Goal: Task Accomplishment & Management: Manage account settings

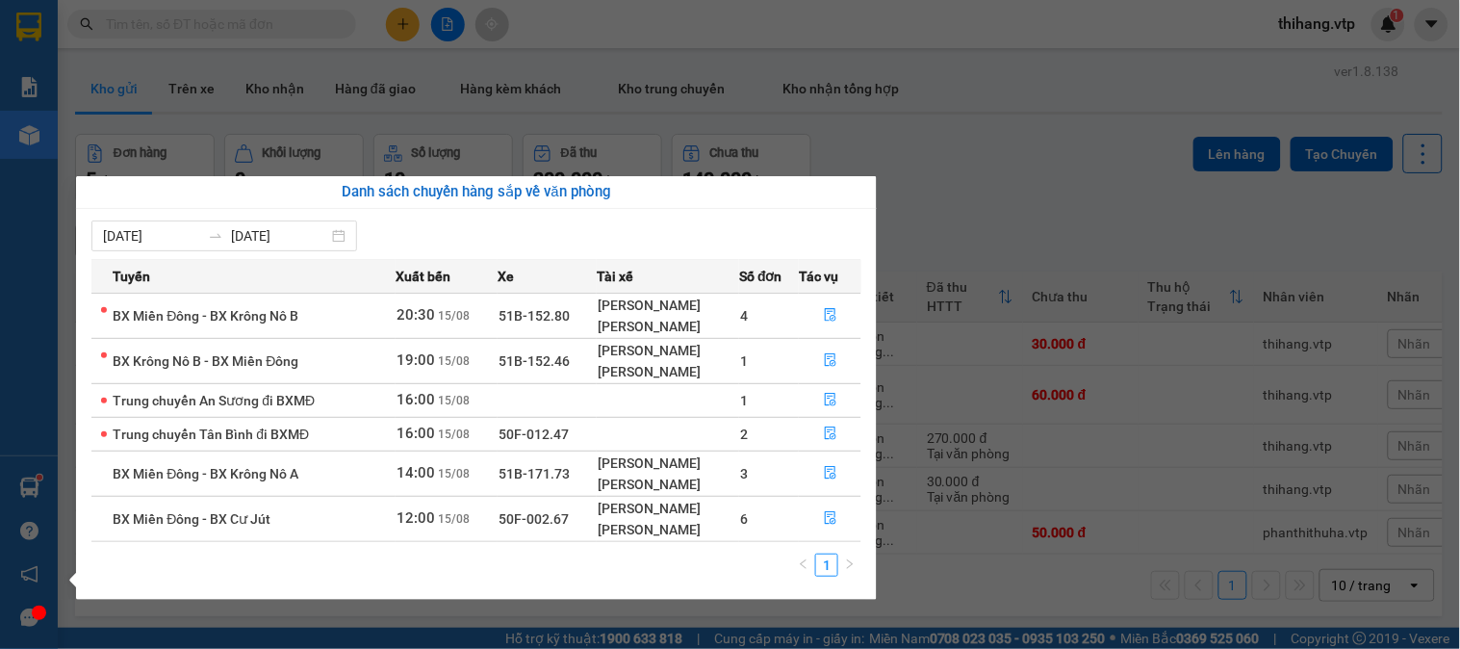
click at [876, 135] on section "Kết quả tìm kiếm ( 1 ) Bộ lọc Mã ĐH Trạng thái Món hàng Thu hộ Tổng cước Chưa c…" at bounding box center [730, 324] width 1460 height 649
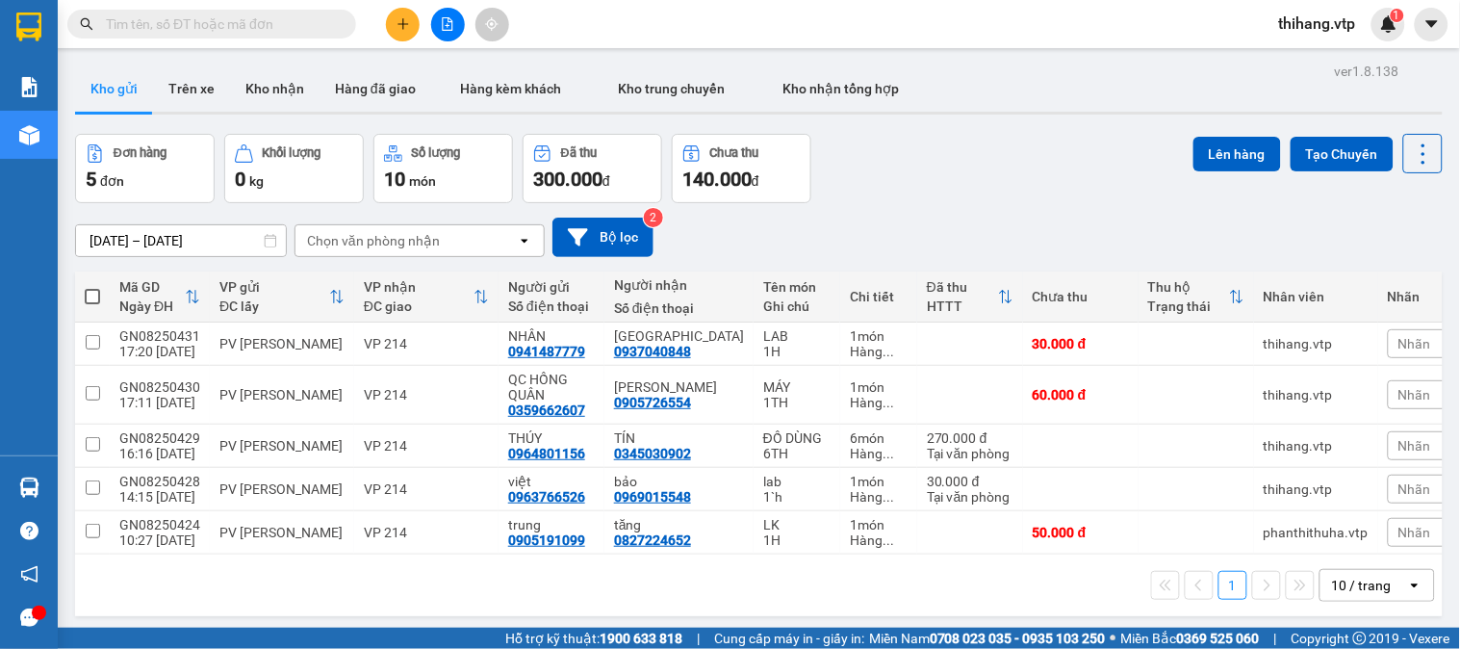
click at [404, 30] on icon "plus" at bounding box center [402, 23] width 13 height 13
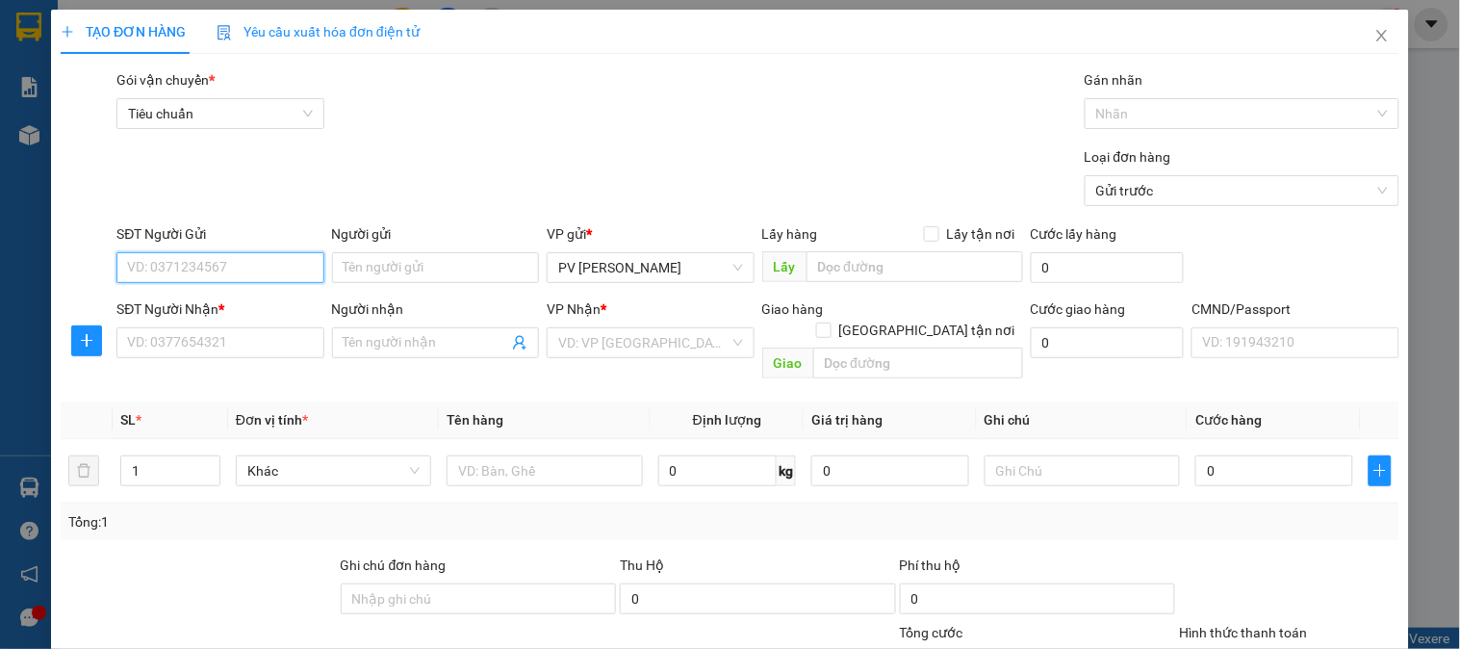
click at [253, 262] on input "SĐT Người Gửi" at bounding box center [219, 267] width 207 height 31
click at [236, 293] on div "0935924886 - THÀNH" at bounding box center [217, 306] width 205 height 31
type input "0935924886"
type input "THÀNH"
type input "0342658998"
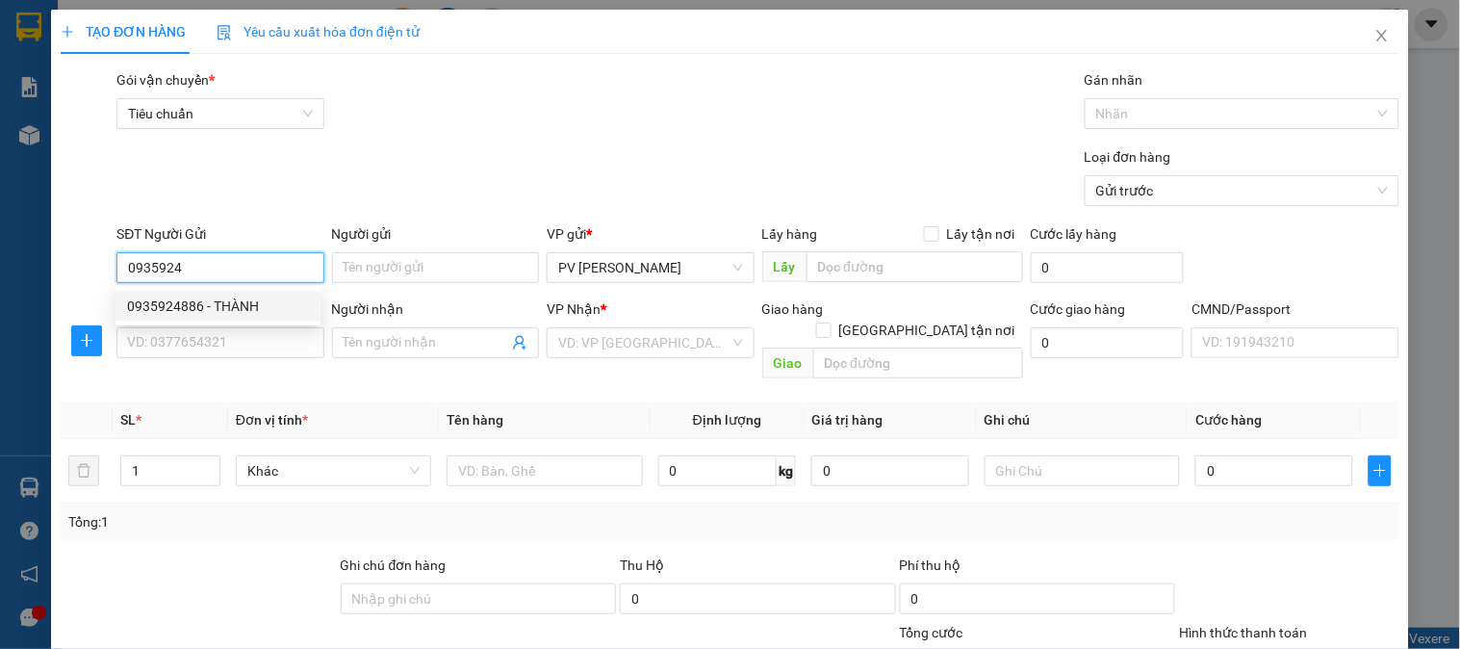
type input "hati"
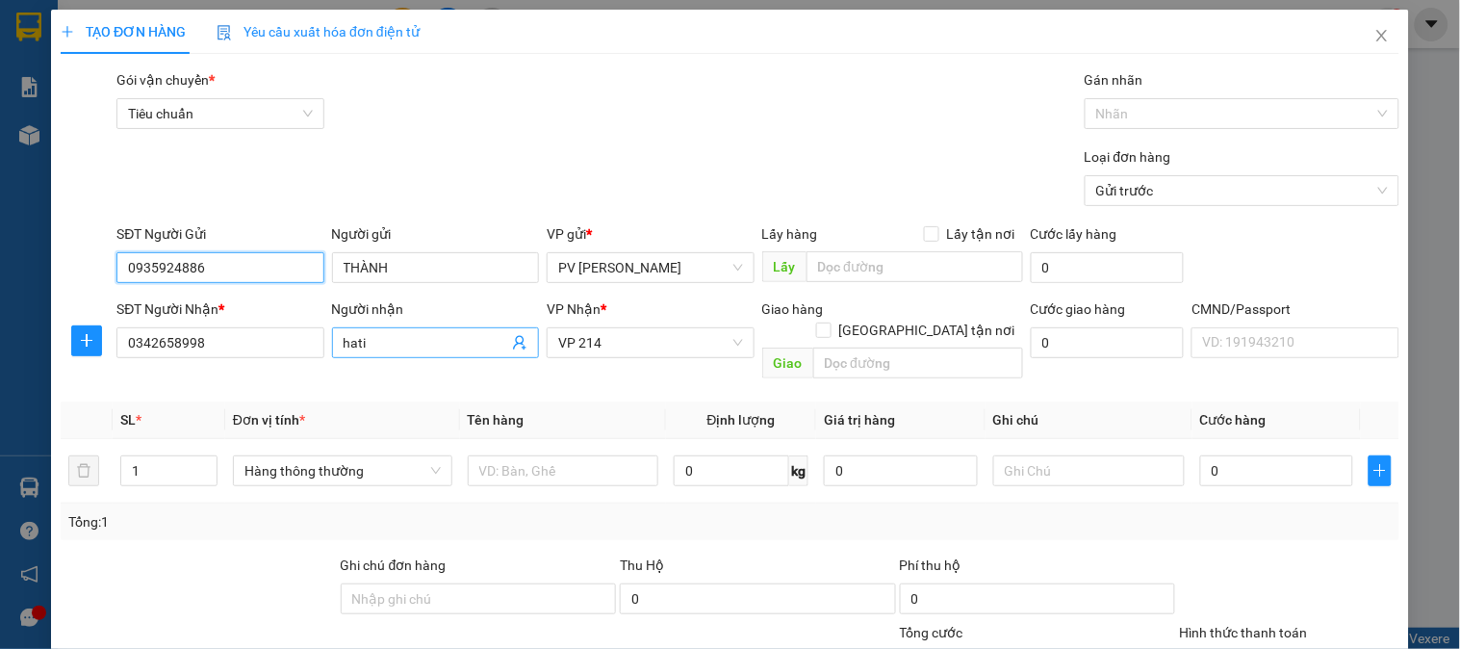
type input "0935924886"
click at [391, 338] on input "hati" at bounding box center [425, 342] width 165 height 21
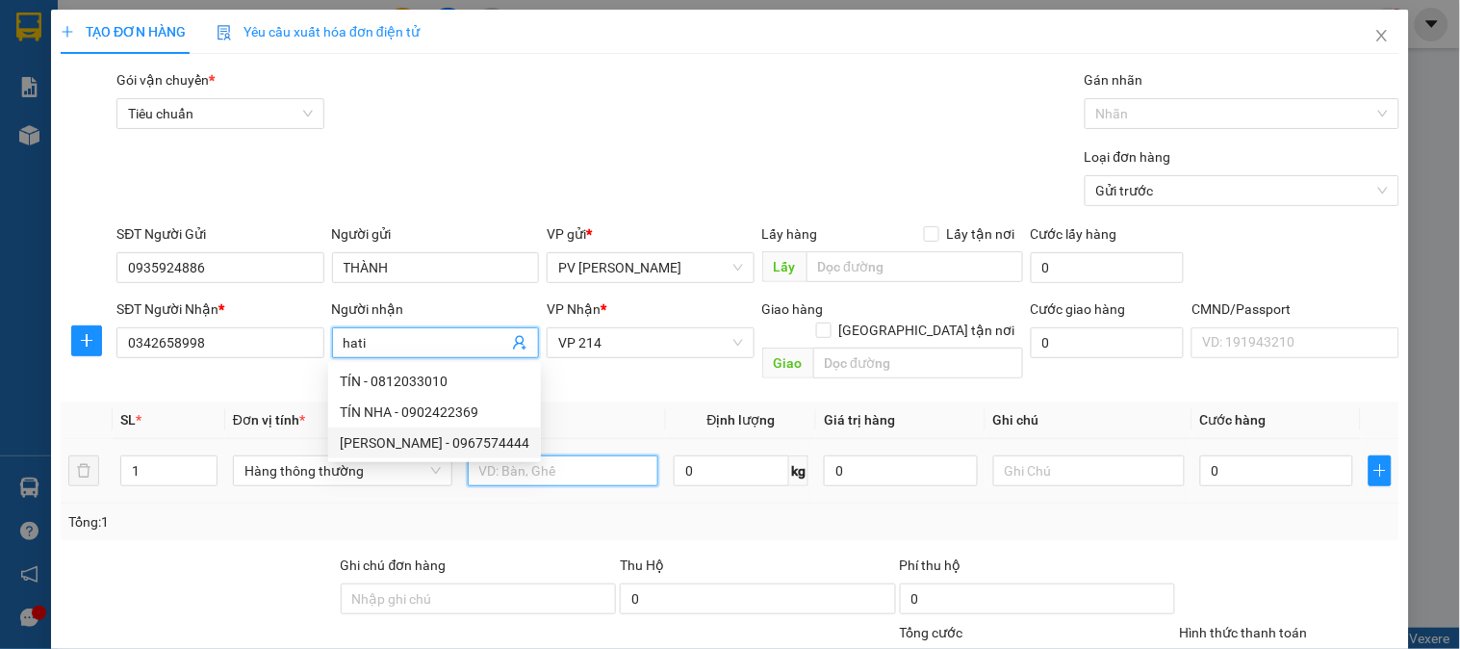
click at [620, 455] on input "text" at bounding box center [563, 470] width 191 height 31
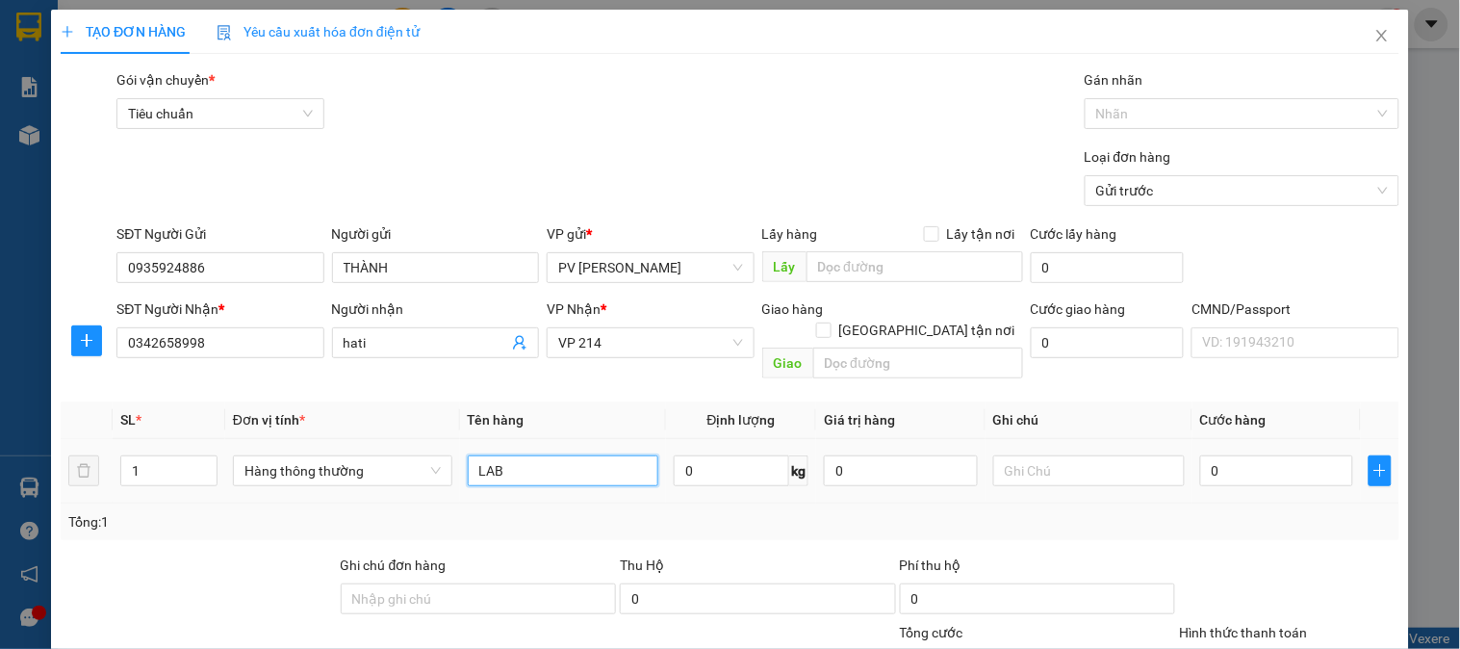
type input "LAB"
type input "1H"
type input "3"
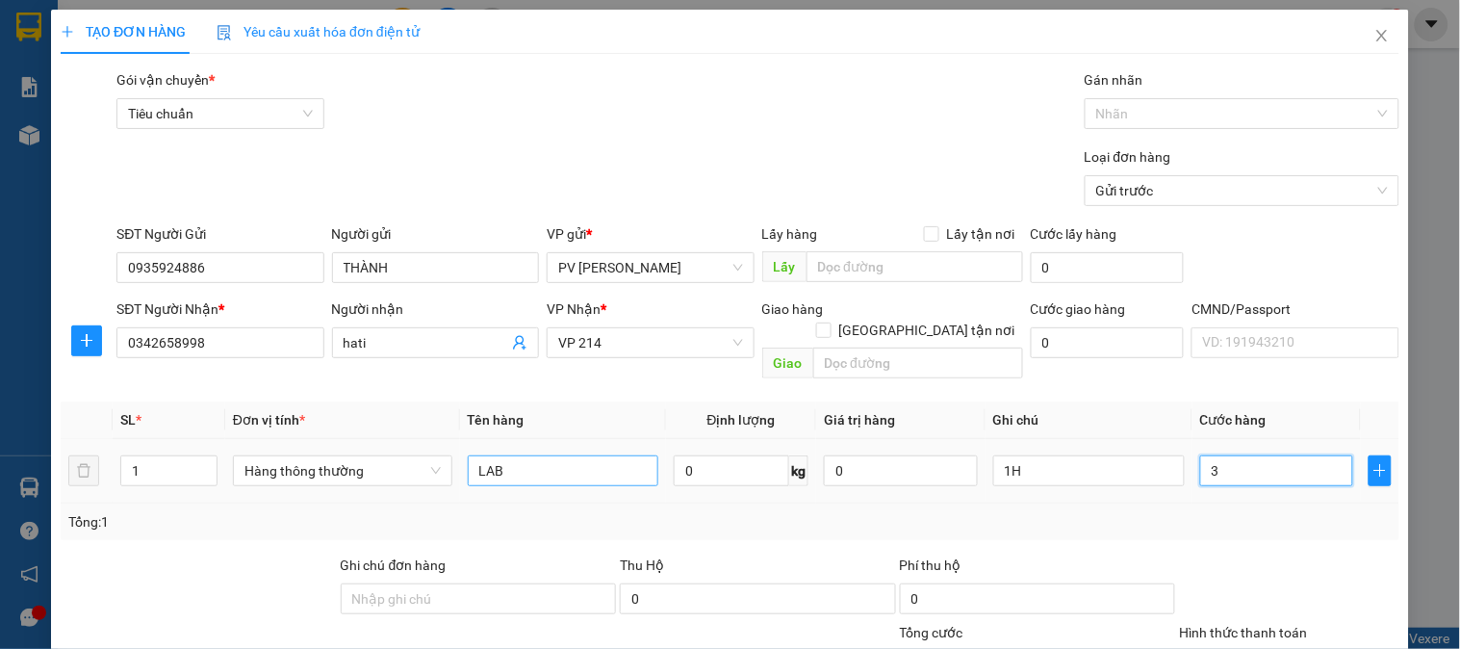
type input "30"
type input "300"
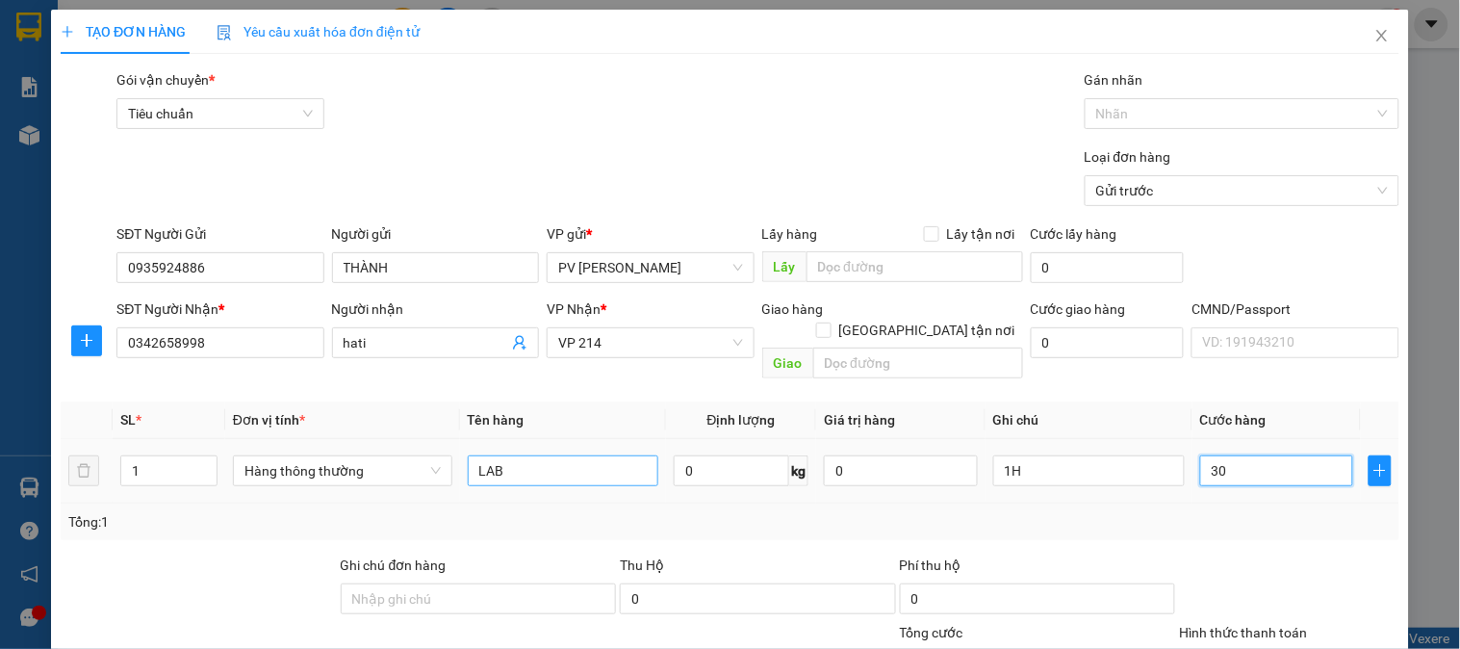
type input "300"
type input "3.000"
type input "30.000"
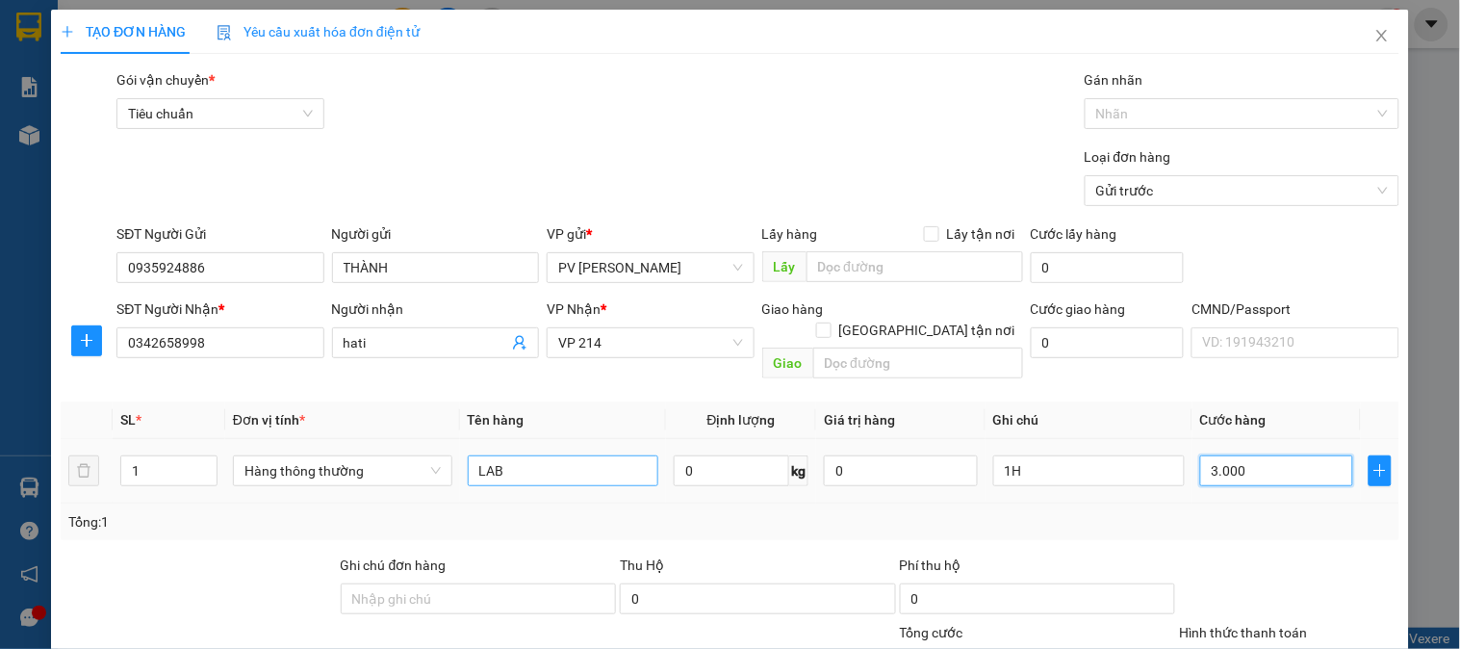
type input "30.000"
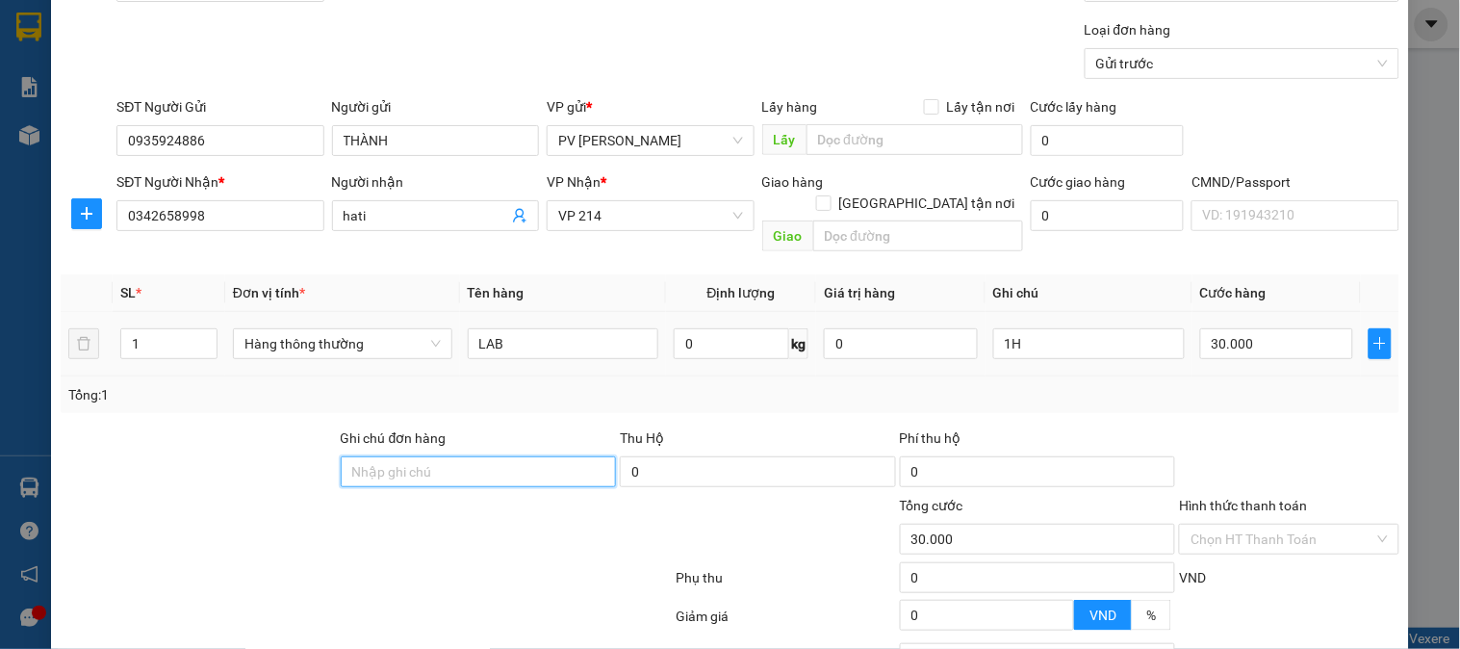
scroll to position [276, 0]
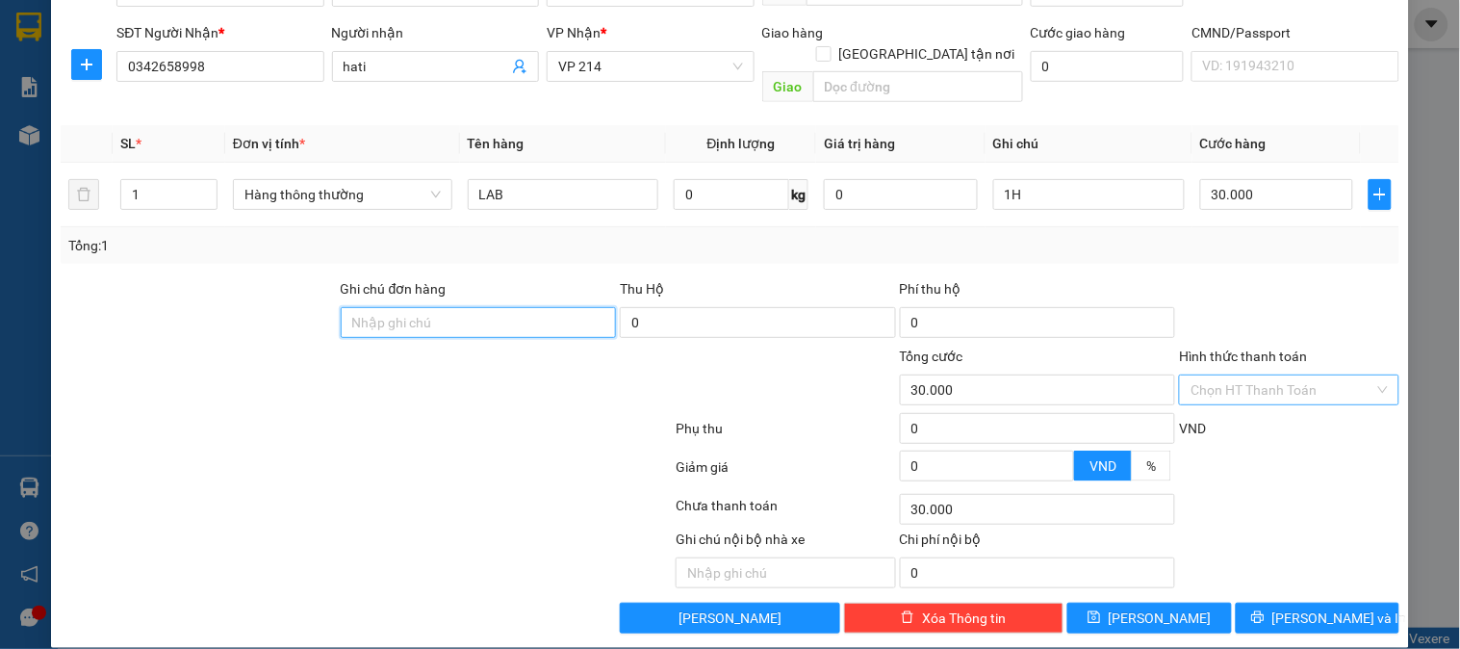
click at [1205, 382] on div "Chọn HT Thanh Toán" at bounding box center [1288, 389] width 219 height 31
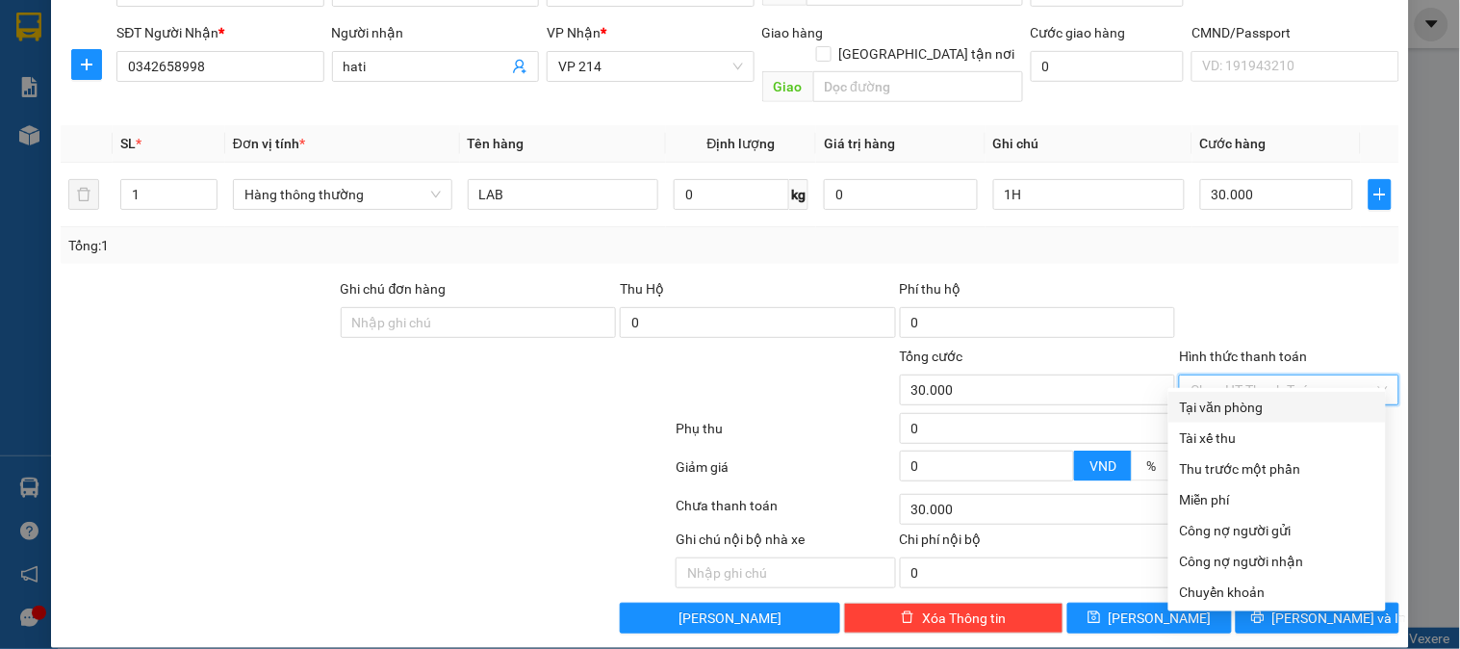
click at [1200, 406] on div "Tại văn phòng" at bounding box center [1277, 406] width 194 height 21
type input "0"
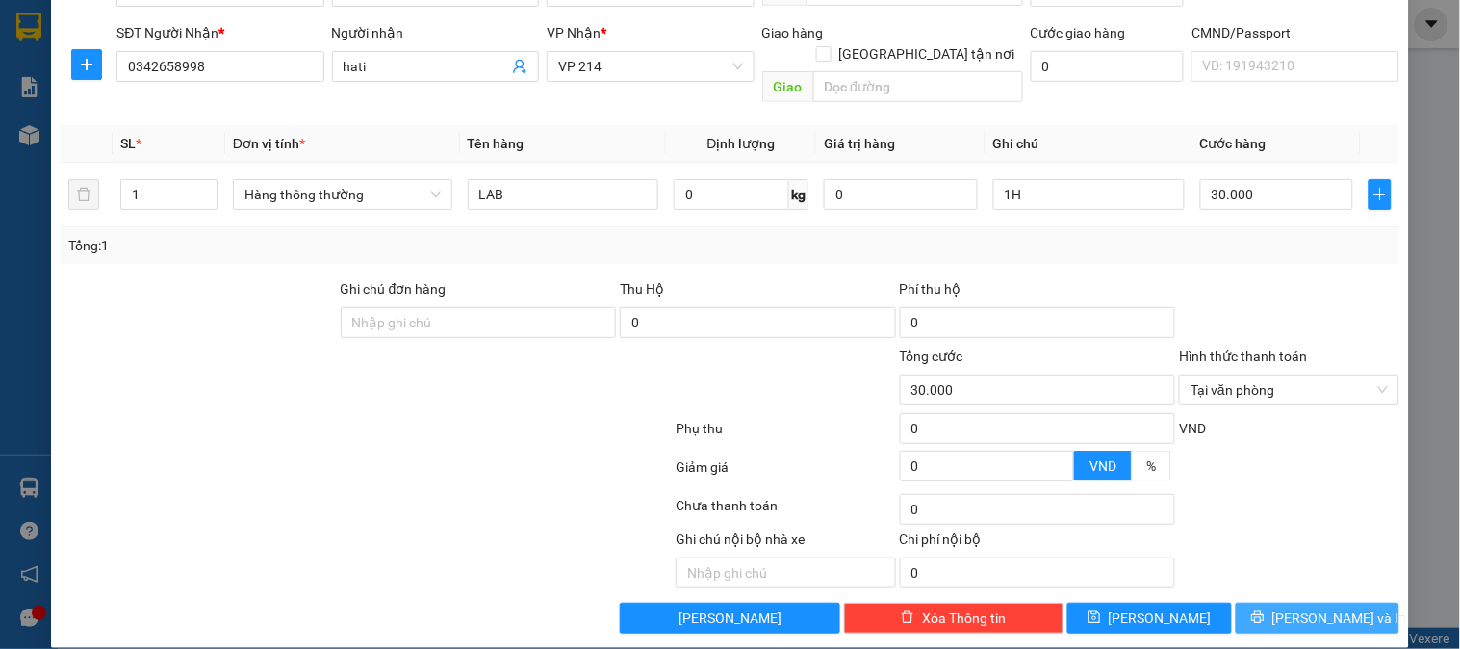
click at [1331, 607] on span "[PERSON_NAME] và In" at bounding box center [1339, 617] width 135 height 21
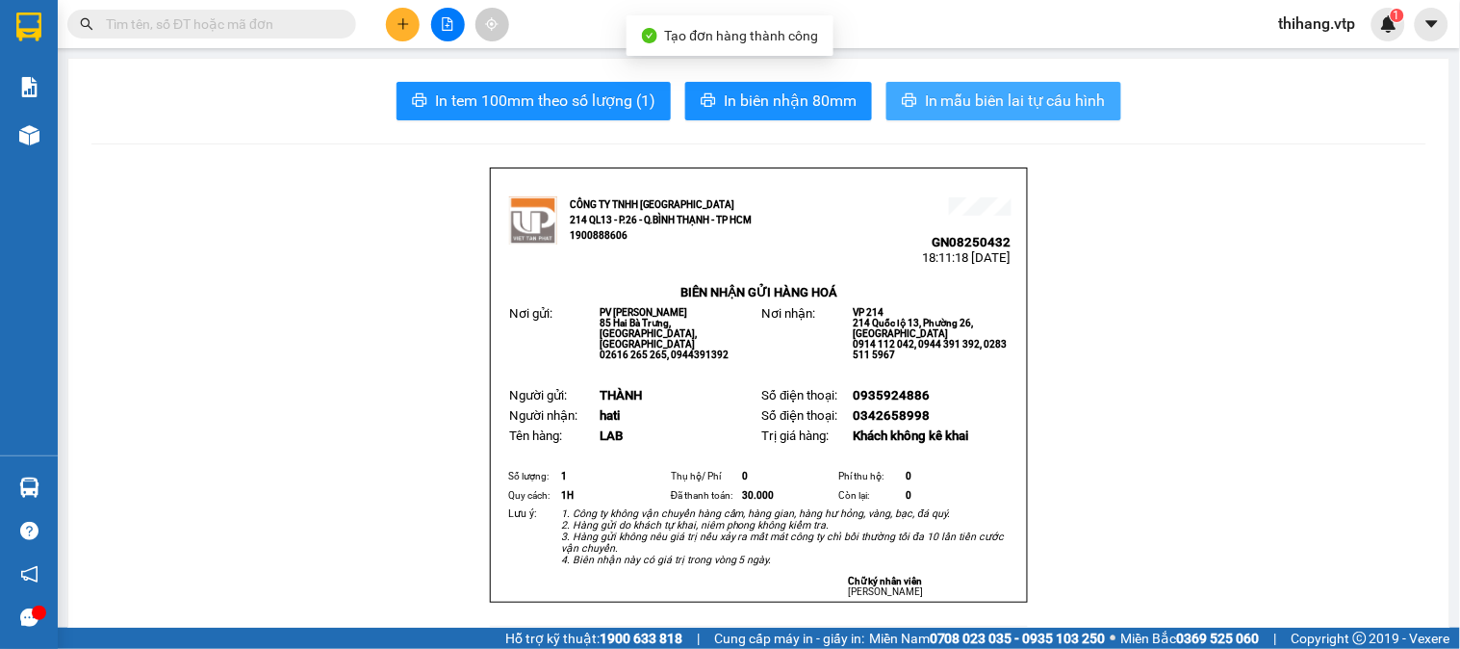
click at [938, 94] on span "In mẫu biên lai tự cấu hình" at bounding box center [1015, 101] width 181 height 24
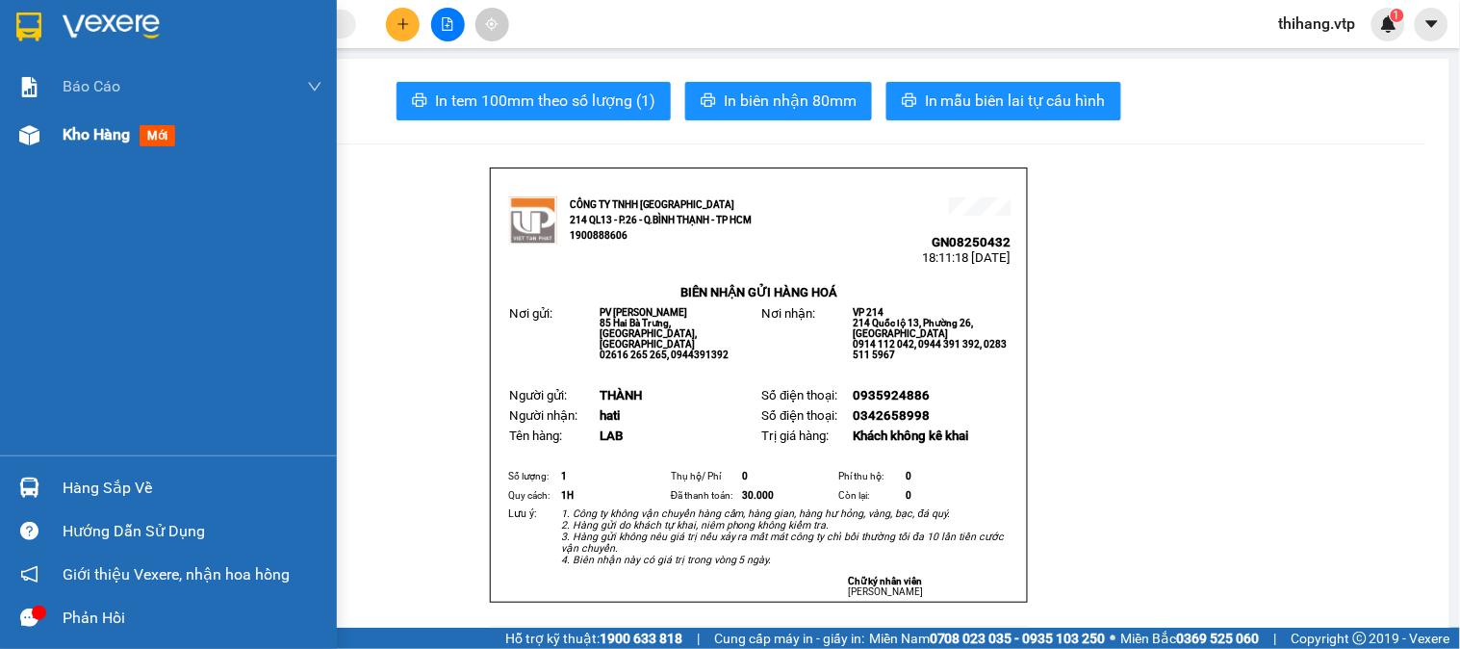
click at [82, 135] on span "Kho hàng" at bounding box center [96, 134] width 67 height 18
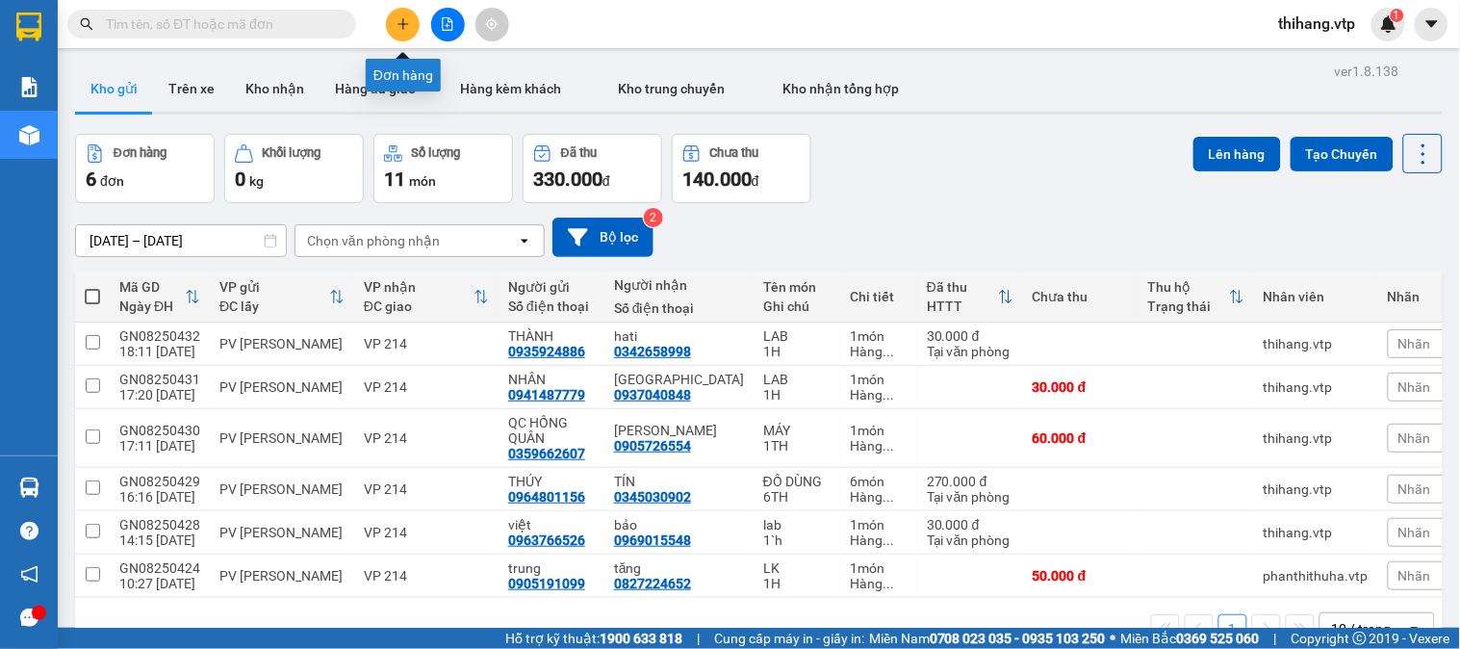
click at [402, 25] on icon "plus" at bounding box center [402, 23] width 1 height 11
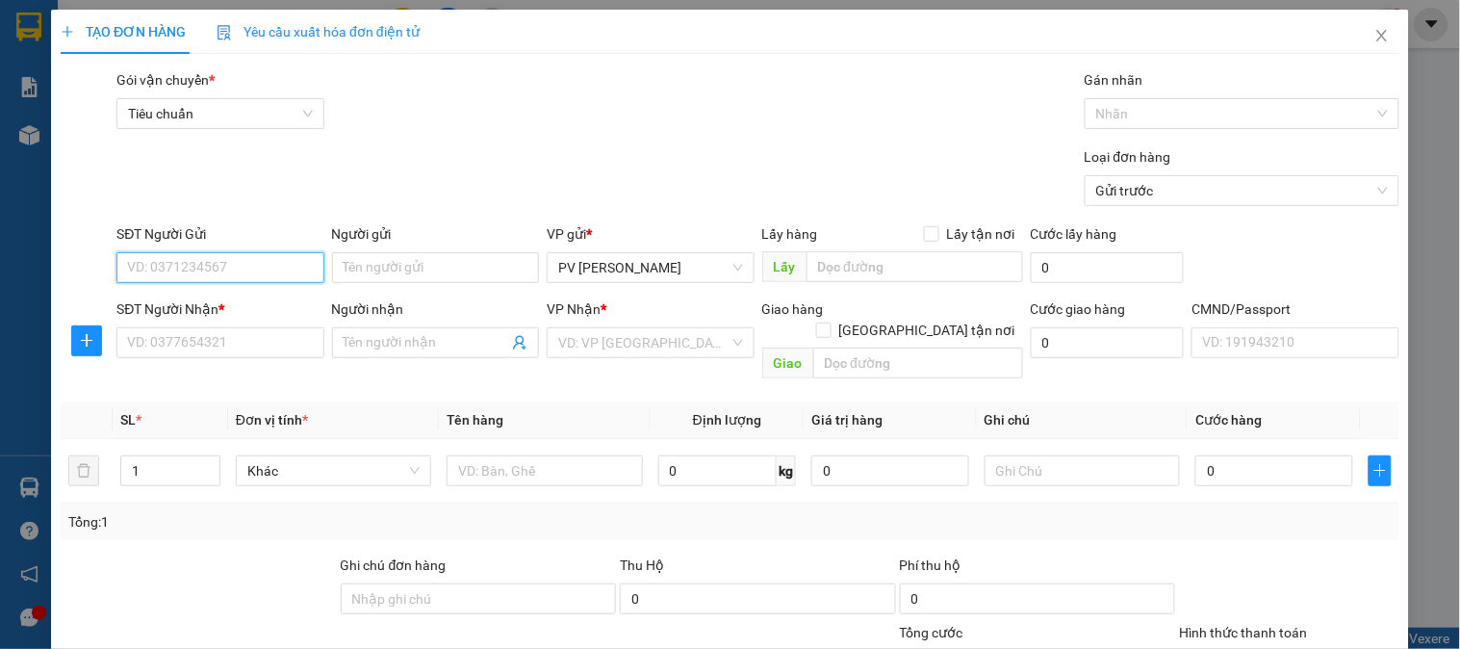
click at [282, 262] on input "SĐT Người Gửi" at bounding box center [219, 267] width 207 height 31
type input "0329306811"
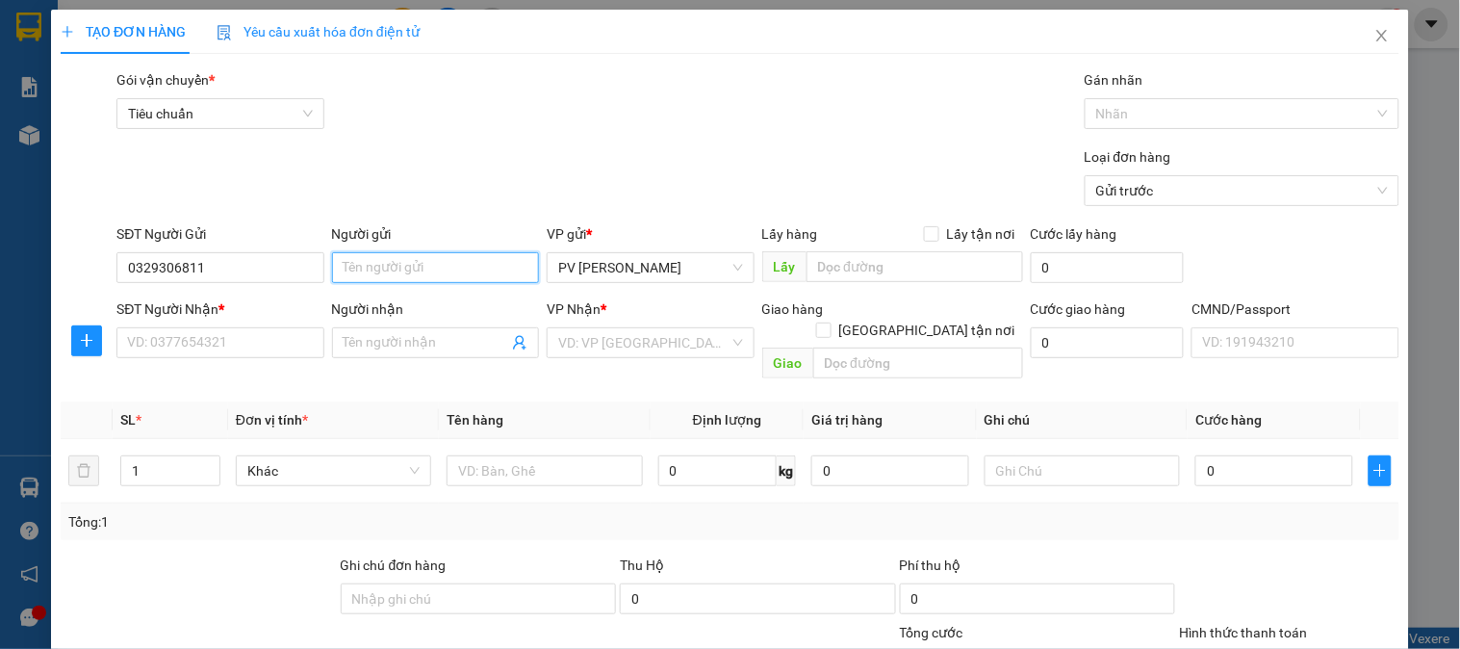
click at [381, 275] on input "Người gửi" at bounding box center [435, 267] width 207 height 31
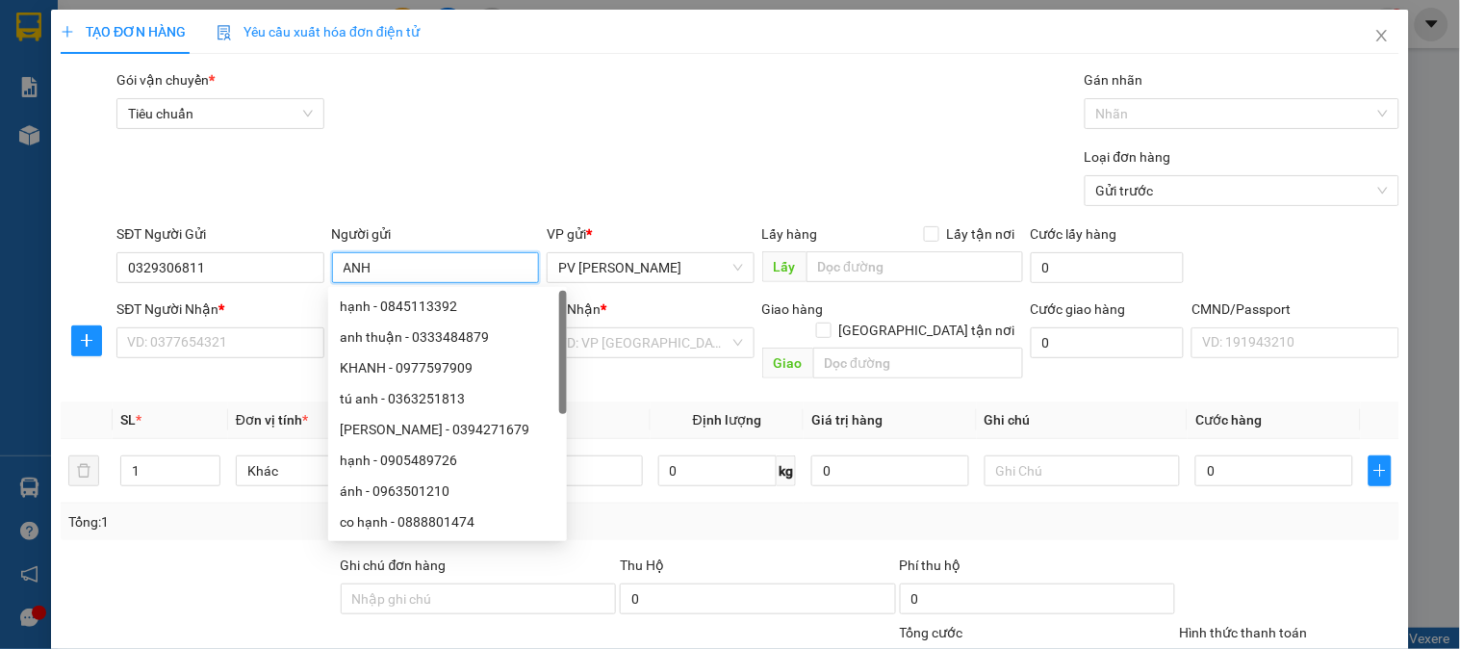
type input "ANH"
click at [250, 359] on div "SĐT Người Nhận * VD: 0377654321" at bounding box center [219, 331] width 207 height 67
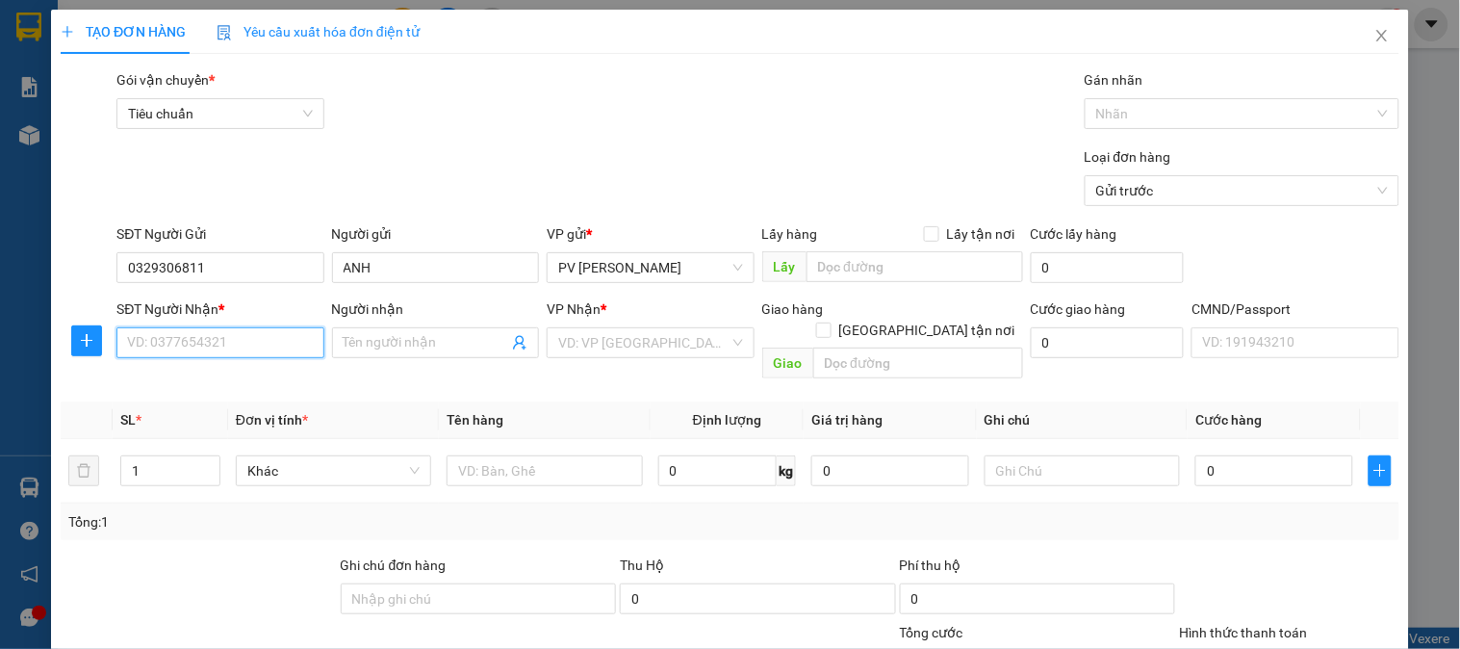
click at [242, 349] on input "SĐT Người Nhận *" at bounding box center [219, 342] width 207 height 31
type input "0914493821"
type input "quý khang"
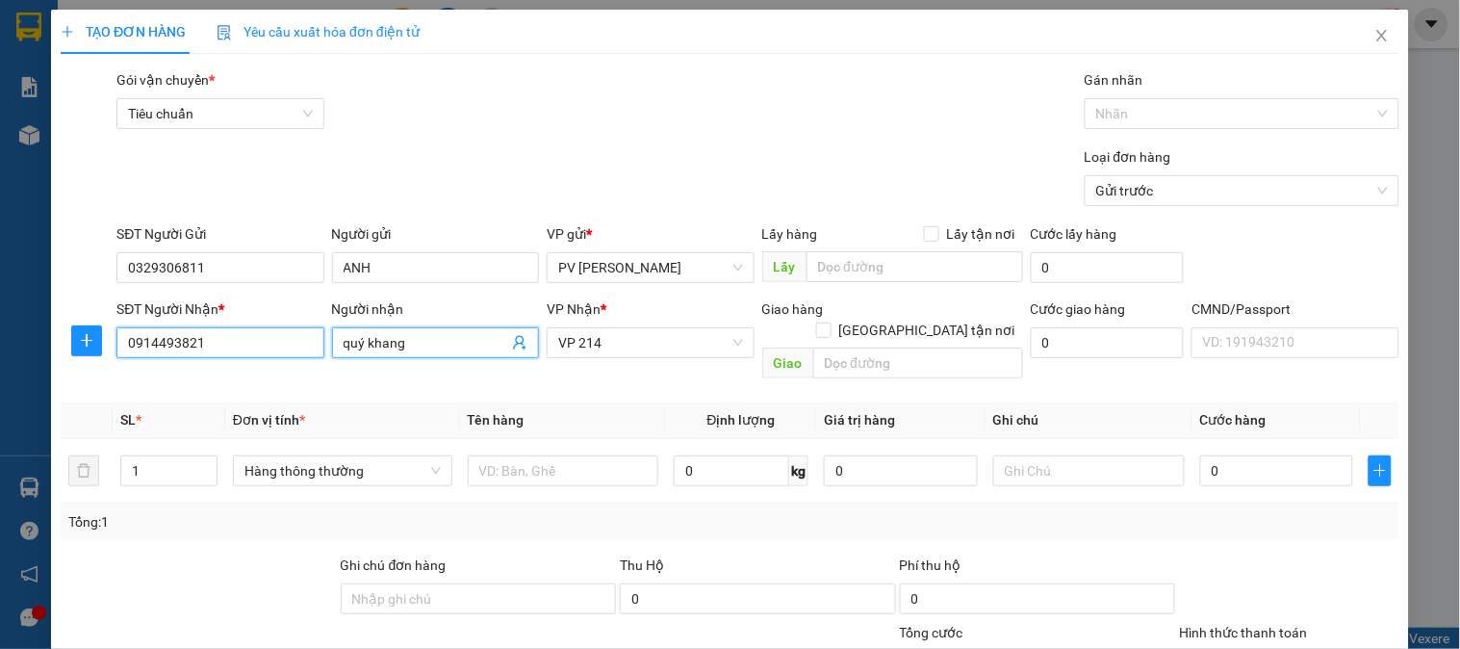
click at [217, 343] on input "0914493821" at bounding box center [219, 342] width 207 height 31
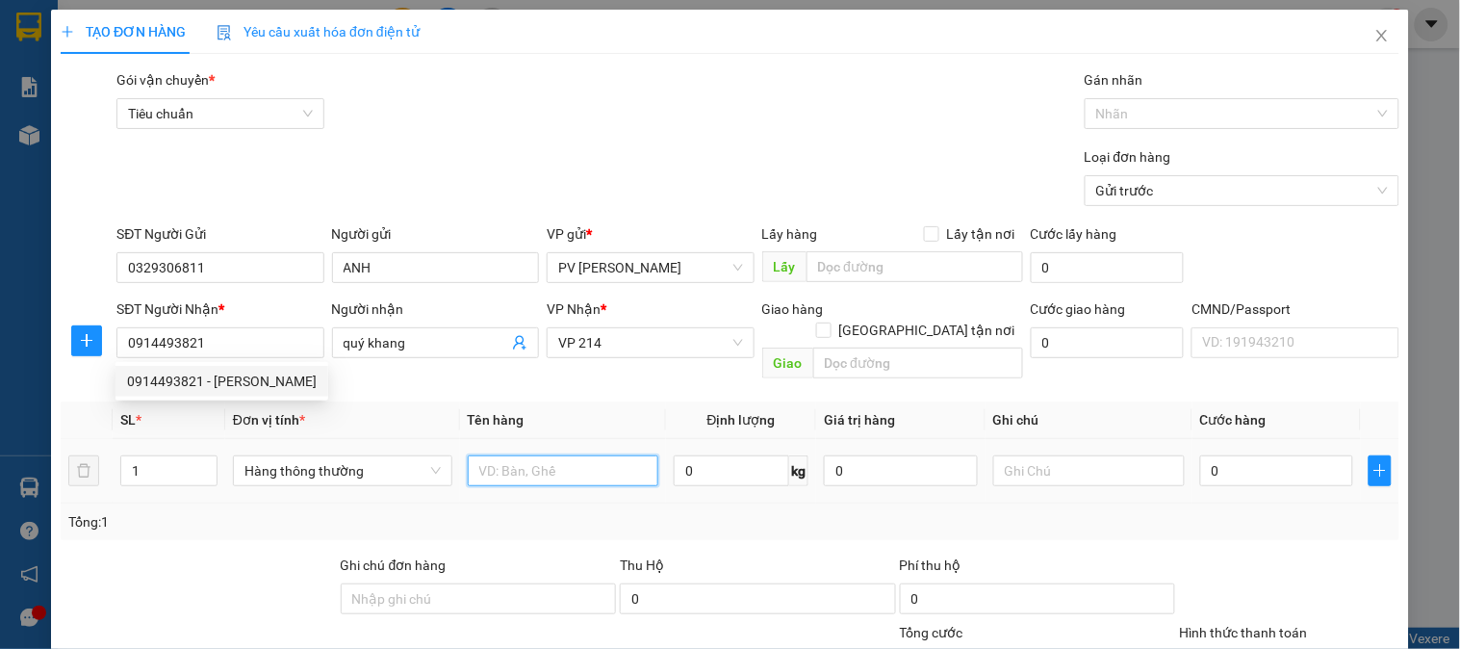
click at [515, 458] on input "text" at bounding box center [563, 470] width 191 height 31
type input "SR"
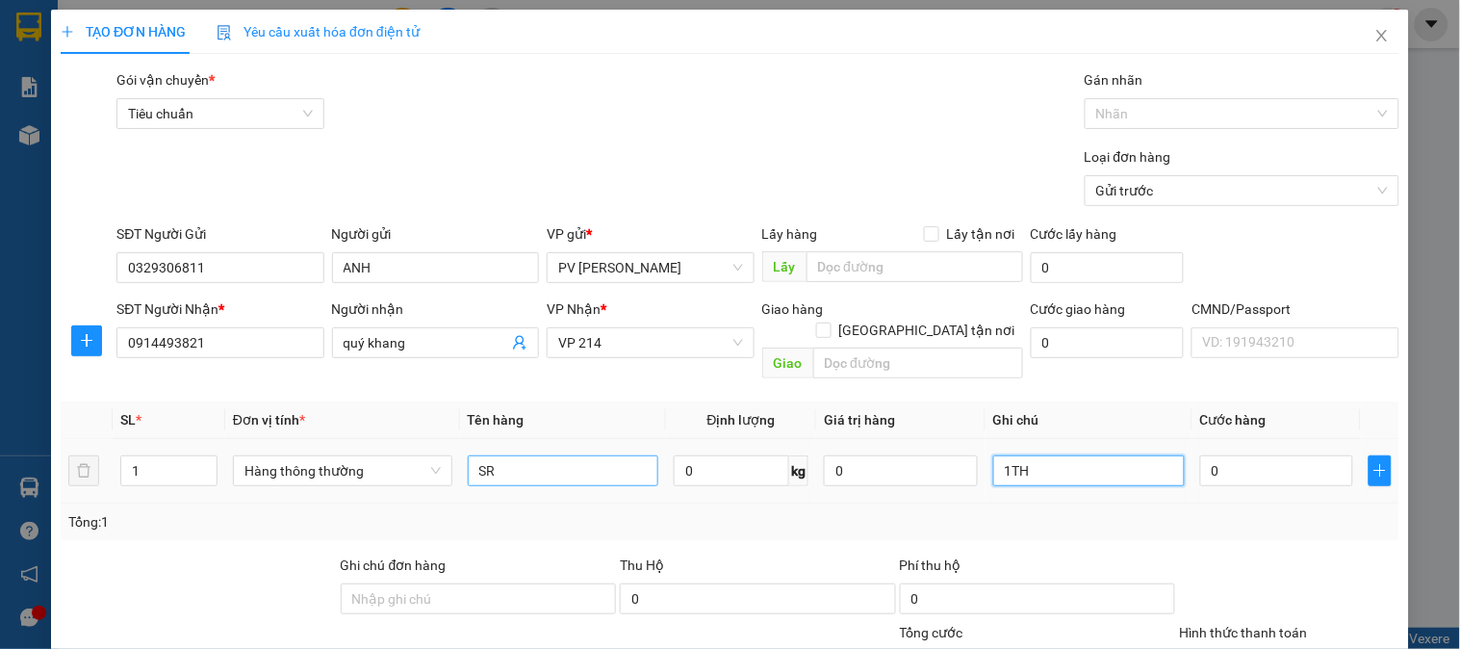
type input "1TH"
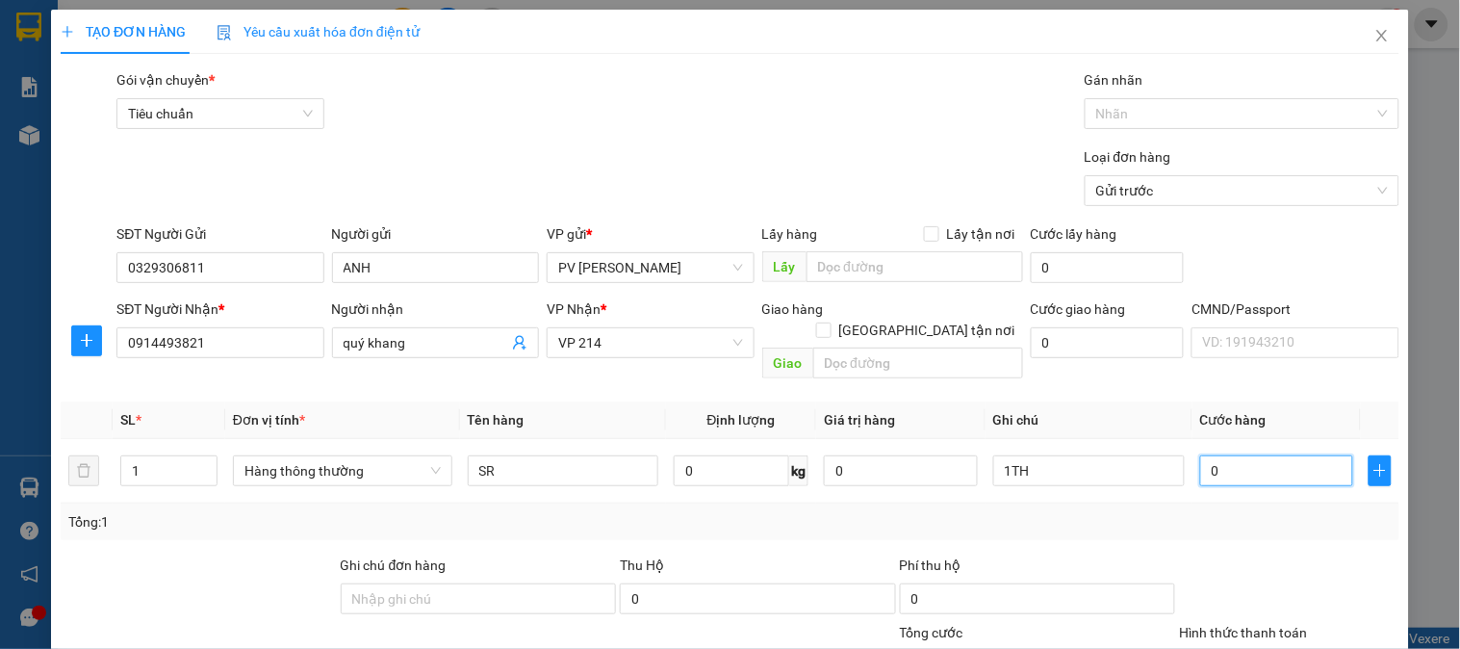
type input "5"
type input "50"
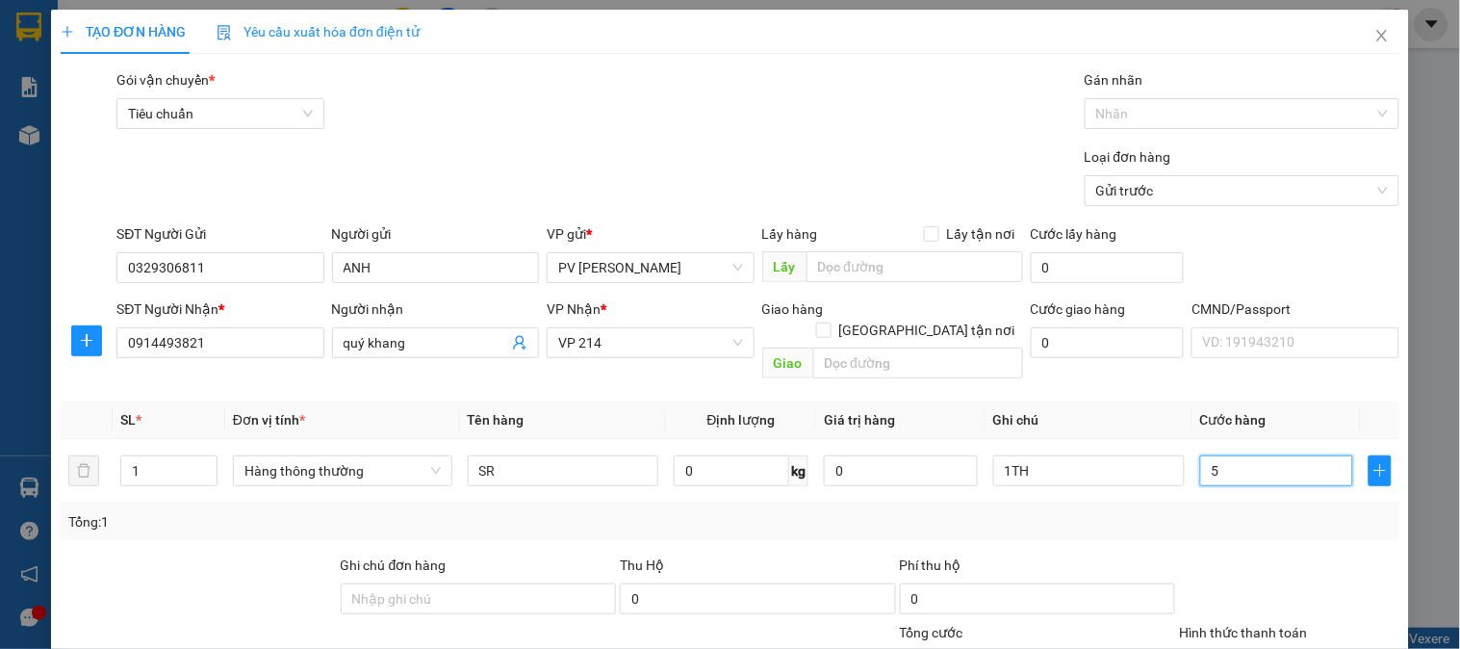
type input "50"
type input "500"
type input "5.000"
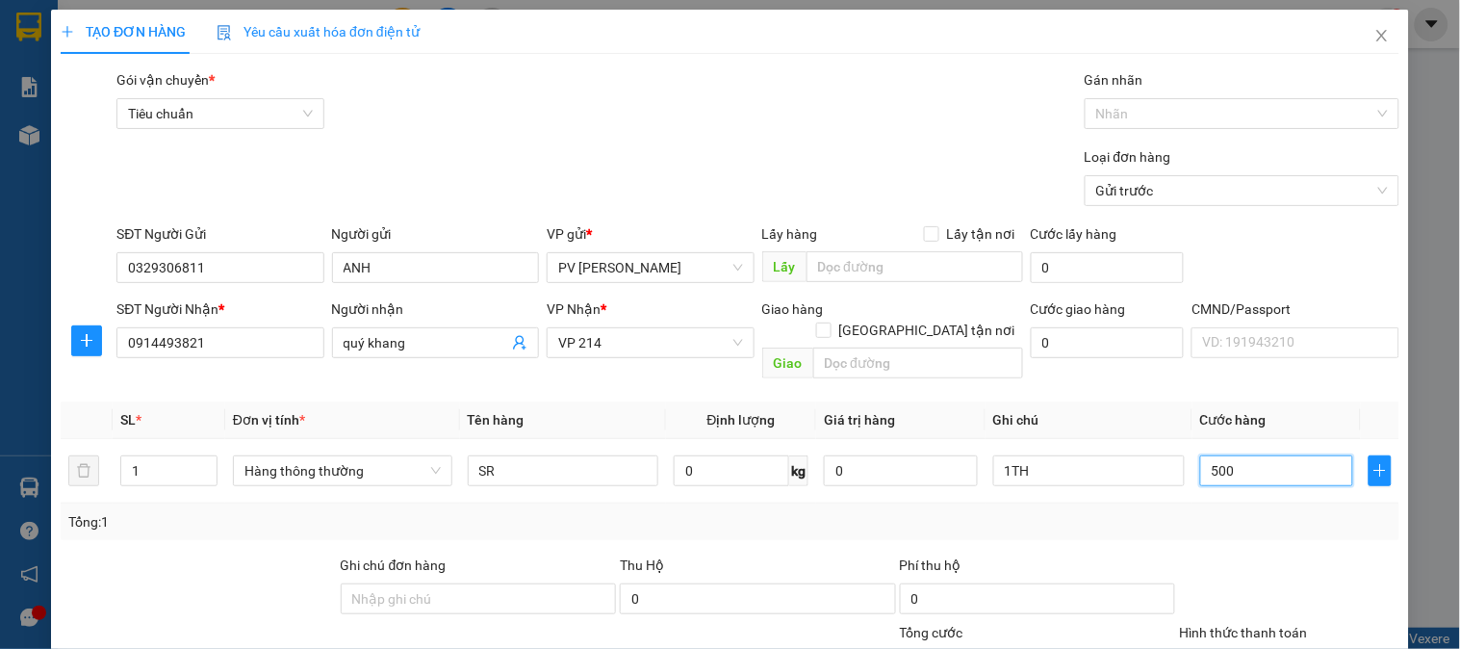
type input "5.000"
type input "50.000"
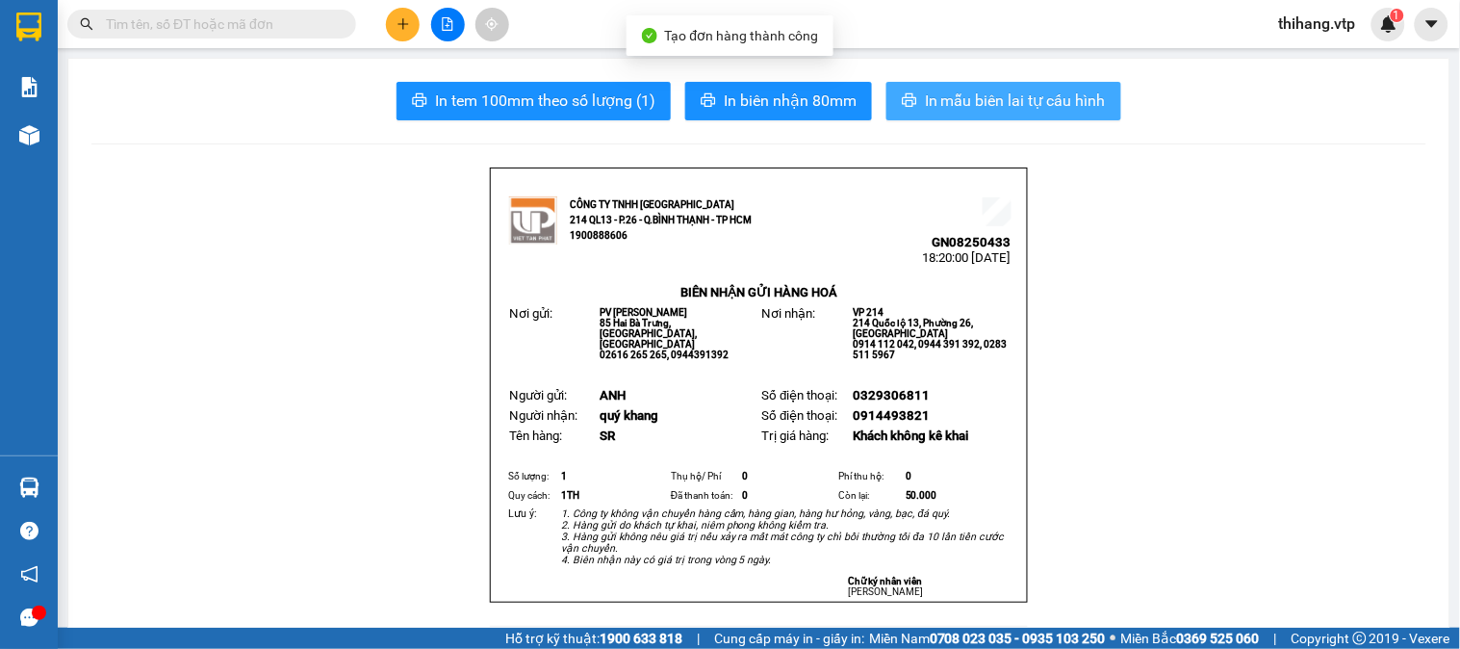
click at [926, 97] on span "In mẫu biên lai tự cấu hình" at bounding box center [1015, 101] width 181 height 24
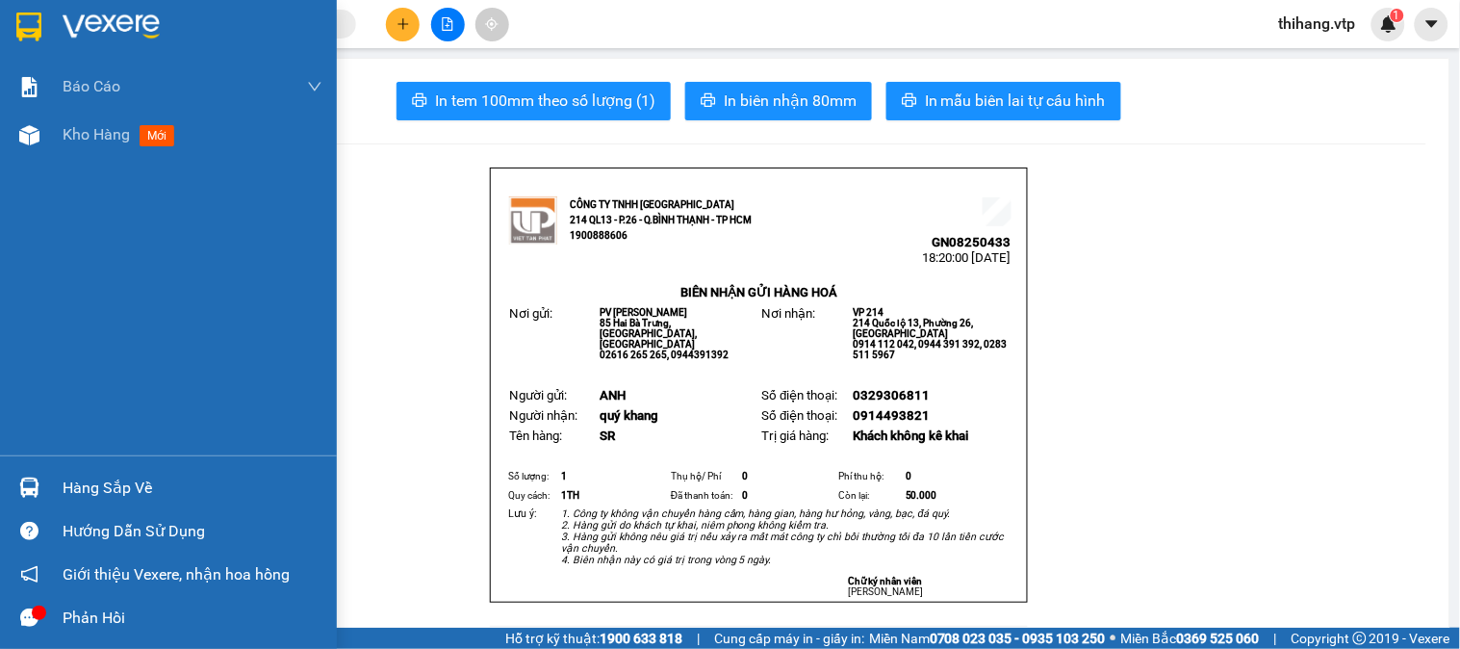
drag, startPoint x: 104, startPoint y: 133, endPoint x: 155, endPoint y: 181, distance: 70.1
click at [104, 133] on span "Kho hàng" at bounding box center [96, 134] width 67 height 18
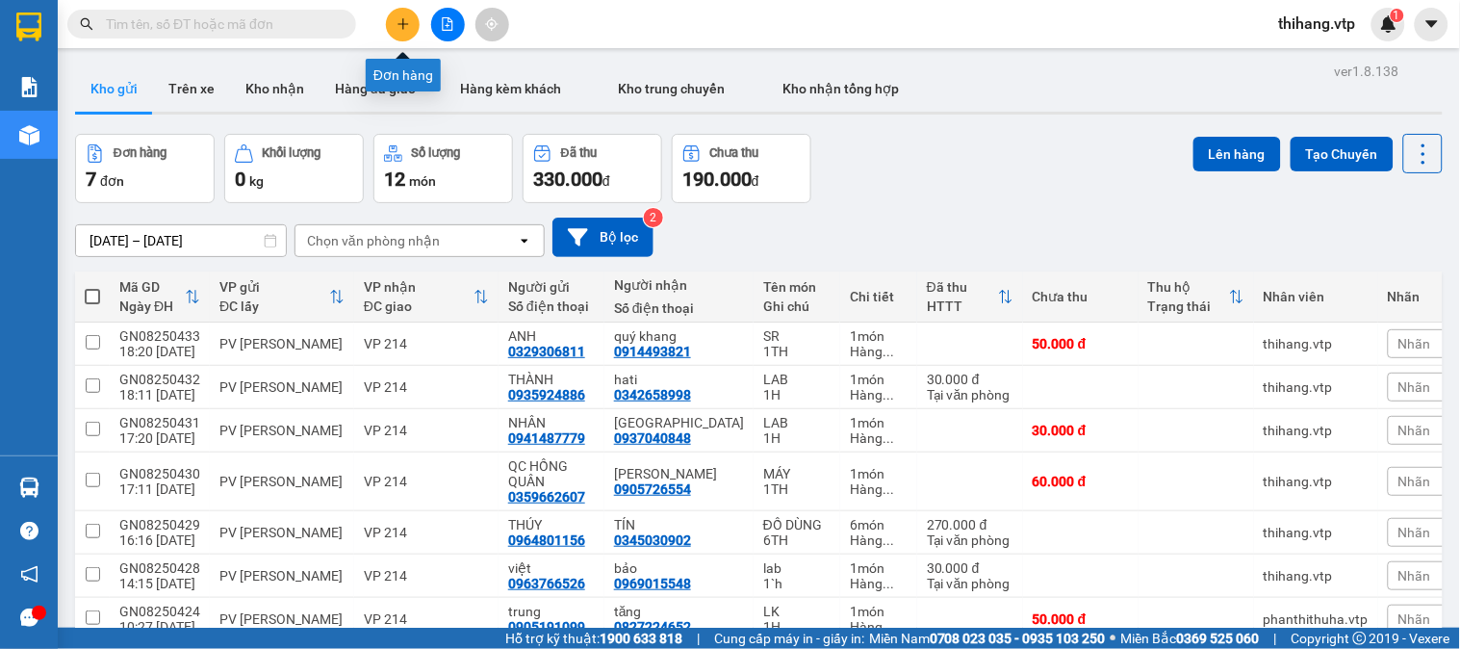
click at [396, 32] on button at bounding box center [403, 25] width 34 height 34
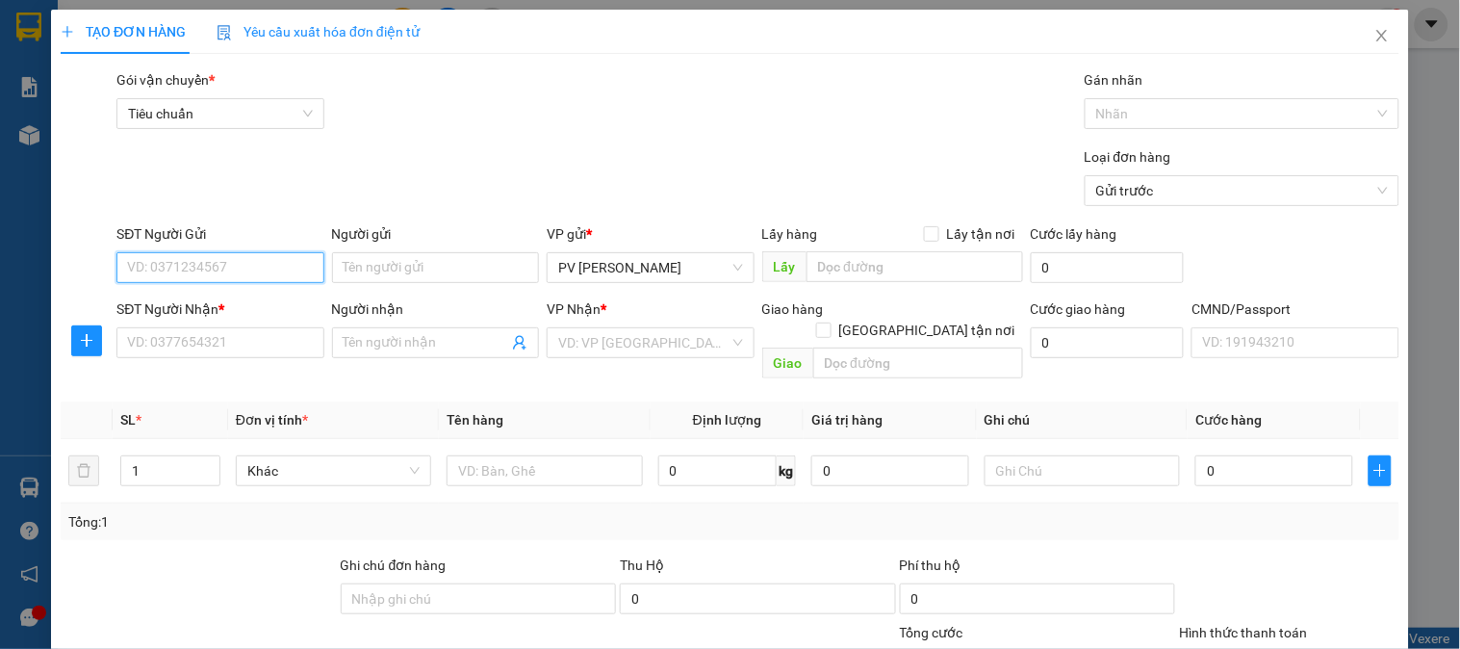
click at [245, 254] on input "SĐT Người Gửi" at bounding box center [219, 267] width 207 height 31
click at [231, 300] on div "0974285285 - pvkn" at bounding box center [218, 305] width 182 height 21
type input "0974285285"
type input "pvkn"
type input "0123456789"
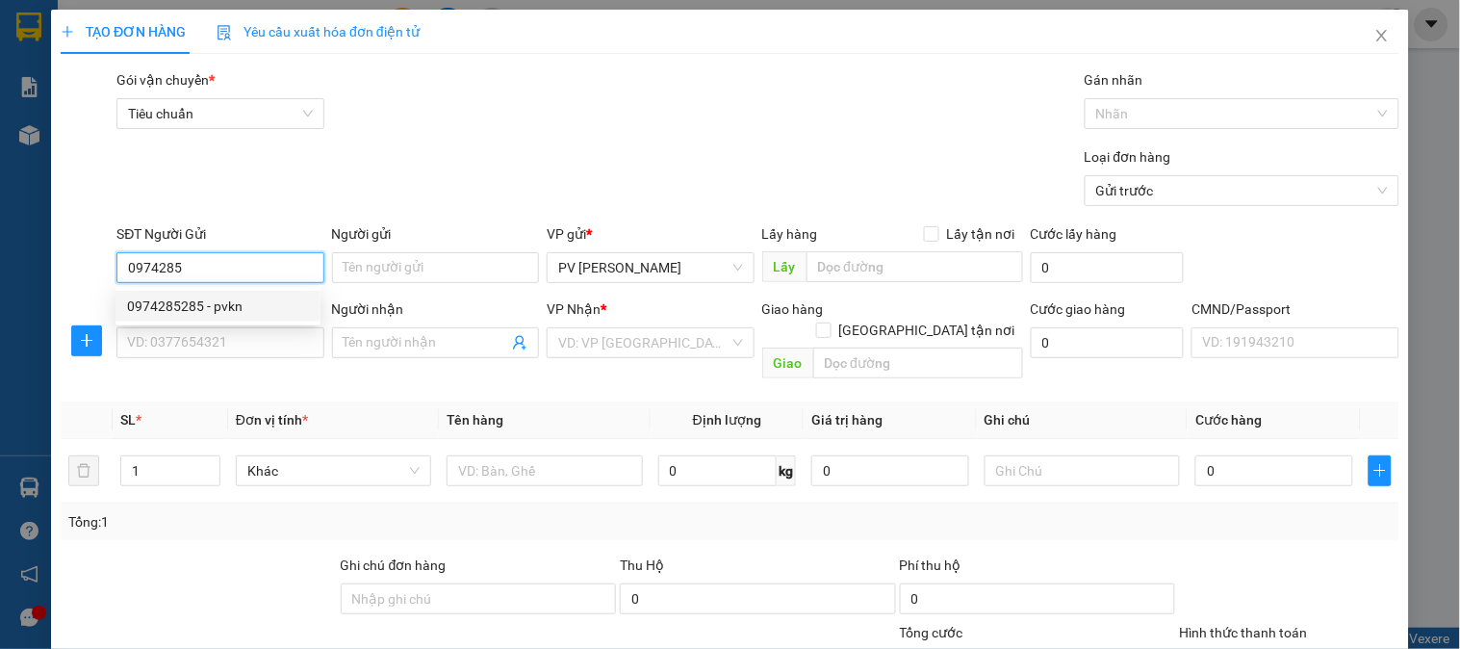
type input "PVGN"
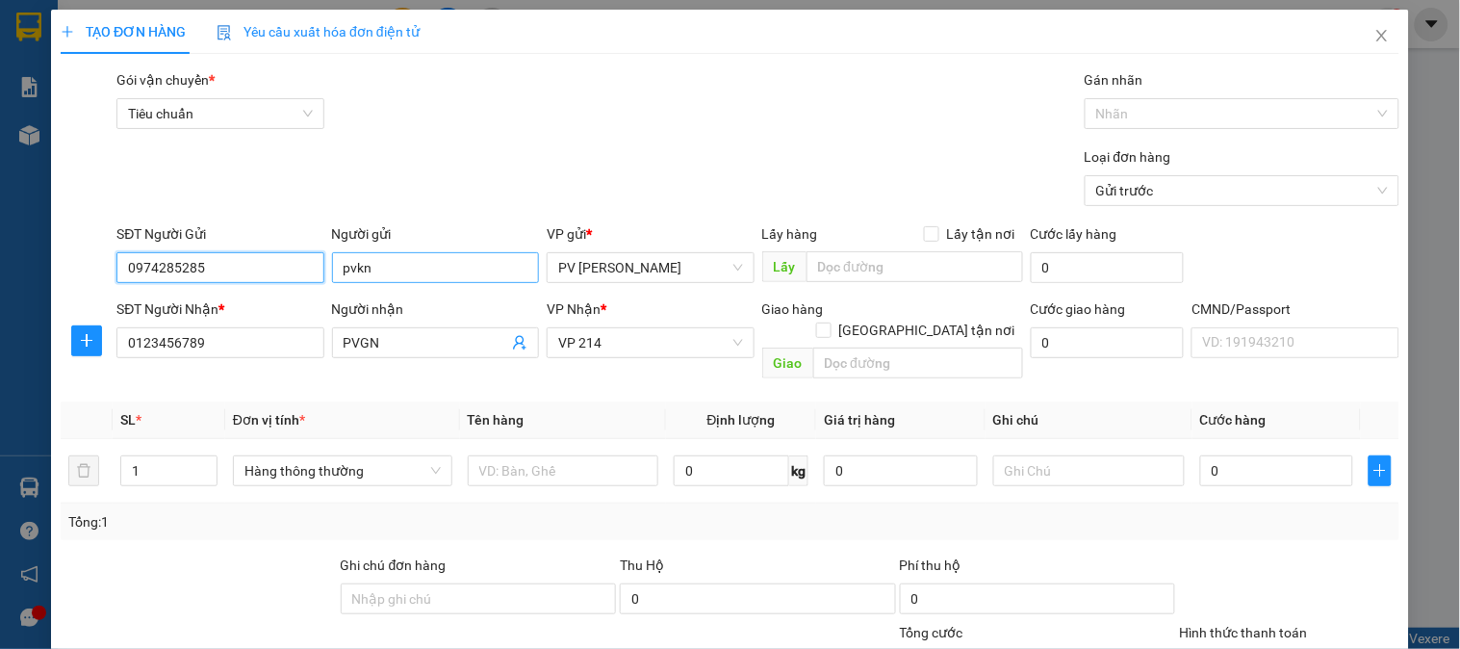
type input "0974285285"
click at [407, 273] on input "pvkn" at bounding box center [435, 267] width 207 height 31
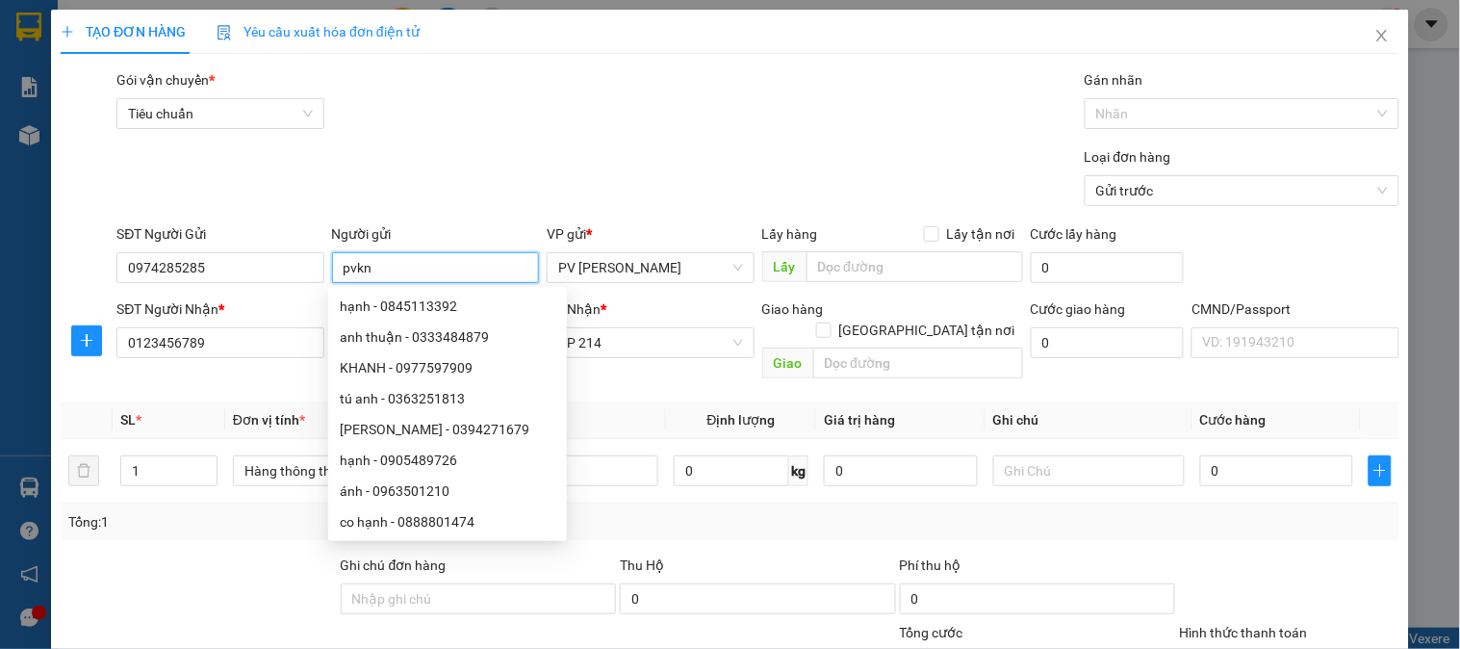
drag, startPoint x: 407, startPoint y: 273, endPoint x: 333, endPoint y: 267, distance: 74.3
click at [333, 267] on input "pvkn" at bounding box center [435, 267] width 207 height 31
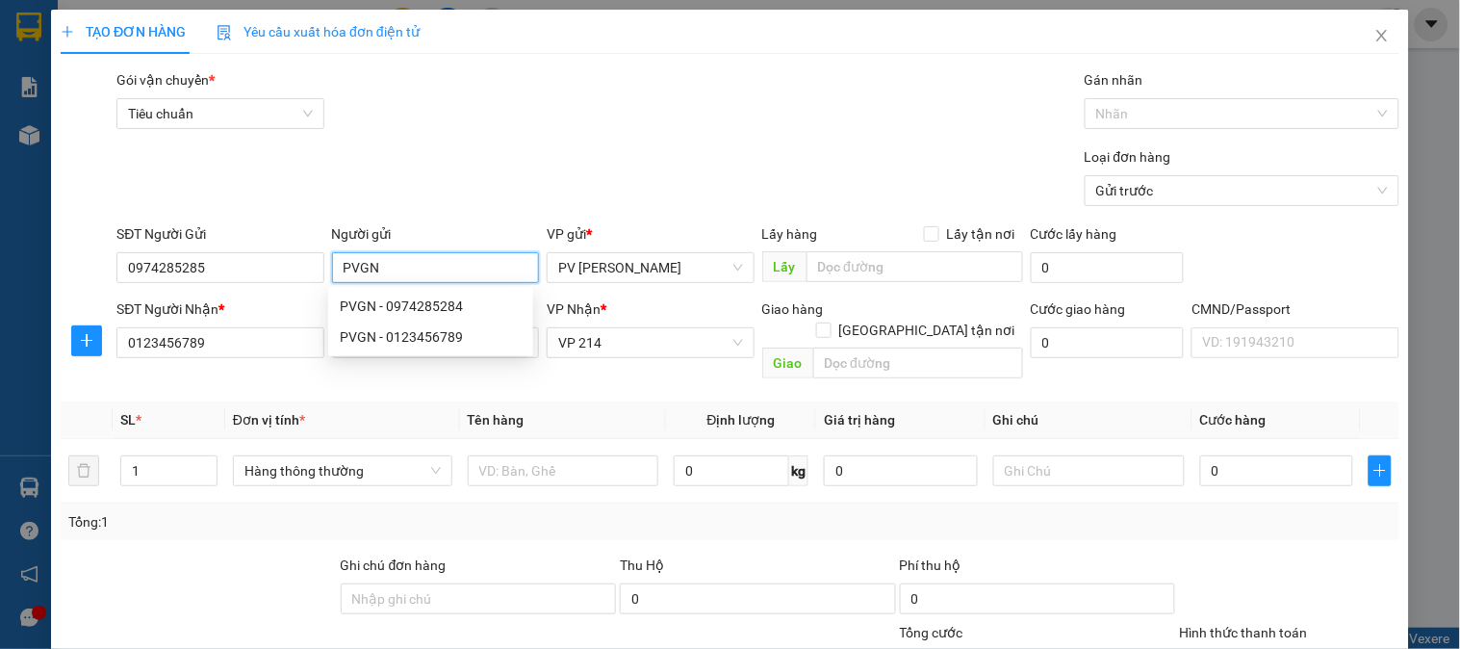
type input "PVGN"
drag, startPoint x: 274, startPoint y: 380, endPoint x: 300, endPoint y: 369, distance: 28.4
click at [274, 401] on th "Đơn vị tính *" at bounding box center [342, 420] width 235 height 38
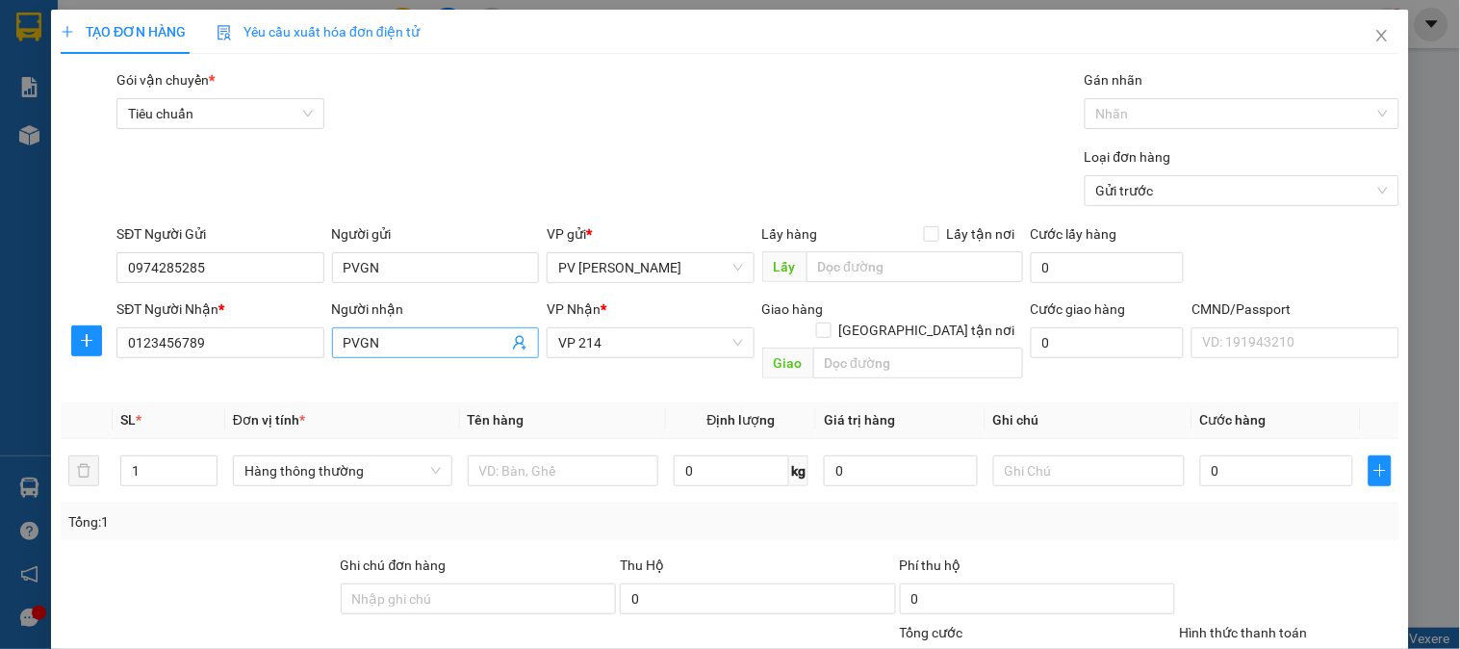
click at [379, 348] on input "PVGN" at bounding box center [425, 342] width 165 height 21
drag, startPoint x: 379, startPoint y: 348, endPoint x: 291, endPoint y: 349, distance: 88.5
click at [291, 349] on div "SĐT Người Nhận * 0123456789 Người nhận PVGN VP Nhận * VP 214 Giao hàng Giao tận…" at bounding box center [758, 342] width 1290 height 89
type input "KẾ TOÁN VTP"
drag, startPoint x: 579, startPoint y: 450, endPoint x: 577, endPoint y: 440, distance: 10.8
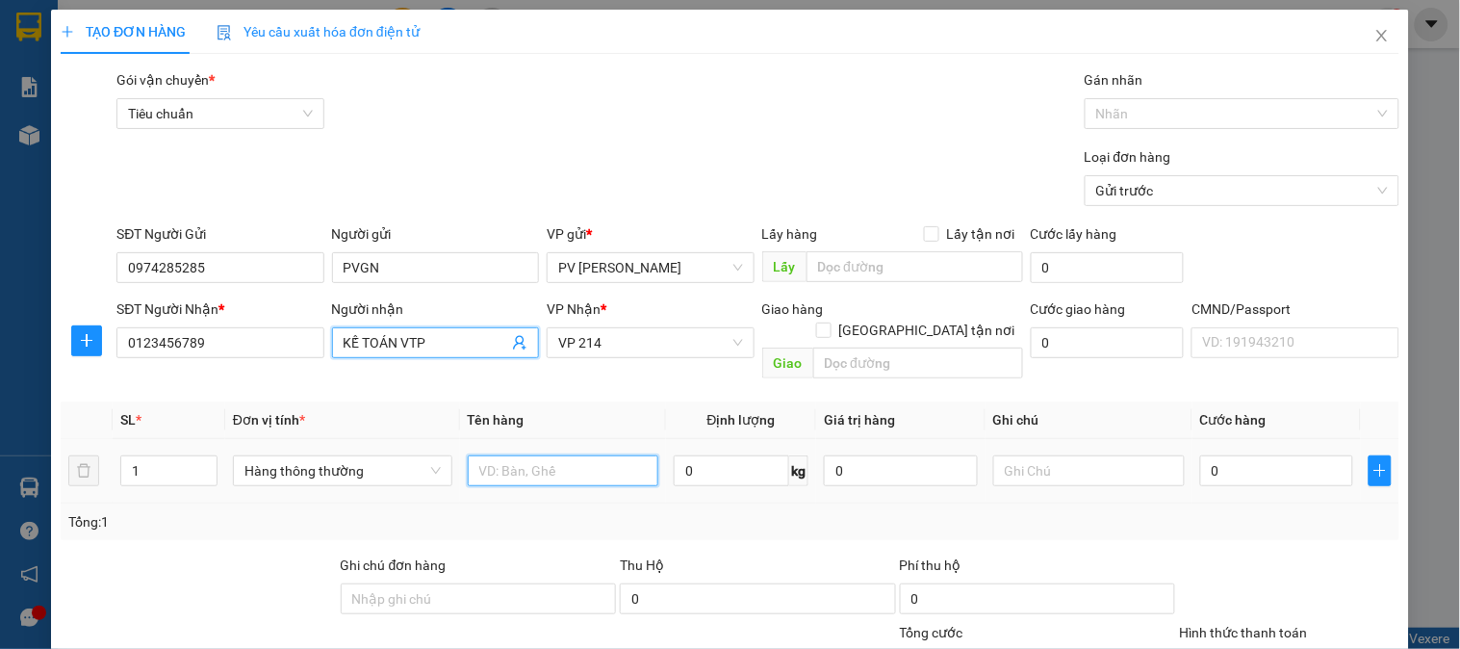
click at [577, 455] on input "text" at bounding box center [563, 470] width 191 height 31
type input "TIỀN"
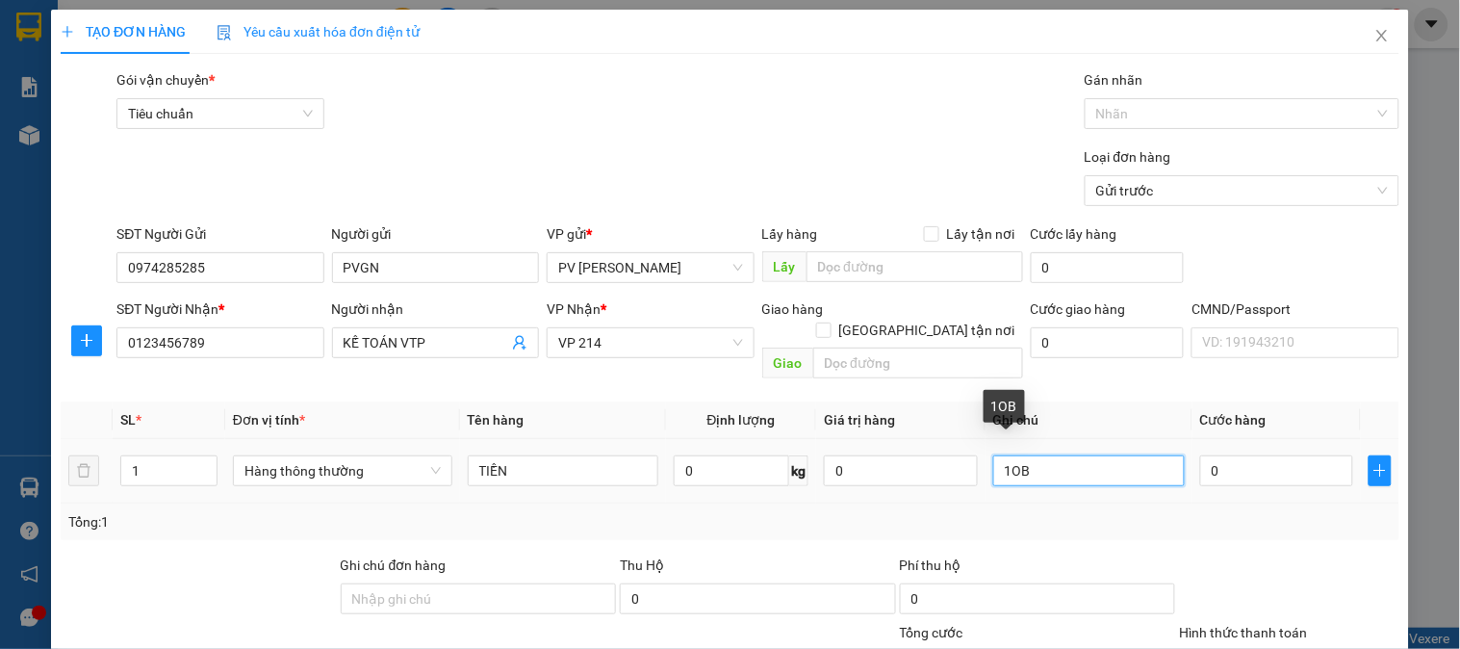
click at [1005, 457] on input "1OB" at bounding box center [1088, 470] width 191 height 31
type input "1PB"
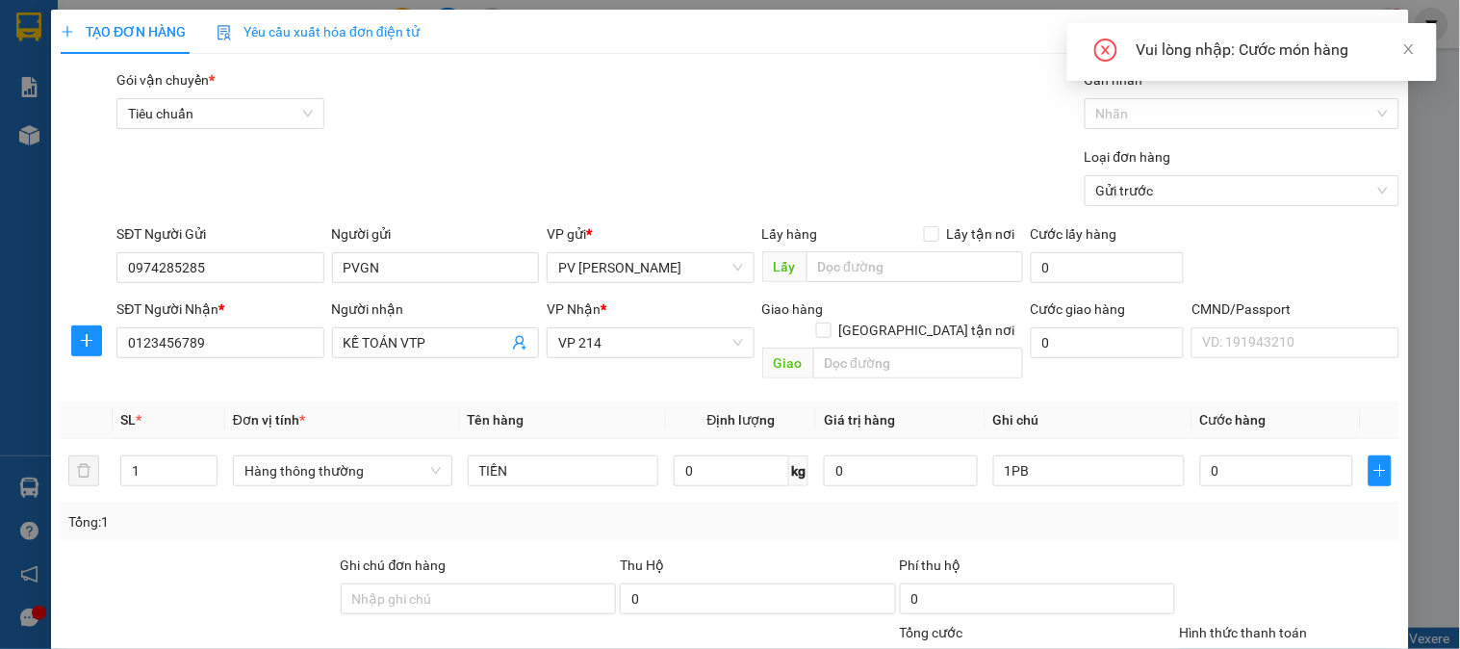
drag, startPoint x: 1304, startPoint y: 590, endPoint x: 1302, endPoint y: 573, distance: 16.5
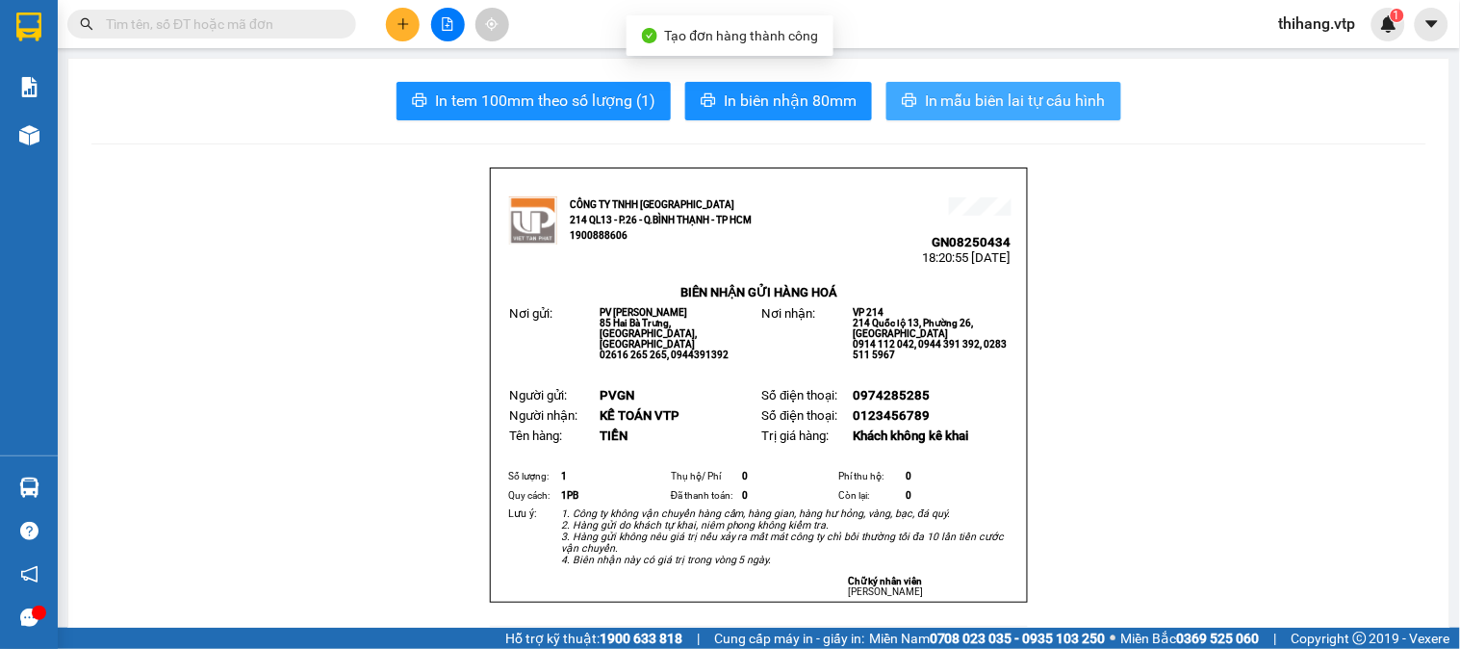
click at [929, 97] on span "In mẫu biên lai tự cấu hình" at bounding box center [1015, 101] width 181 height 24
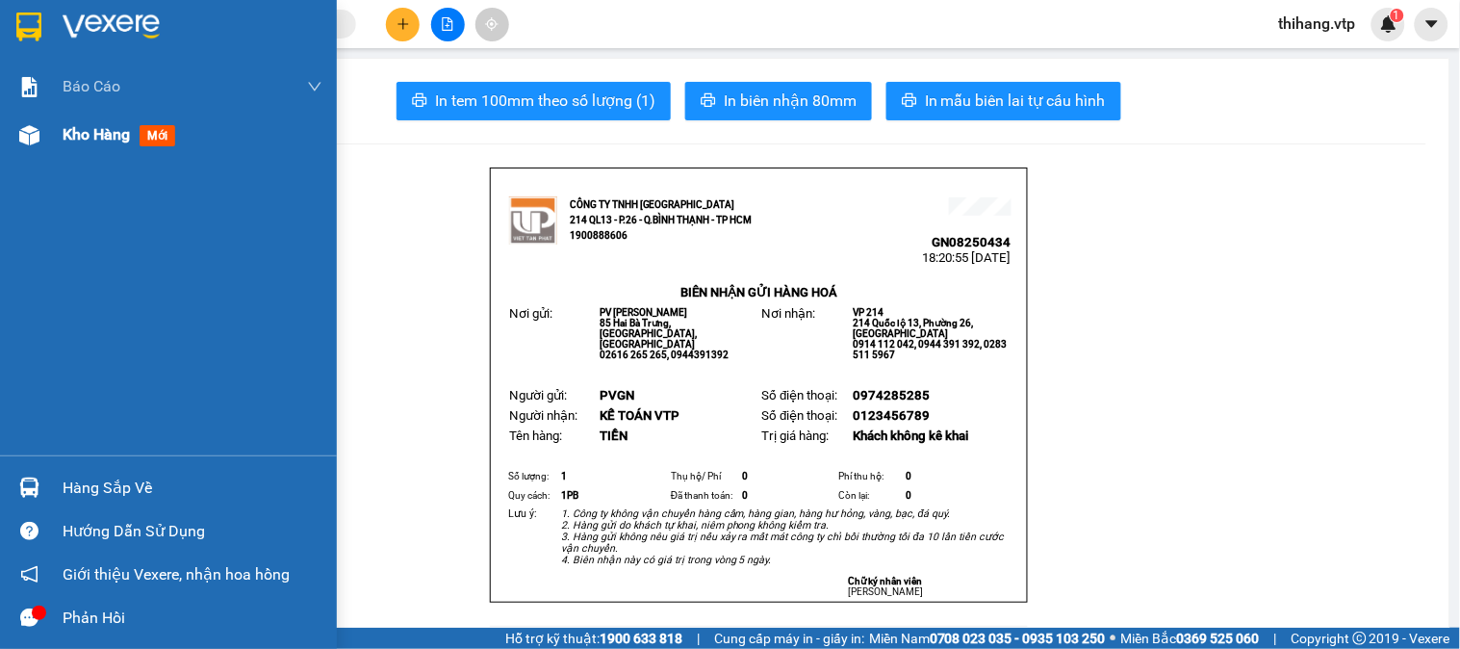
drag, startPoint x: 114, startPoint y: 131, endPoint x: 222, endPoint y: 151, distance: 110.6
click at [114, 131] on span "Kho hàng" at bounding box center [96, 134] width 67 height 18
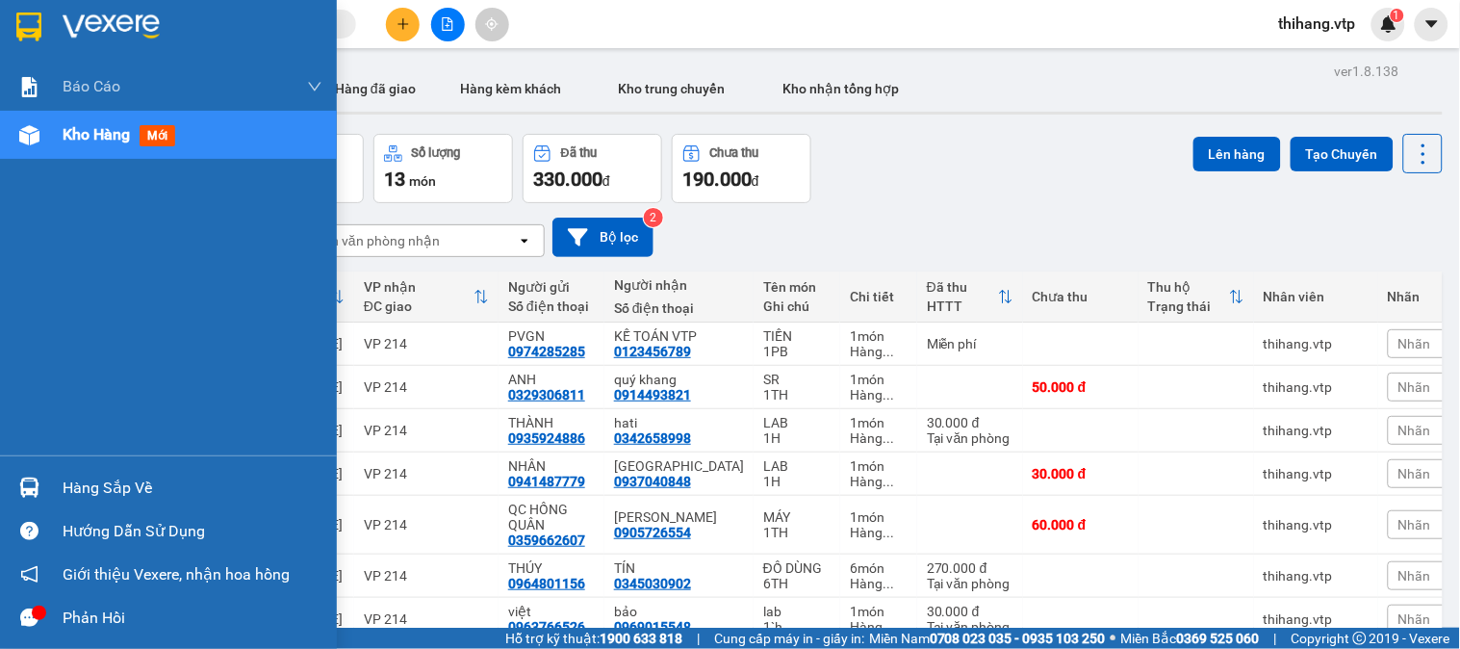
click at [103, 483] on div "Hàng sắp về" at bounding box center [193, 487] width 260 height 29
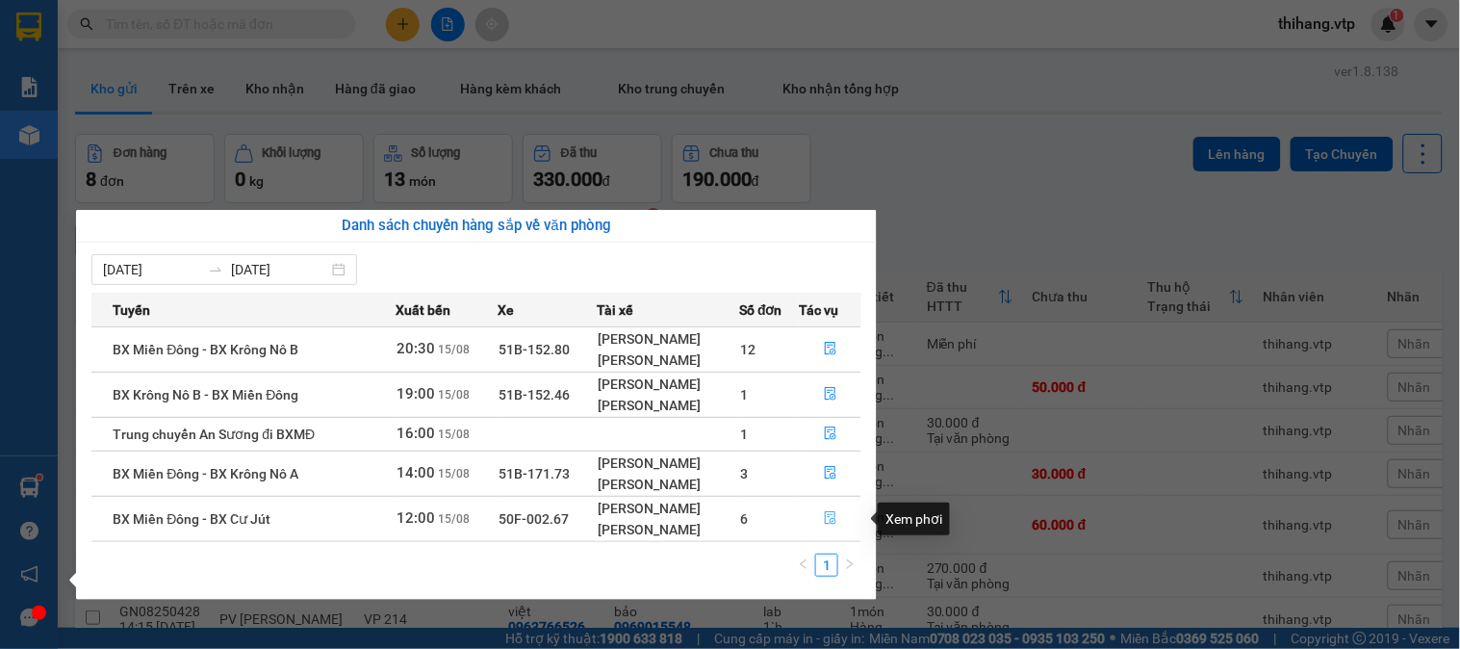
click at [824, 520] on icon "file-done" at bounding box center [830, 517] width 13 height 13
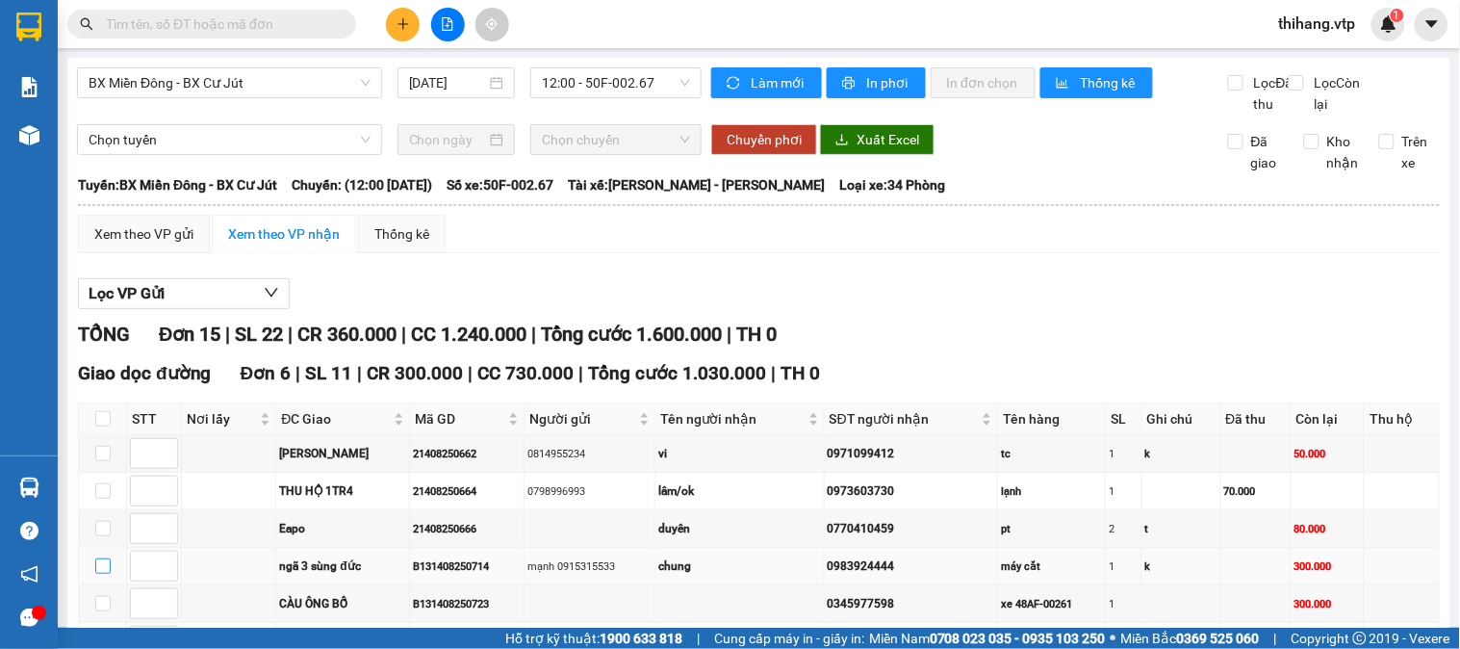
click at [101, 558] on input "checkbox" at bounding box center [102, 565] width 15 height 15
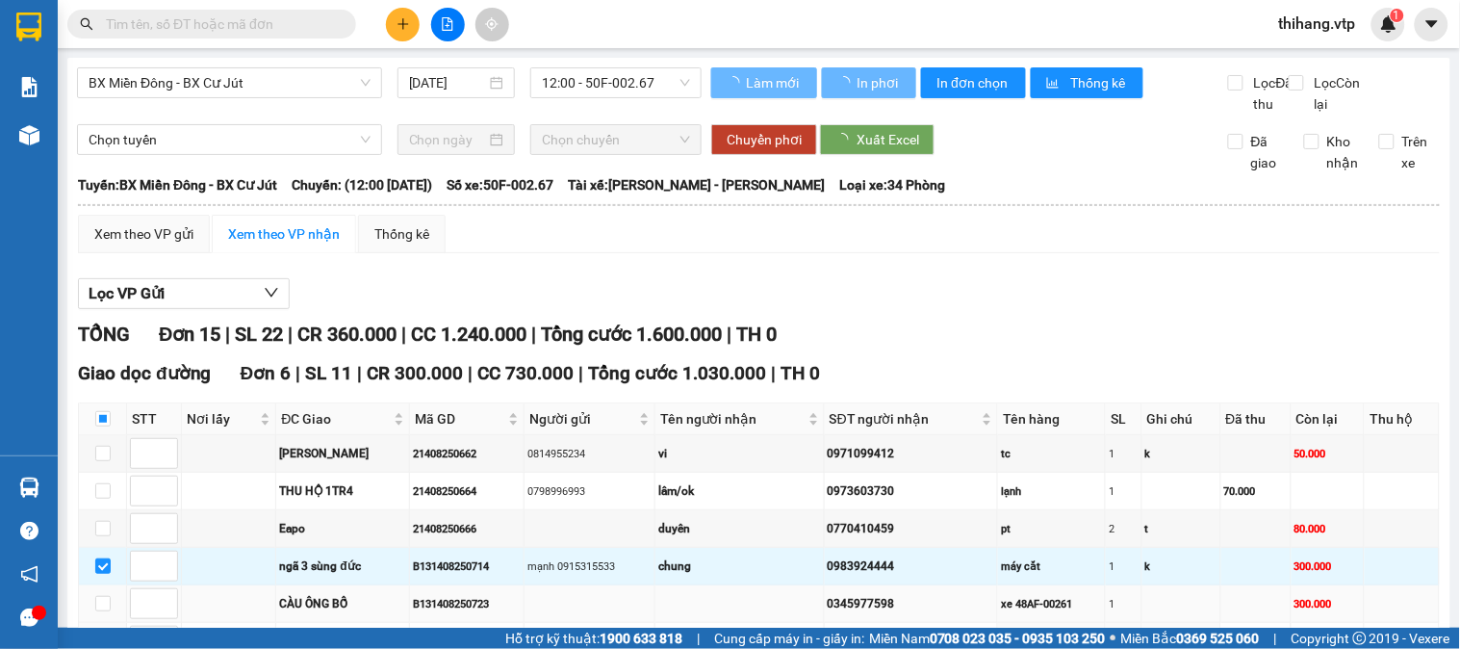
checkbox input "false"
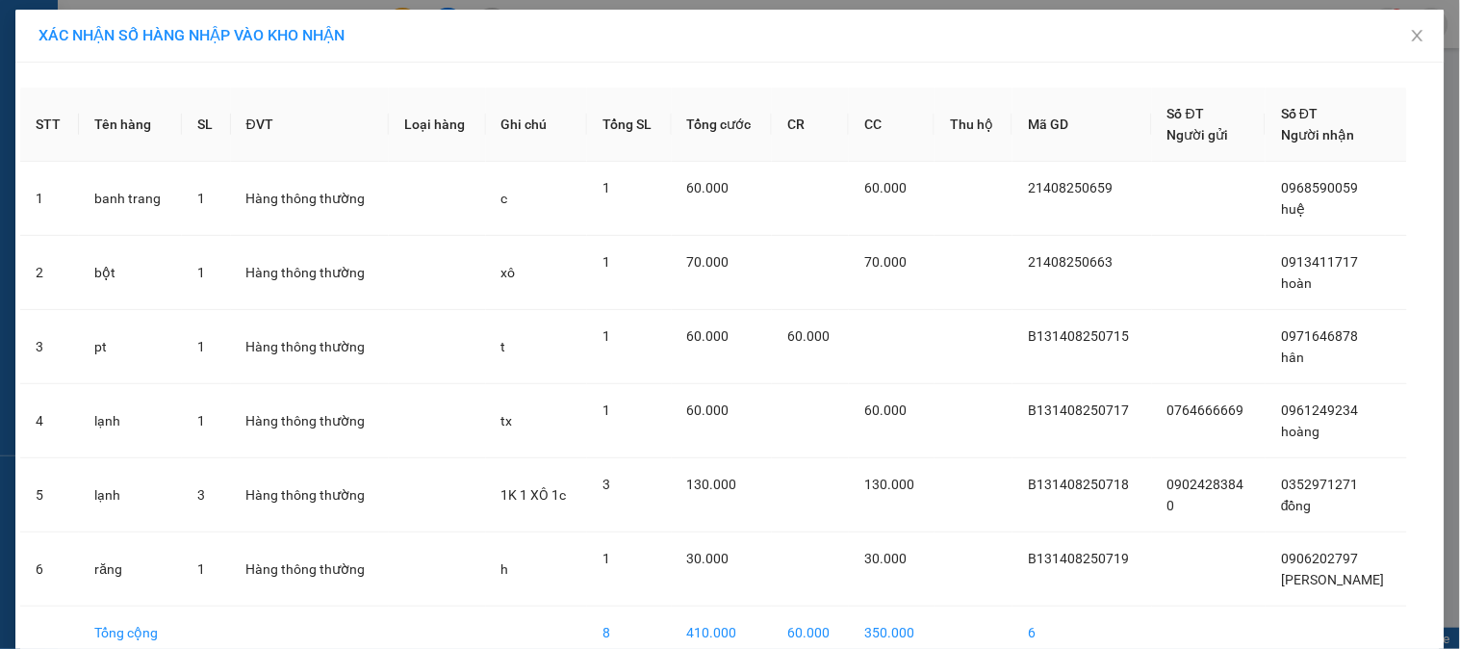
drag, startPoint x: 800, startPoint y: 602, endPoint x: 897, endPoint y: 606, distance: 97.3
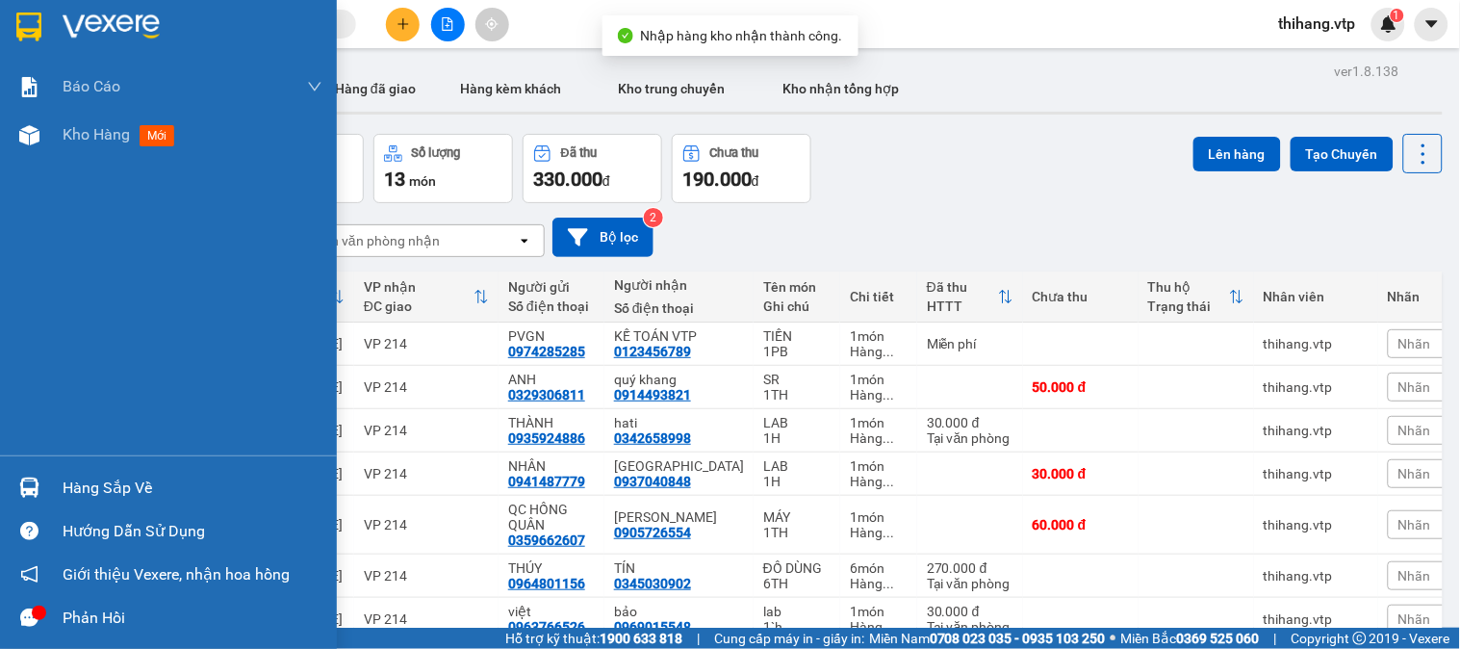
click at [100, 495] on div "Hàng sắp về" at bounding box center [193, 487] width 260 height 29
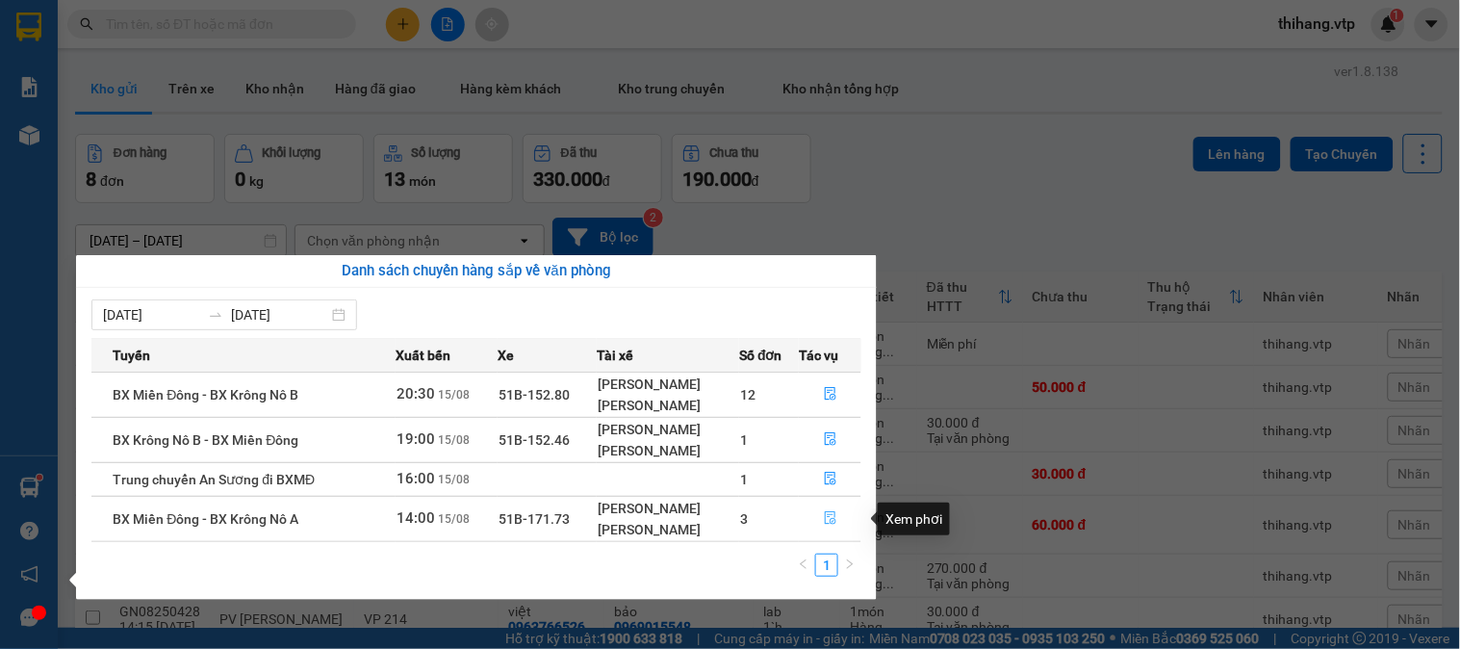
click at [826, 520] on icon "file-done" at bounding box center [831, 517] width 12 height 13
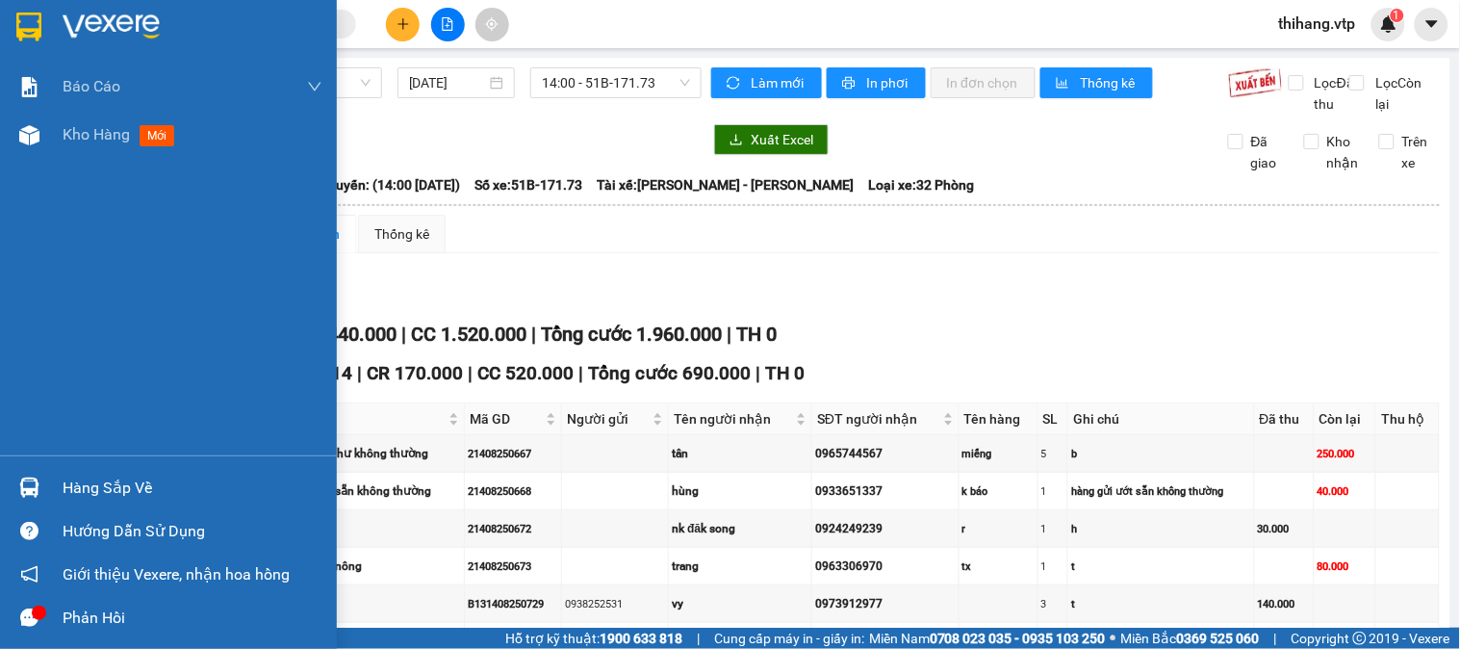
click at [71, 482] on div "Hàng sắp về" at bounding box center [193, 487] width 260 height 29
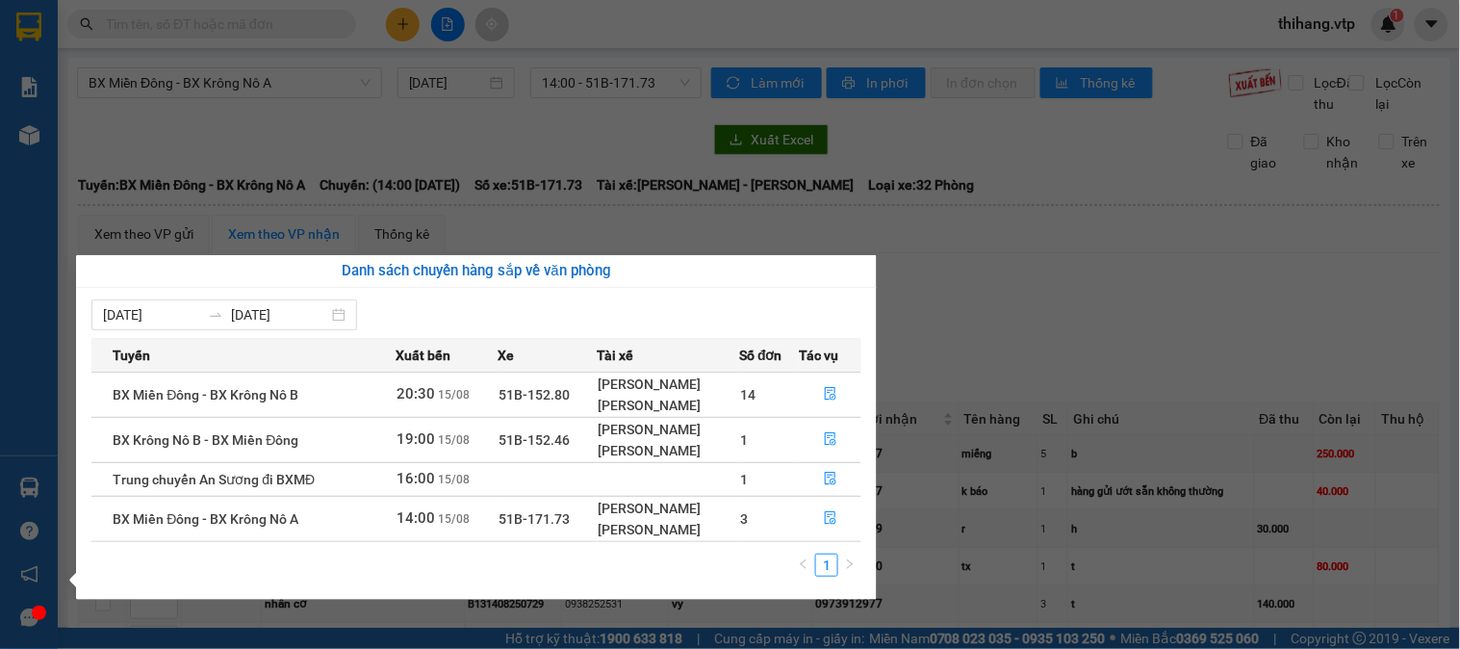
click at [954, 155] on section "Kết quả tìm kiếm ( 1 ) Bộ lọc Mã ĐH Trạng thái Món hàng Thu hộ Tổng cước Chưa c…" at bounding box center [730, 324] width 1460 height 649
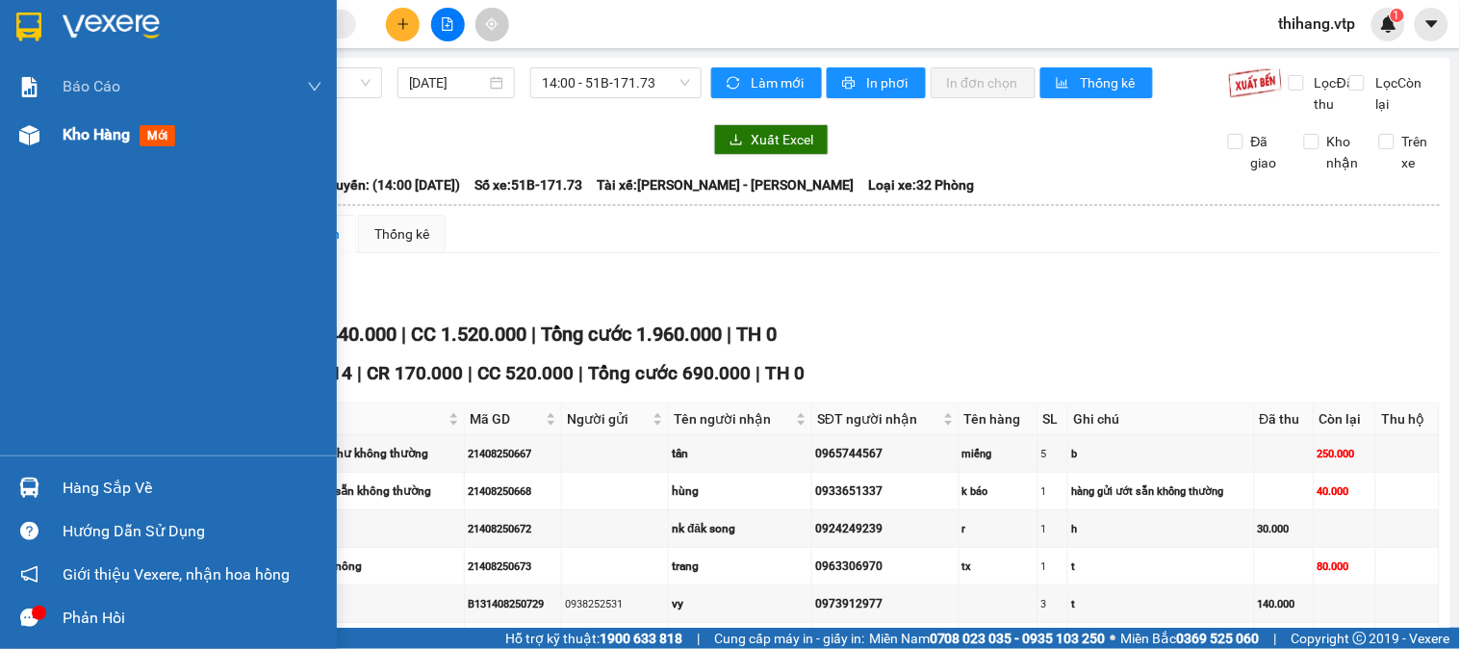
click at [65, 135] on span "Kho hàng" at bounding box center [96, 134] width 67 height 18
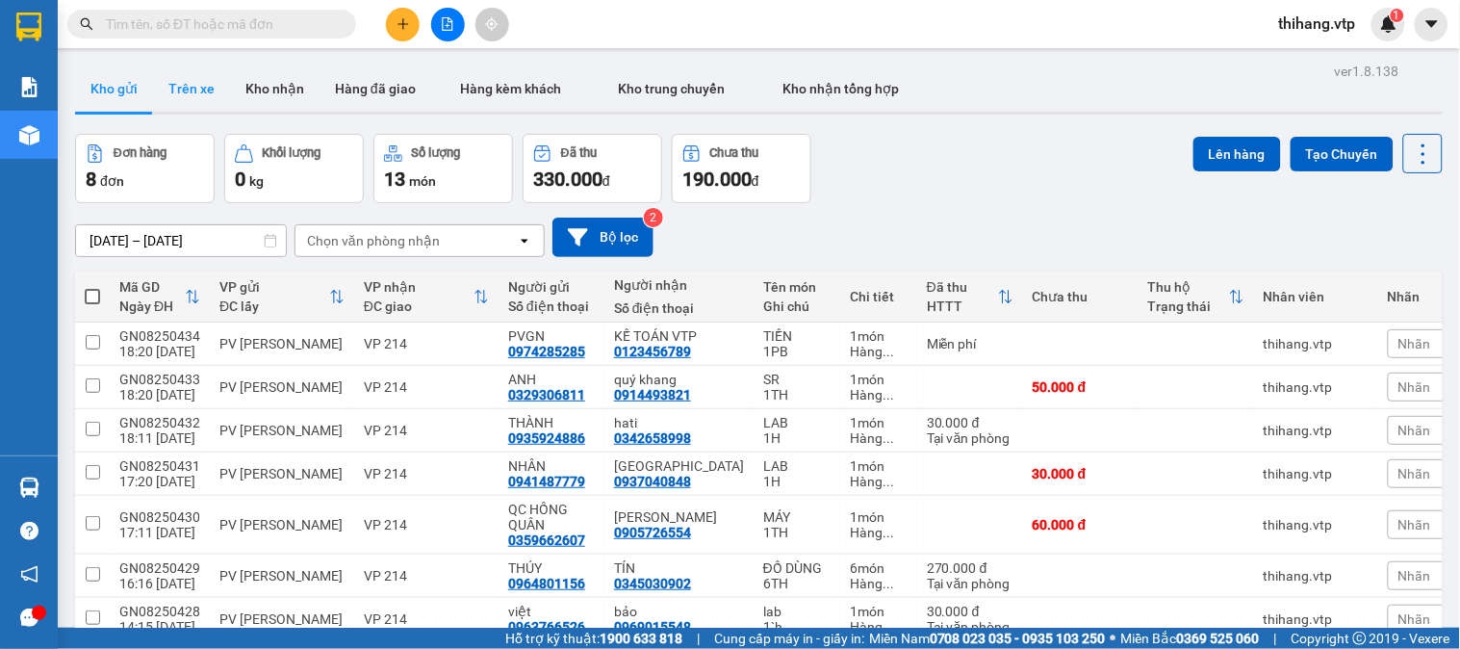
click at [215, 84] on button "Trên xe" at bounding box center [191, 88] width 77 height 46
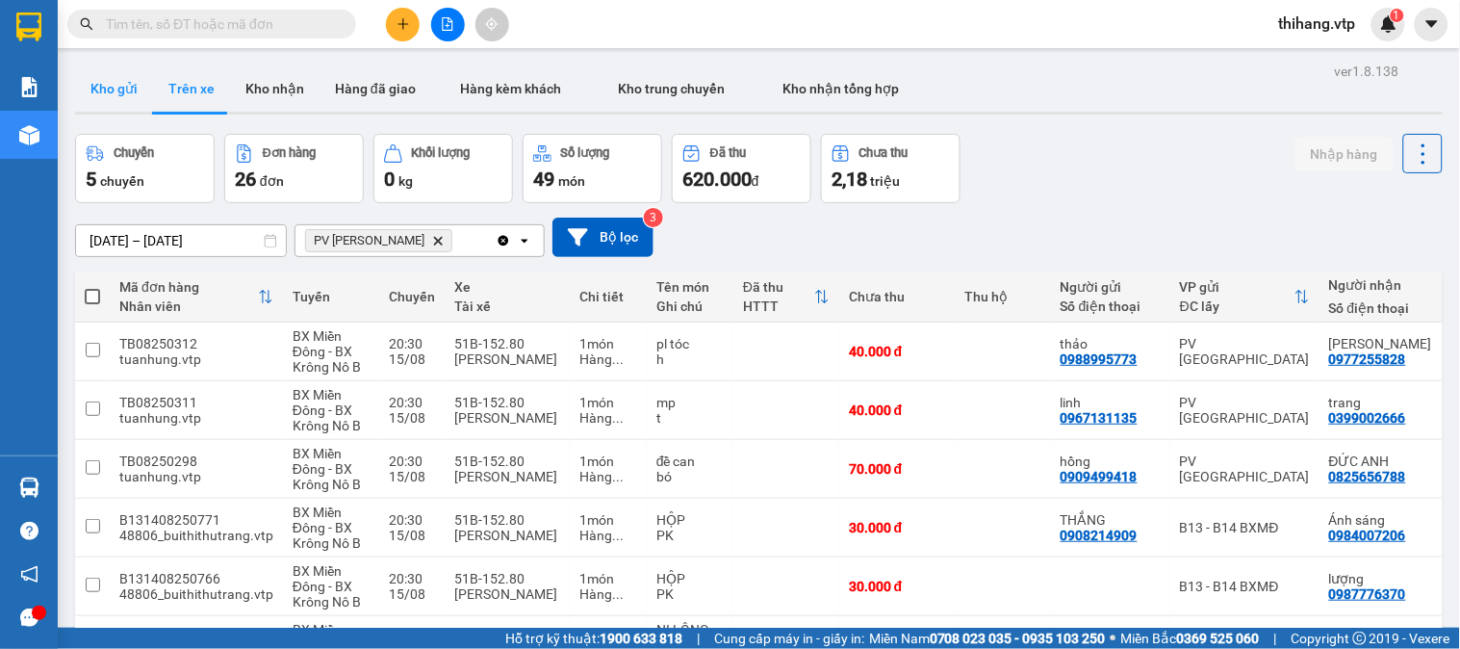
click at [110, 102] on button "Kho gửi" at bounding box center [114, 88] width 78 height 46
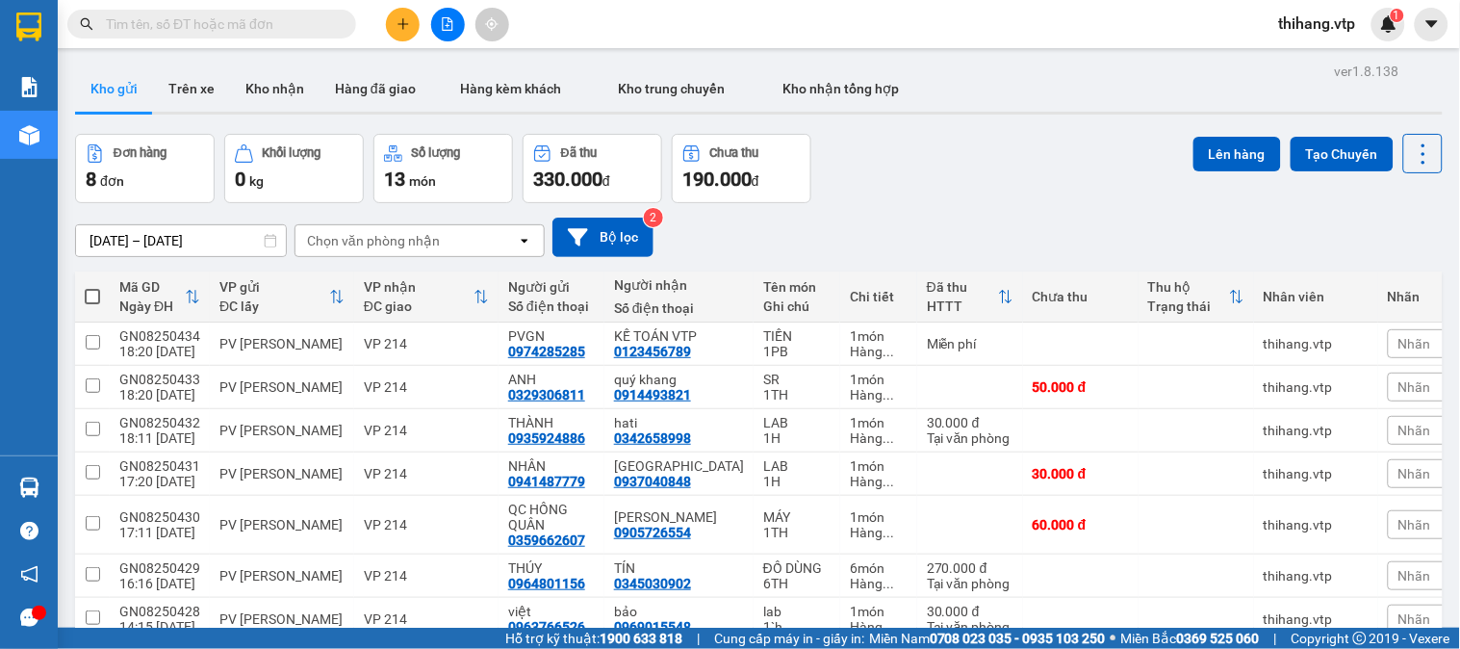
click at [94, 300] on span at bounding box center [92, 296] width 15 height 15
click at [92, 287] on input "checkbox" at bounding box center [92, 287] width 0 height 0
checkbox input "true"
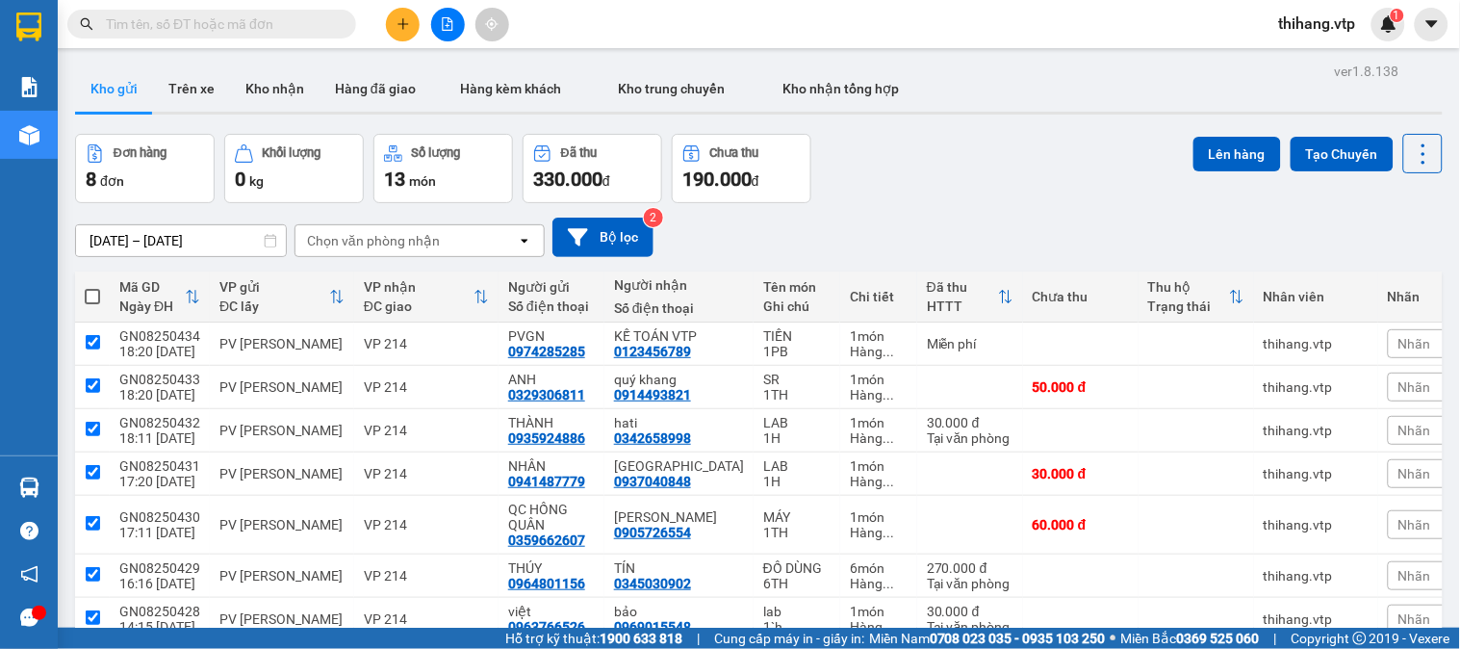
checkbox input "true"
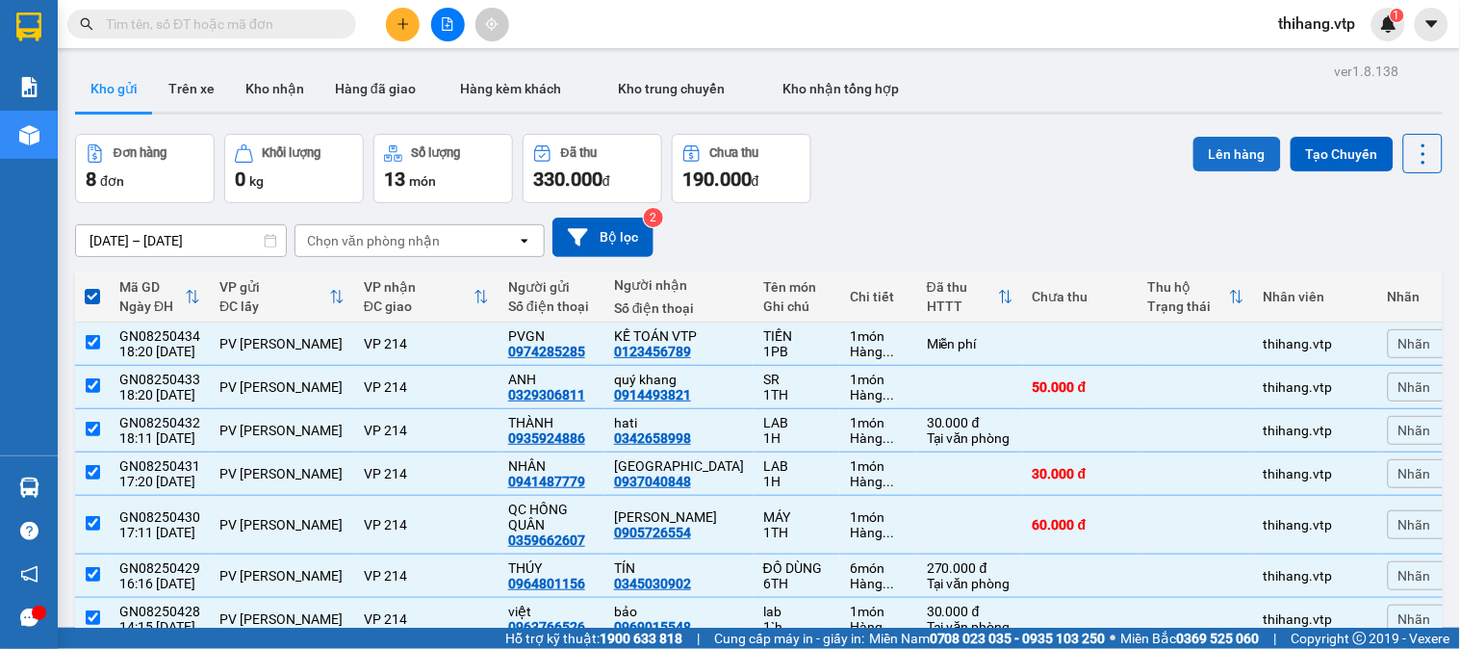
click at [1207, 155] on button "Lên hàng" at bounding box center [1237, 154] width 88 height 35
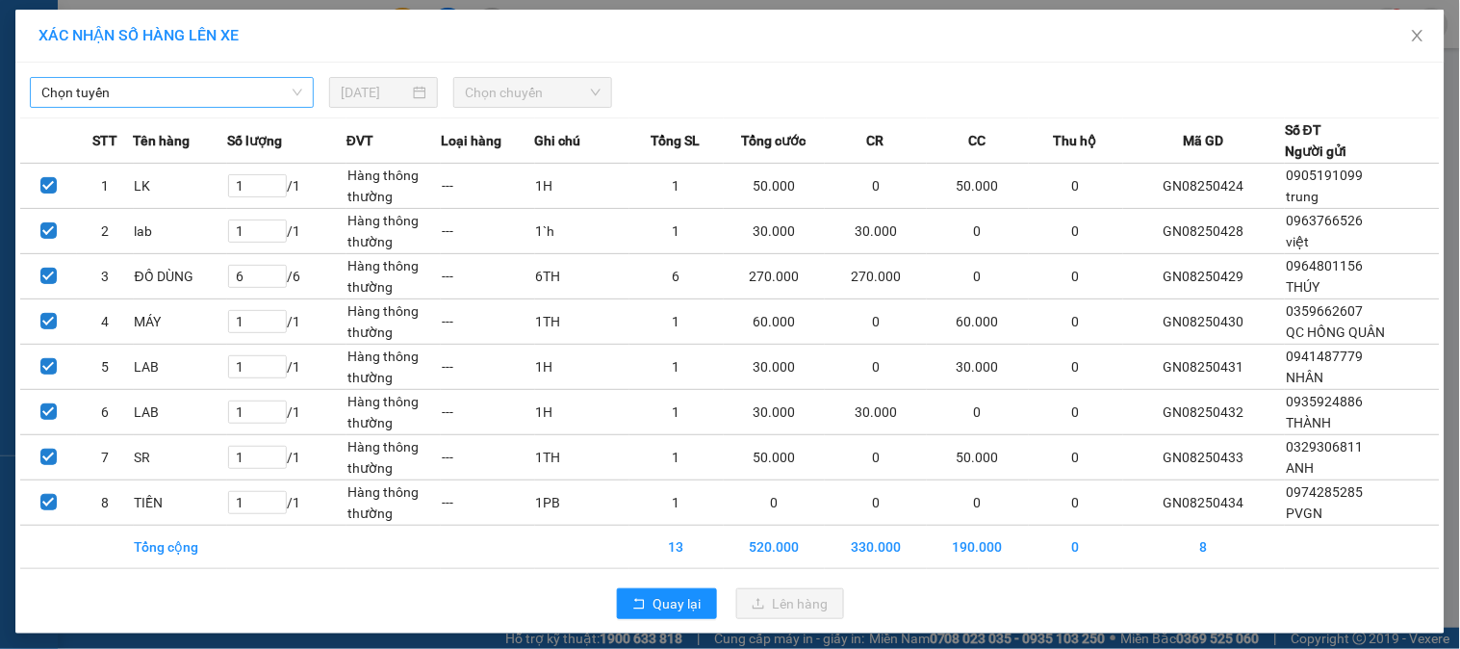
click at [254, 85] on span "Chọn tuyến" at bounding box center [171, 92] width 261 height 29
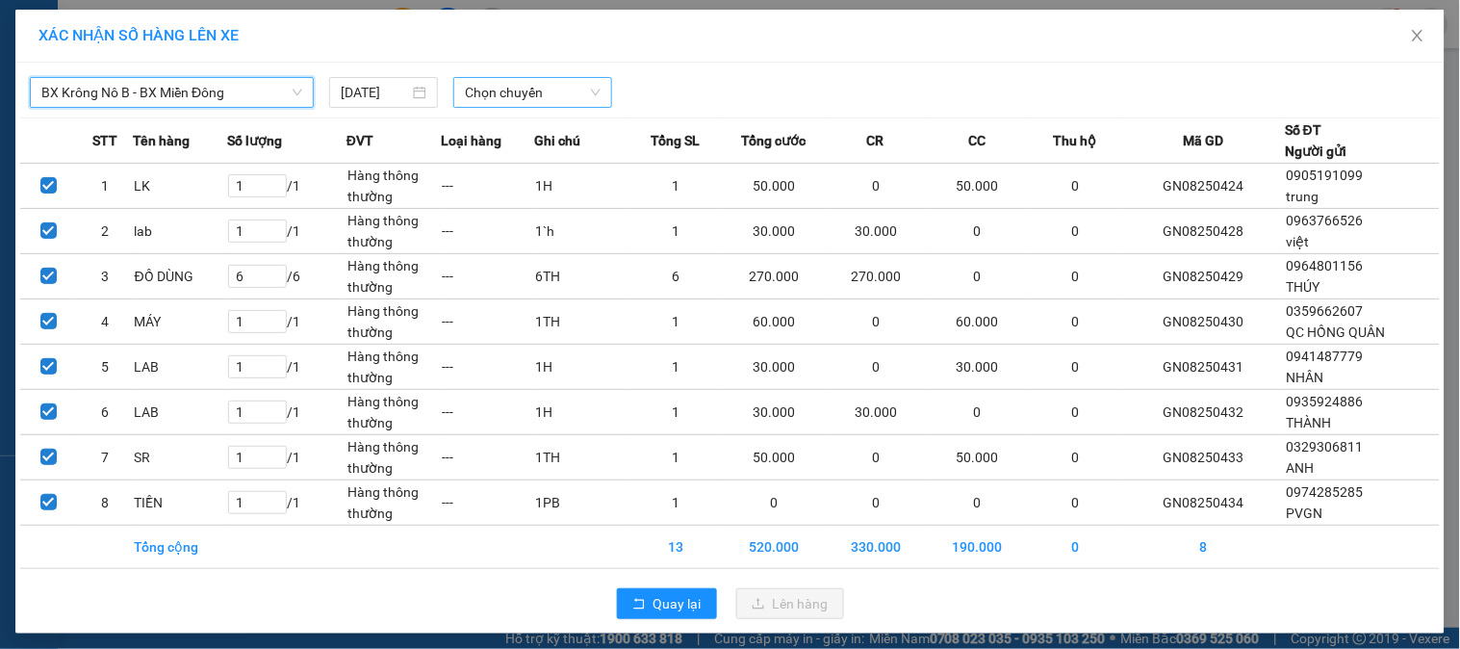
click at [514, 99] on span "Chọn chuyến" at bounding box center [533, 92] width 136 height 29
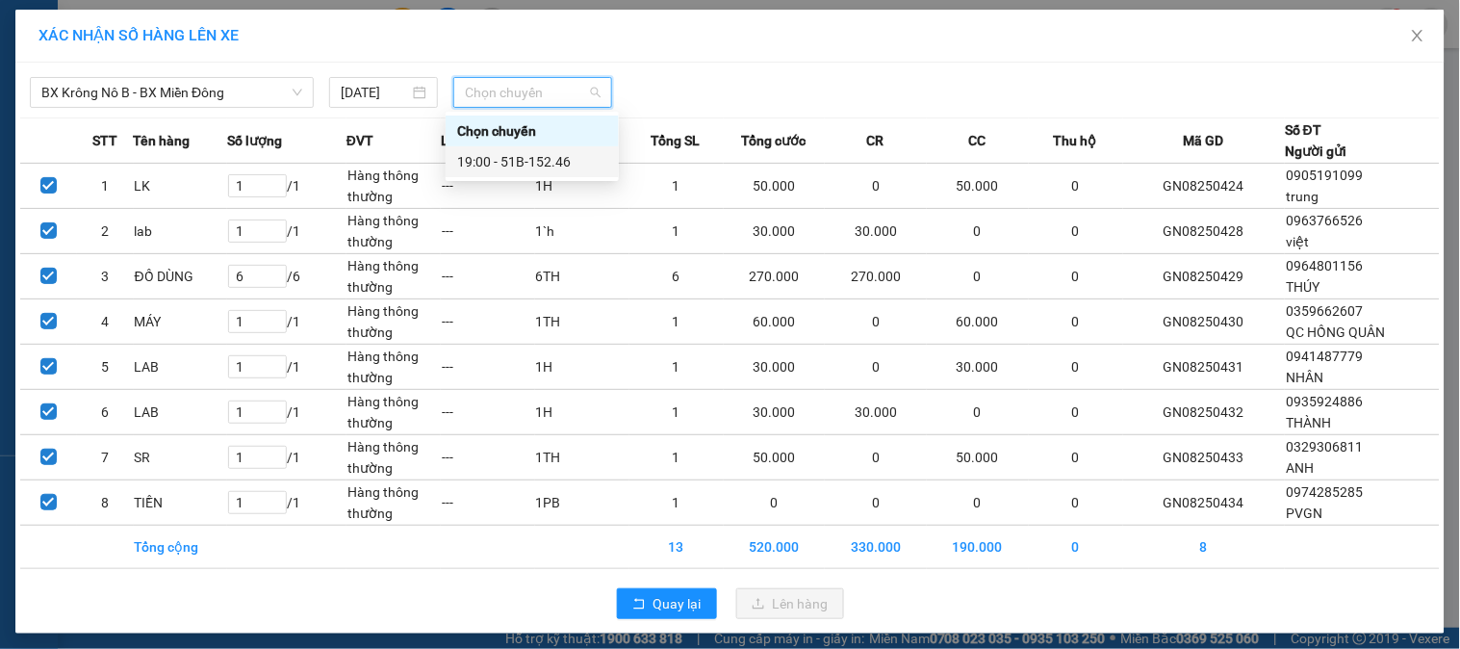
click at [532, 156] on div "19:00 - 51B-152.46" at bounding box center [532, 161] width 150 height 21
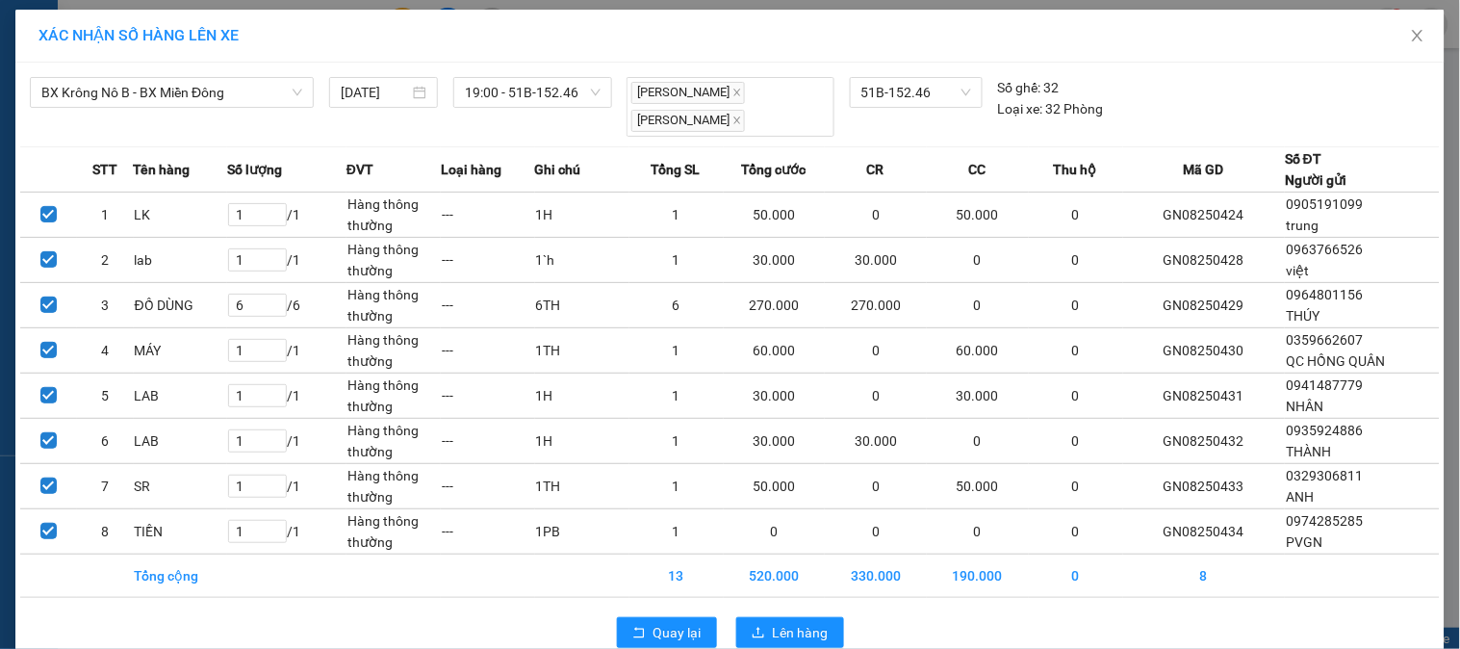
click at [826, 613] on div "Quay lại Lên hàng" at bounding box center [729, 632] width 1419 height 50
click at [820, 637] on button "Lên hàng" at bounding box center [790, 632] width 108 height 31
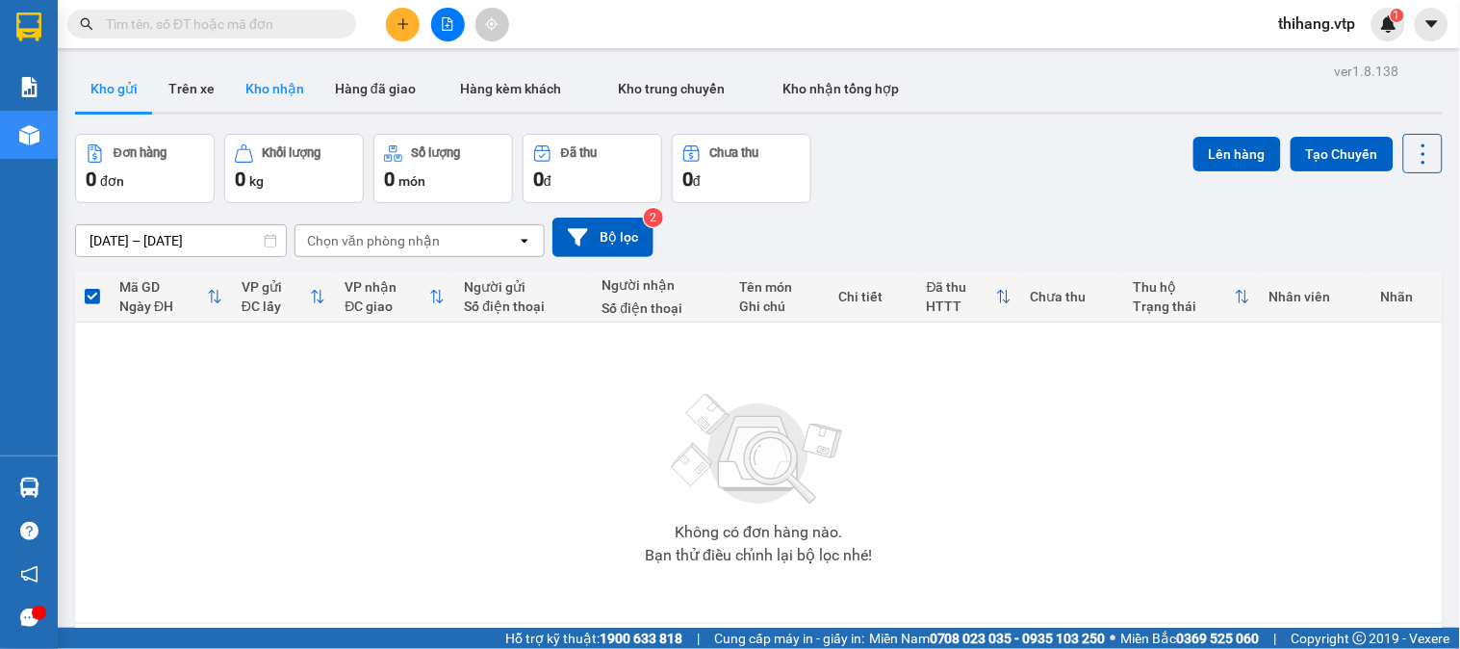
click at [274, 88] on button "Kho nhận" at bounding box center [274, 88] width 89 height 46
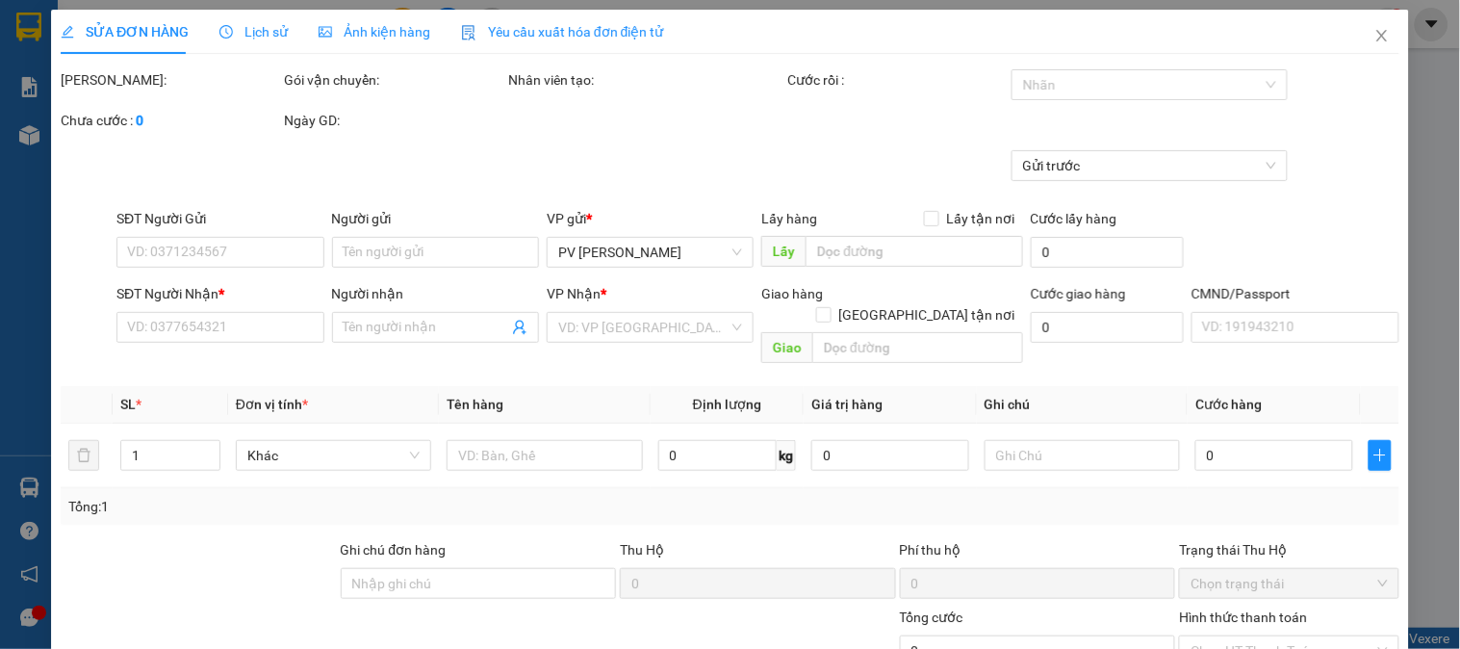
type input "0934275858"
type input "CƯỜNG"
type input "0945543743"
type input "ALIC"
type input "140.000"
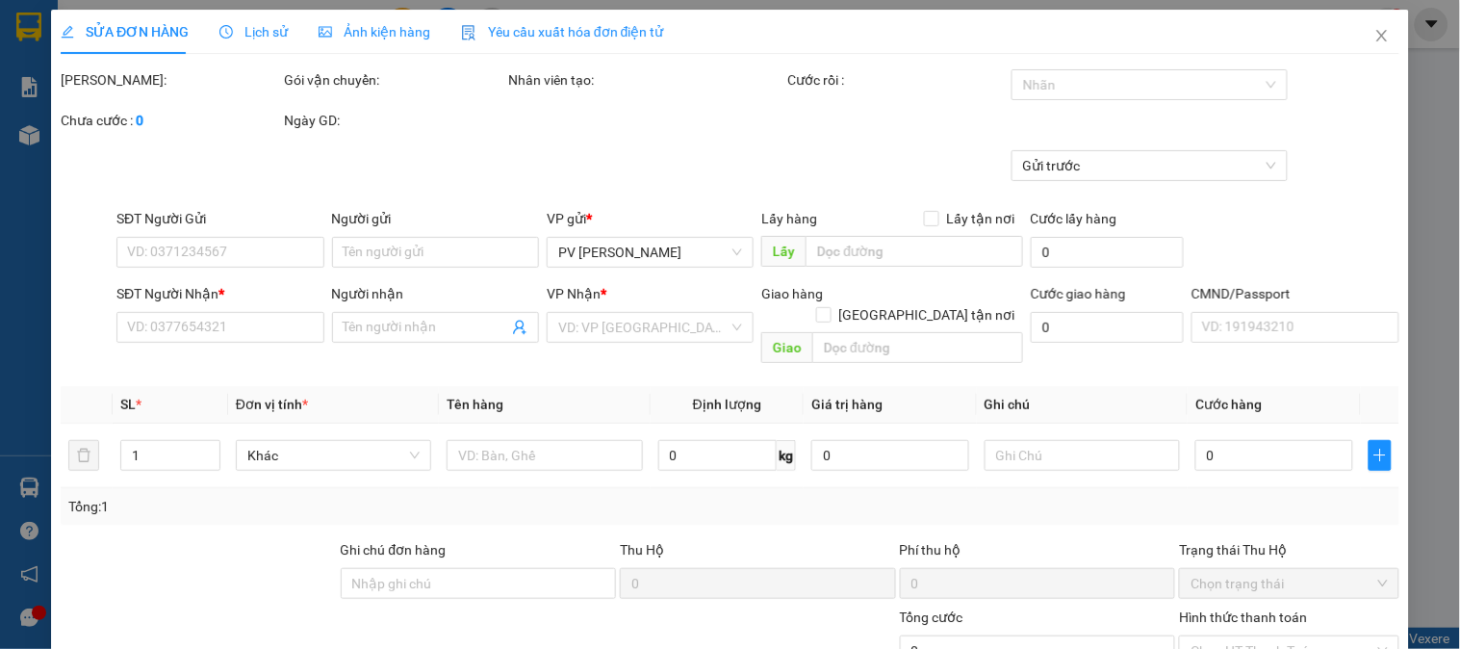
type input "140.000"
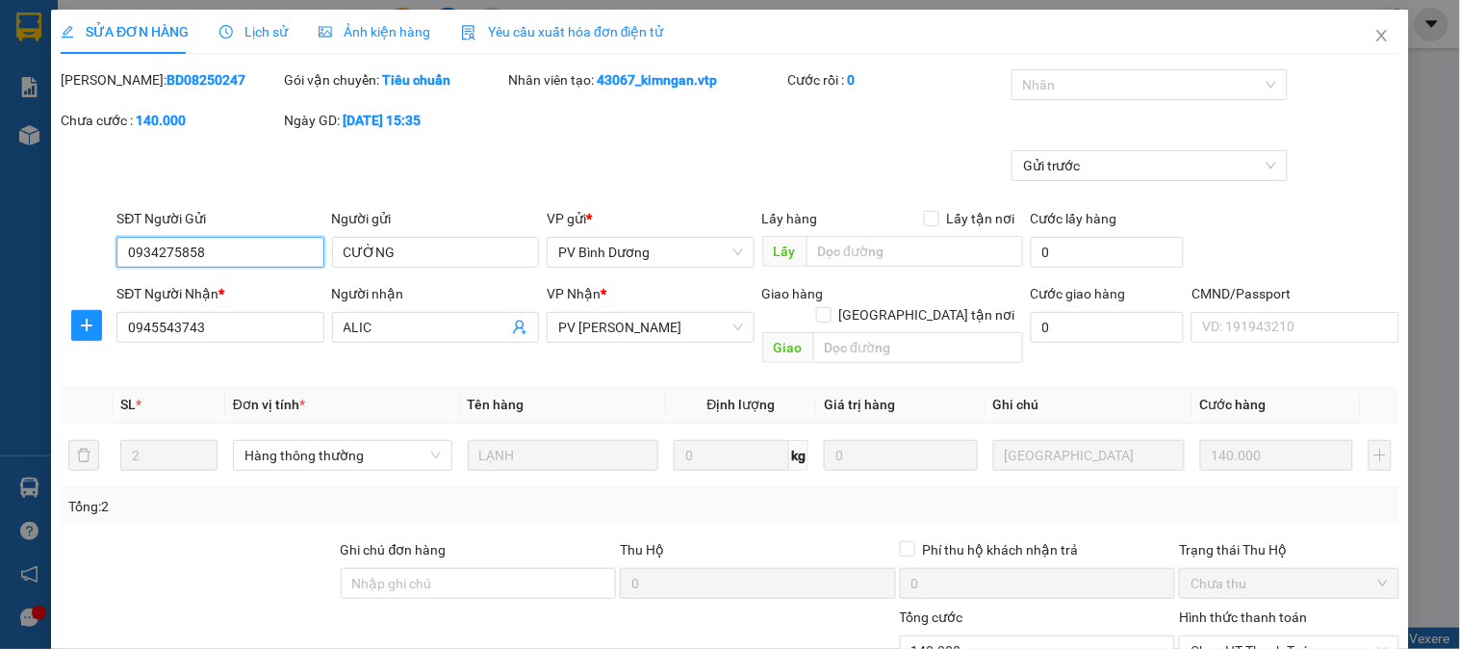
type input "7.000"
click at [1197, 636] on span "Chọn HT Thanh Toán" at bounding box center [1288, 650] width 196 height 29
type input "0"
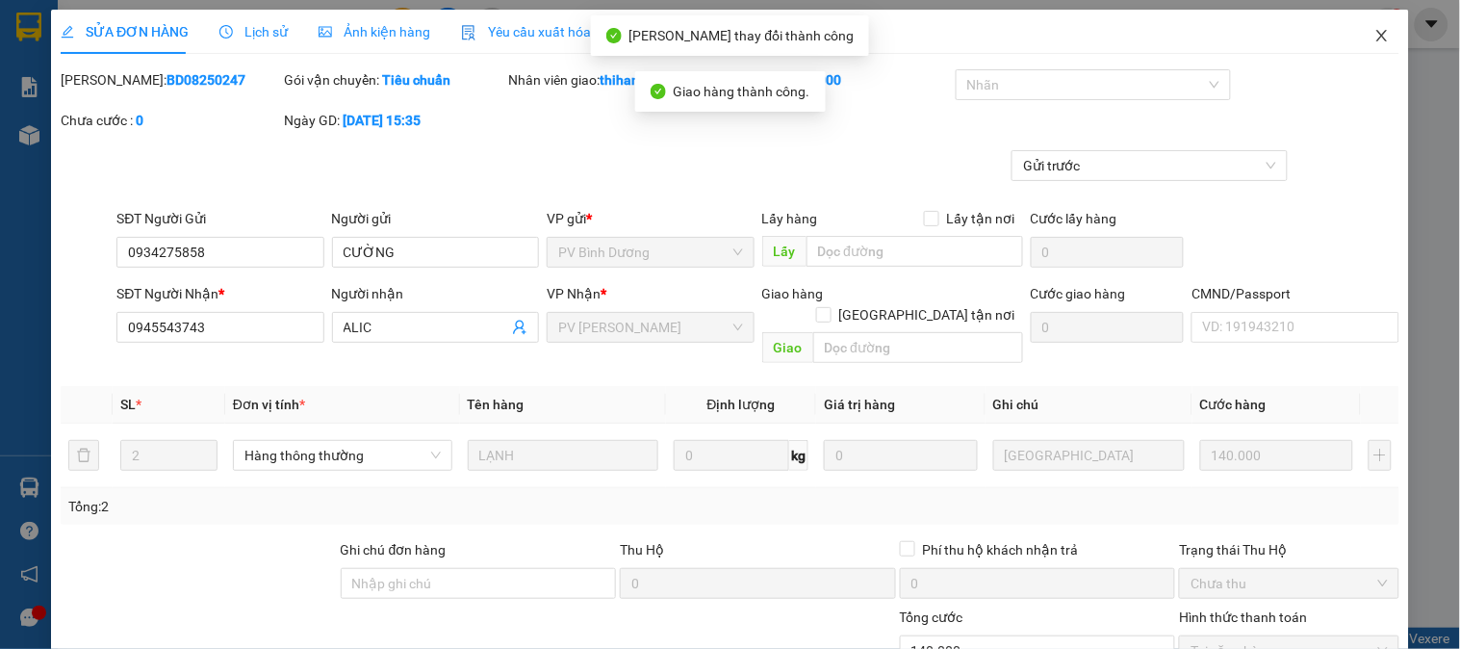
click at [1374, 33] on icon "close" at bounding box center [1381, 35] width 15 height 15
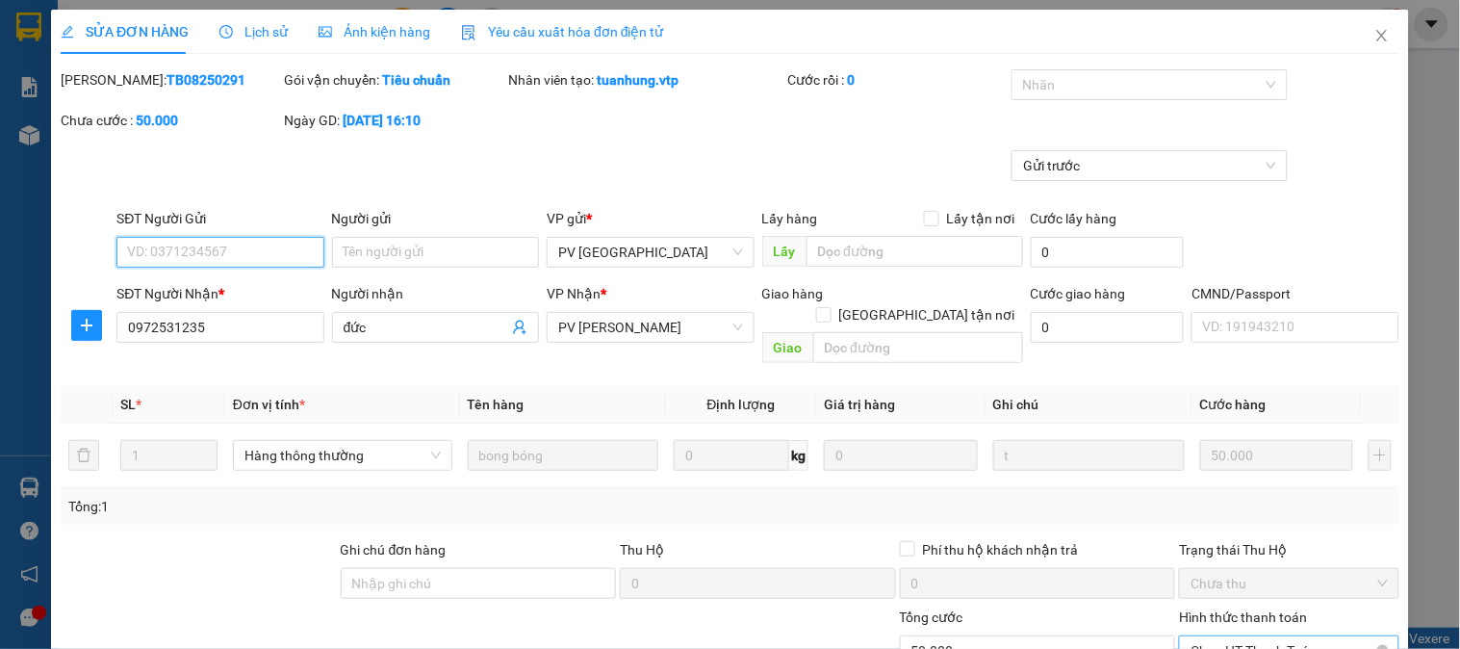
click at [1228, 636] on span "Chọn HT Thanh Toán" at bounding box center [1288, 650] width 196 height 29
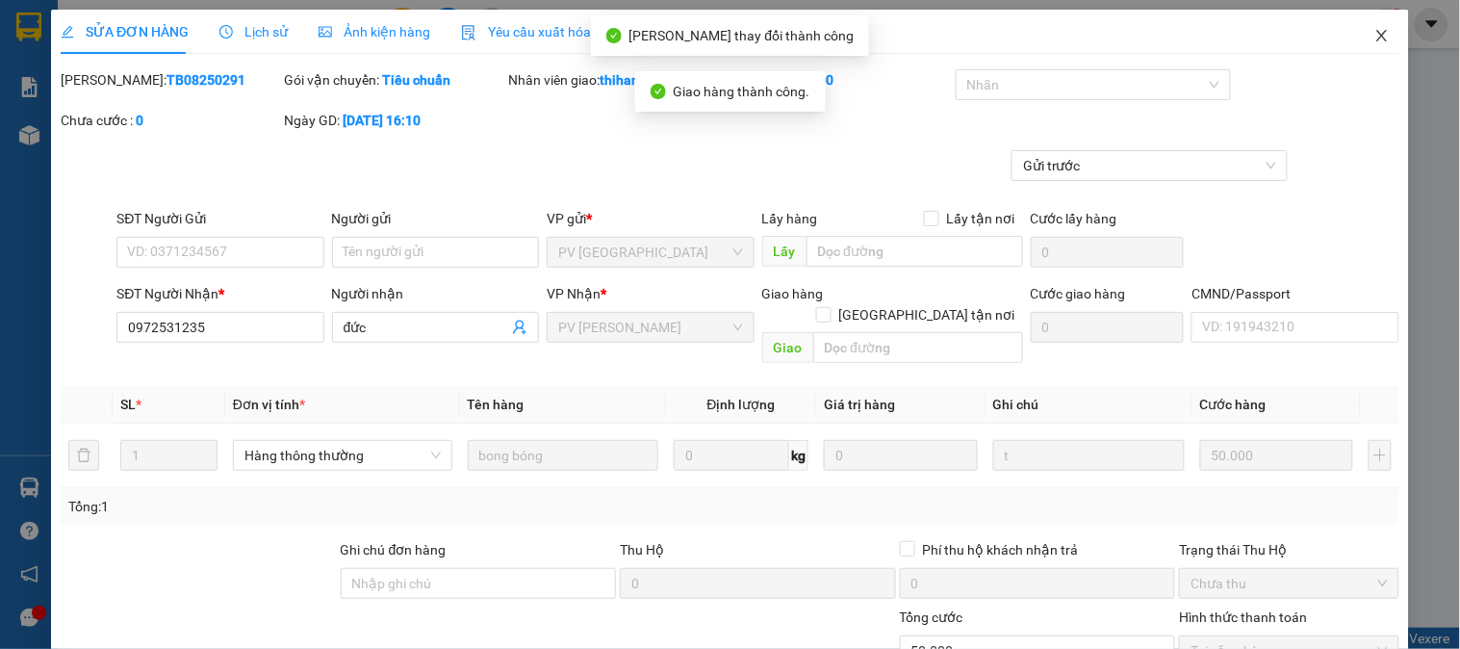
click at [1374, 36] on icon "close" at bounding box center [1381, 35] width 15 height 15
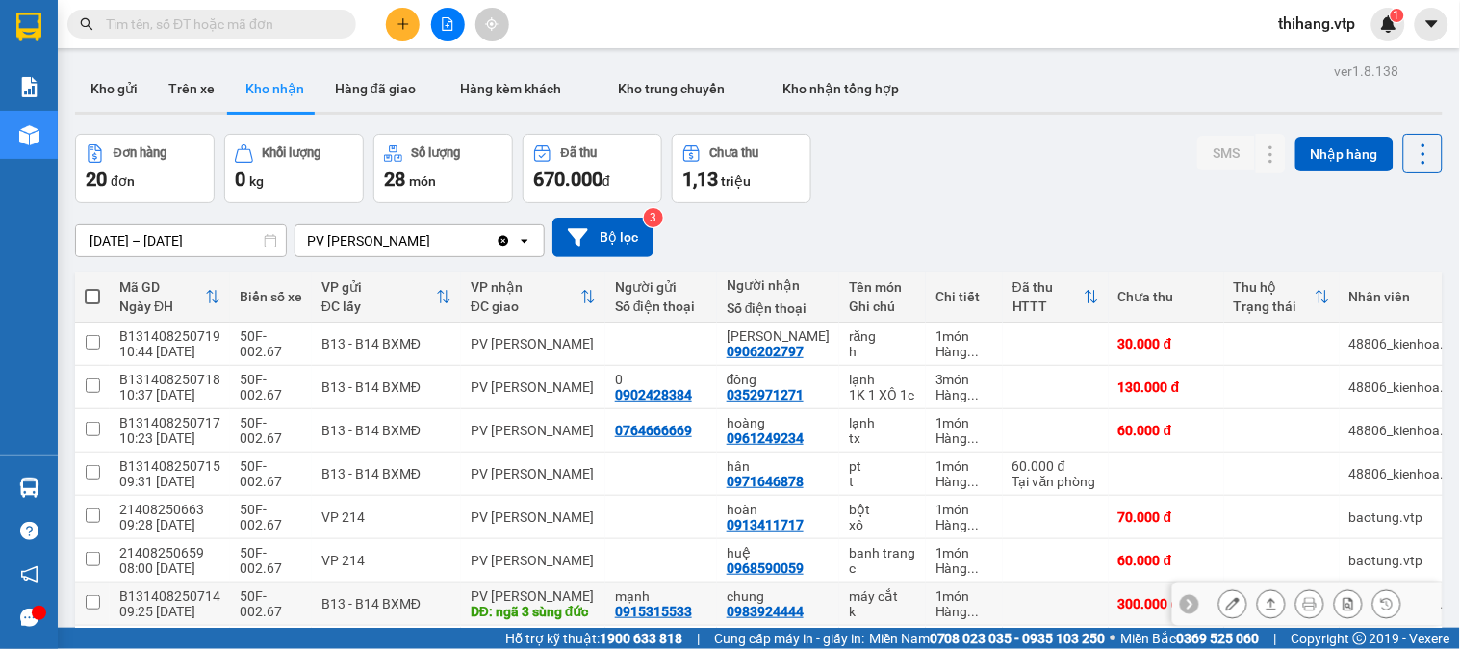
click at [1226, 597] on icon at bounding box center [1232, 603] width 13 height 13
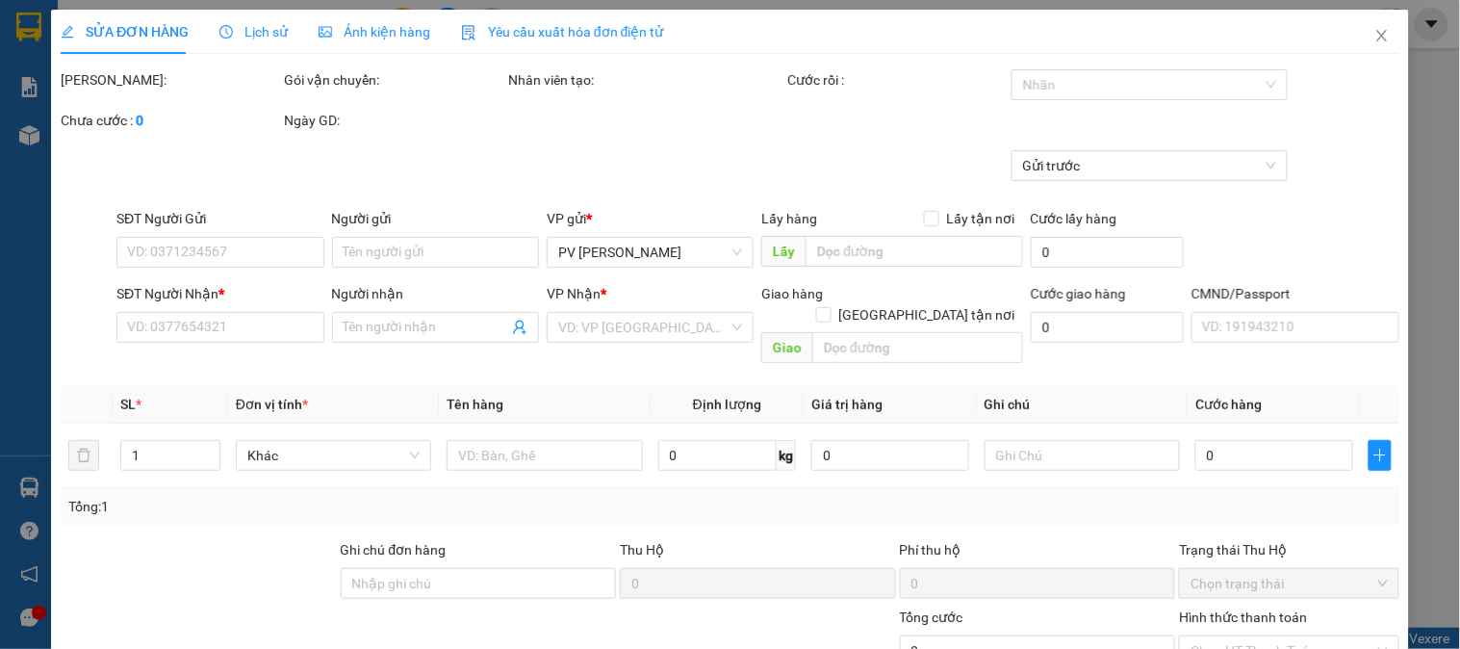
type input "15.000"
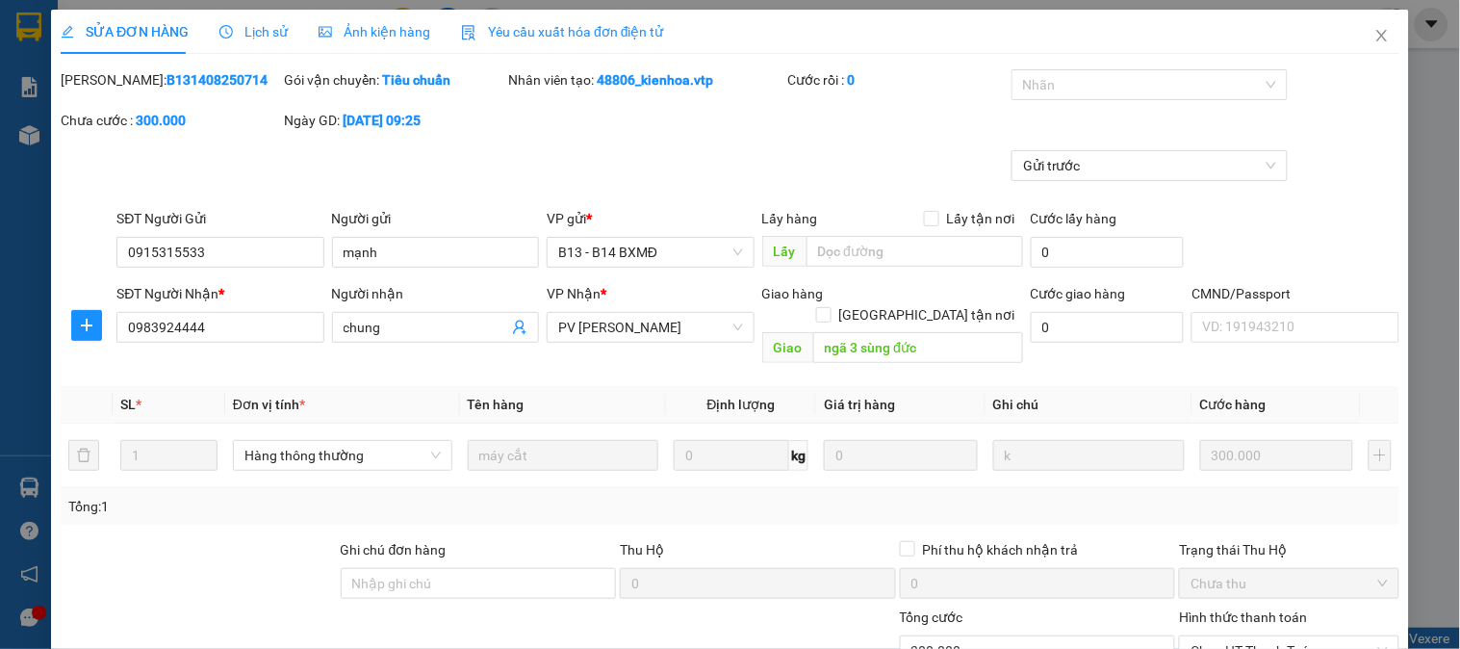
type input "0915315533"
type input "mạnh"
type input "0983924444"
type input "chung"
type input "ngã 3 sùng đức"
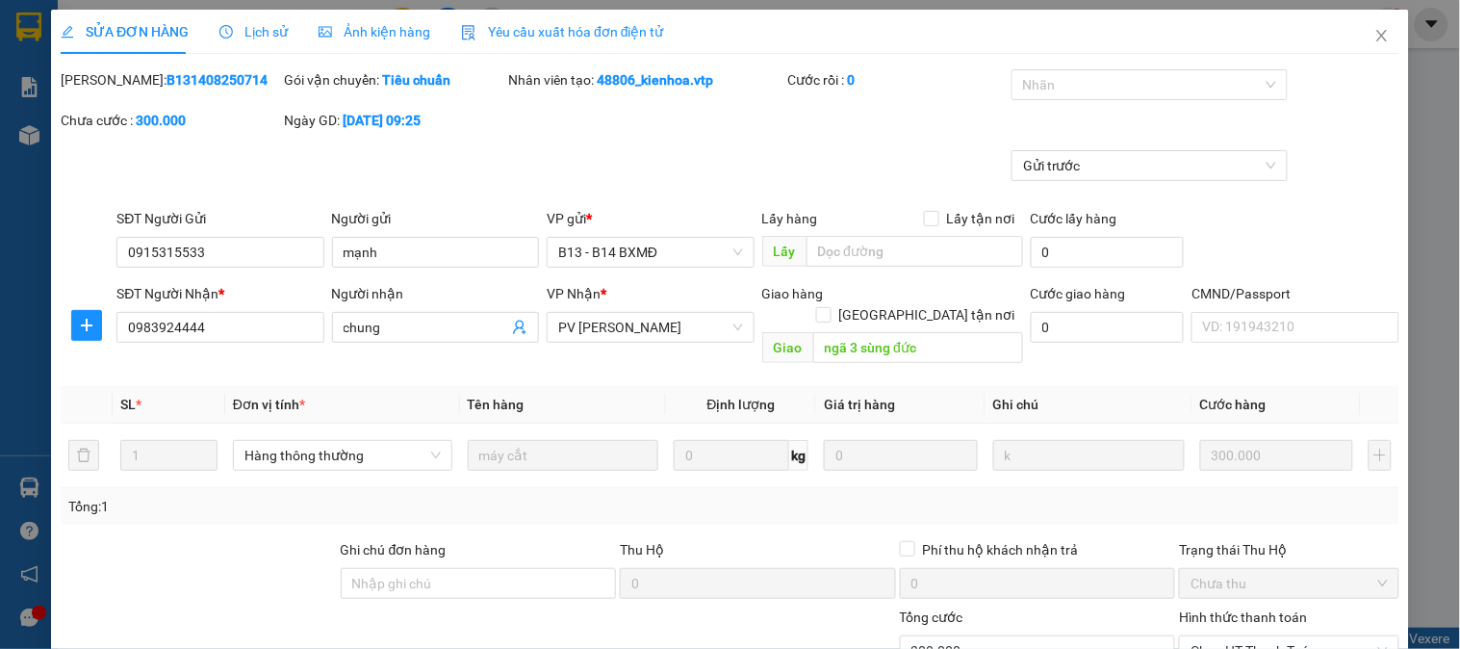
type input "300.000"
click at [1226, 635] on div "Chọn HT Thanh Toán" at bounding box center [1288, 650] width 219 height 31
type input "0"
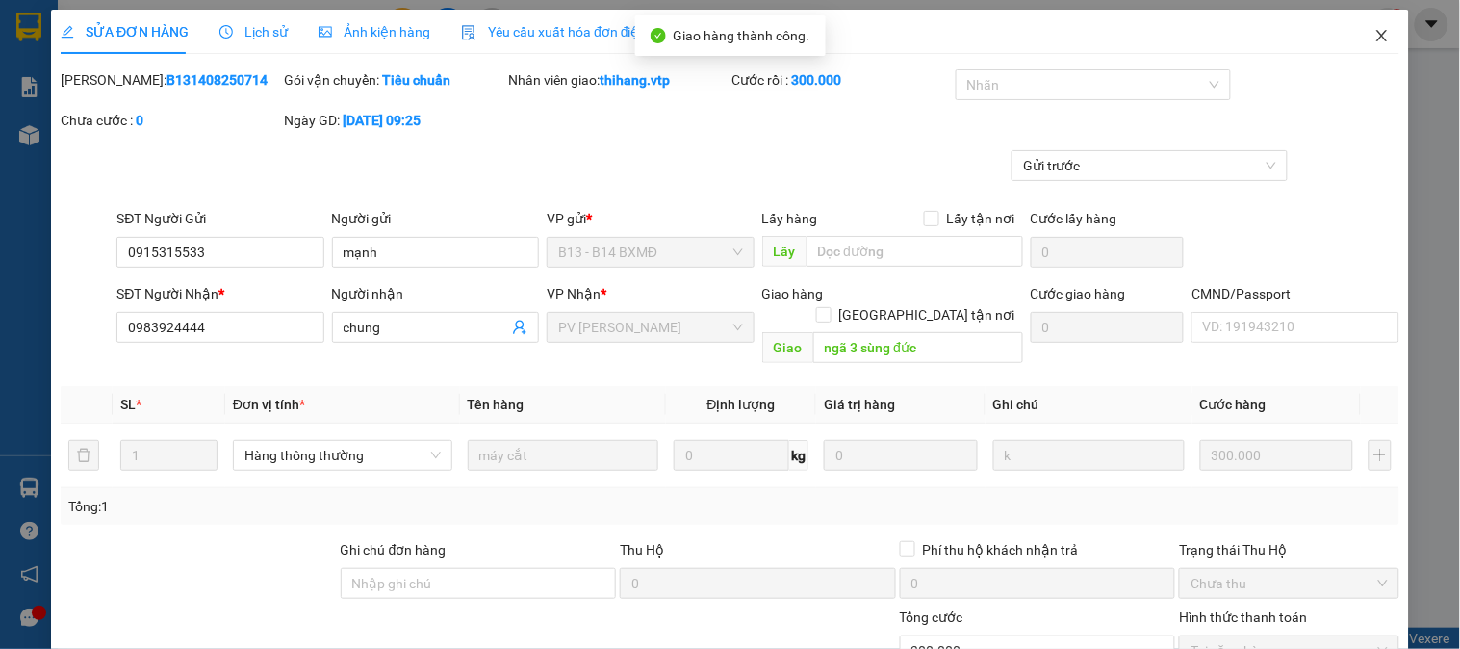
click at [1376, 40] on icon "close" at bounding box center [1381, 36] width 11 height 12
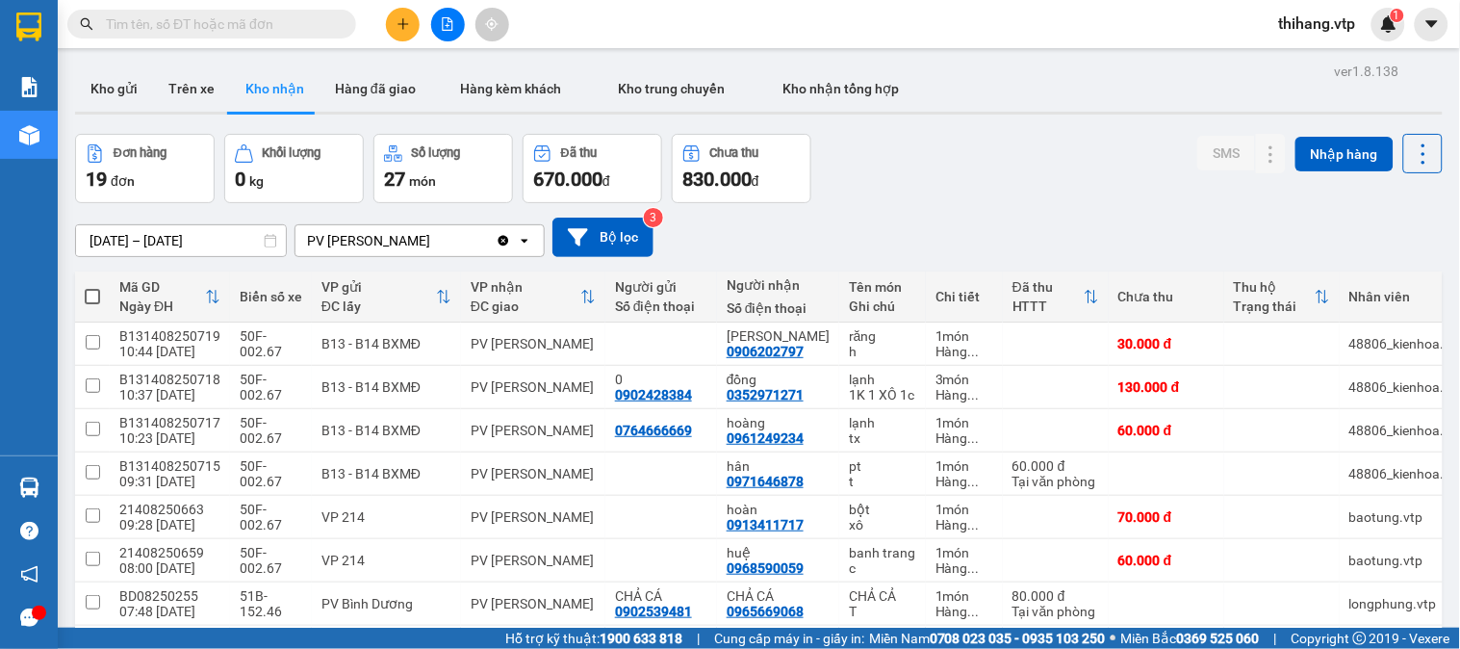
drag, startPoint x: 121, startPoint y: 91, endPoint x: 236, endPoint y: 64, distance: 117.6
click at [123, 90] on button "Kho gửi" at bounding box center [114, 88] width 78 height 46
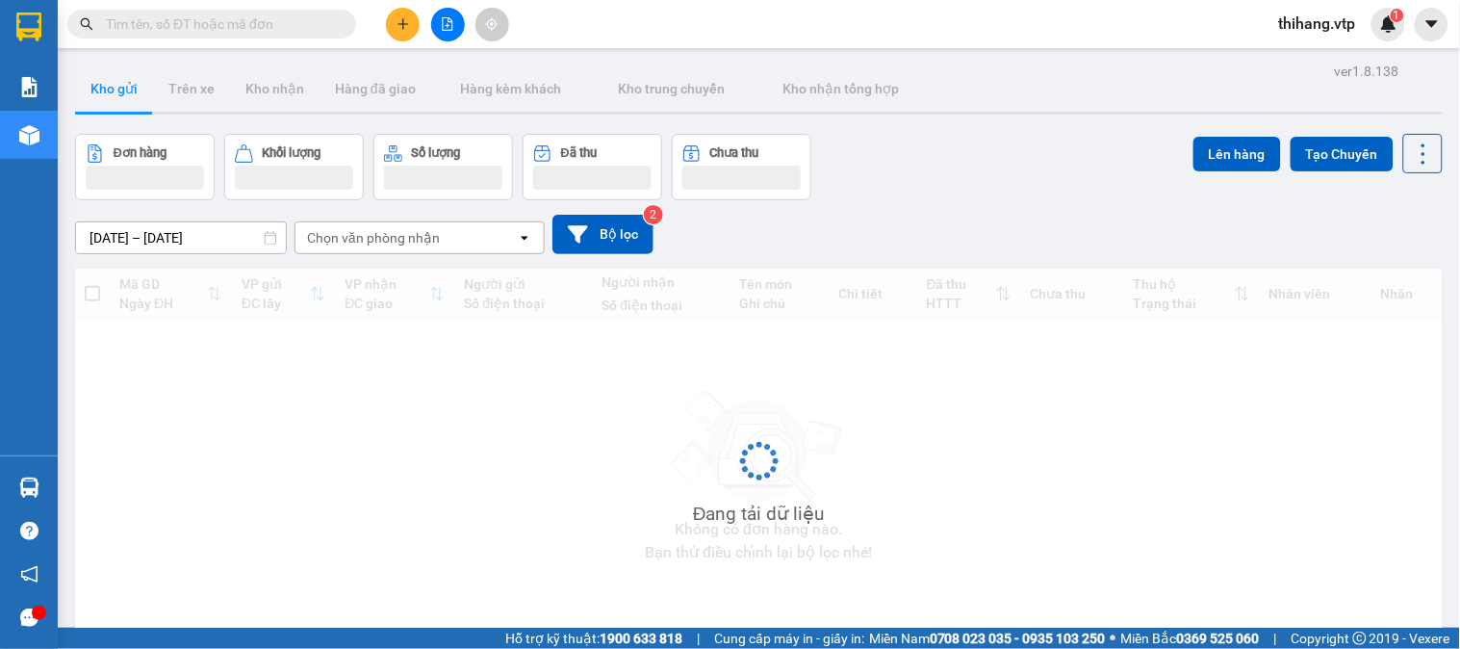
click at [401, 33] on button at bounding box center [403, 25] width 34 height 34
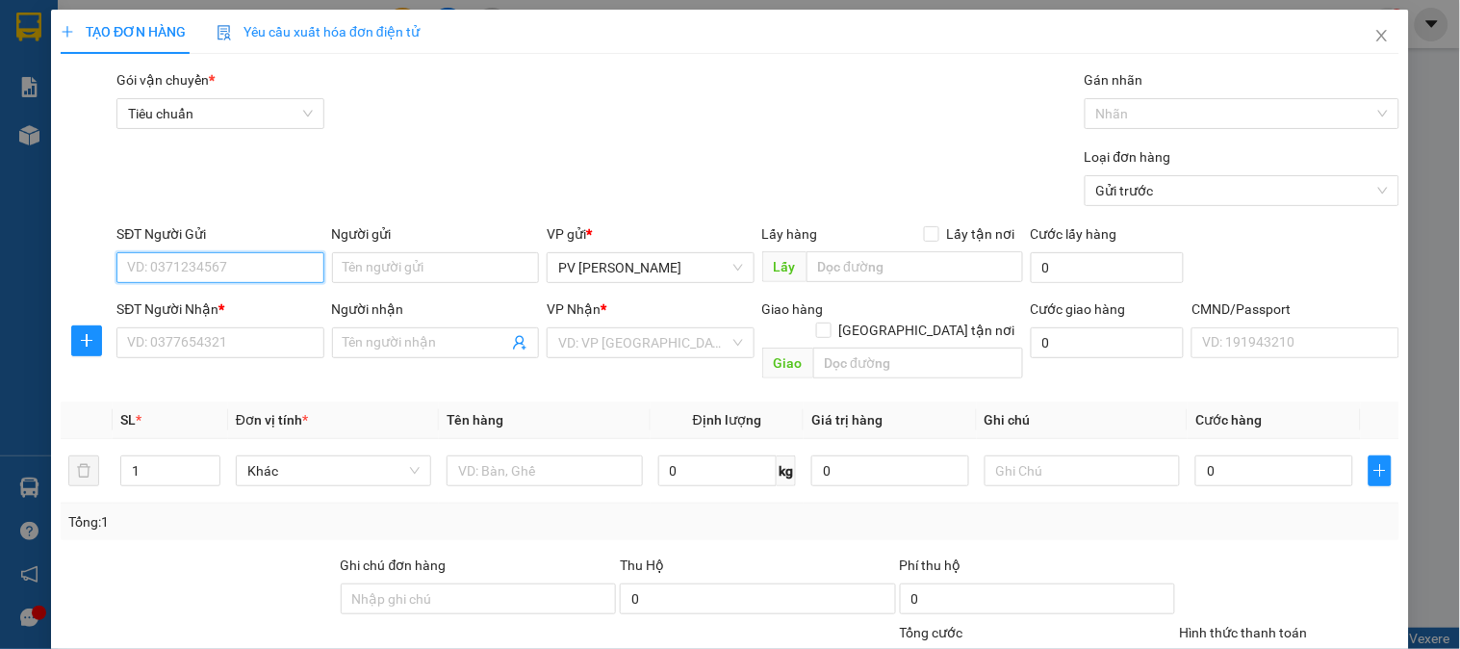
click at [227, 261] on input "SĐT Người Gửi" at bounding box center [219, 267] width 207 height 31
type input "0974285284"
type input "a"
type input "pvgn"
click at [227, 261] on input "0974285284" at bounding box center [219, 267] width 207 height 31
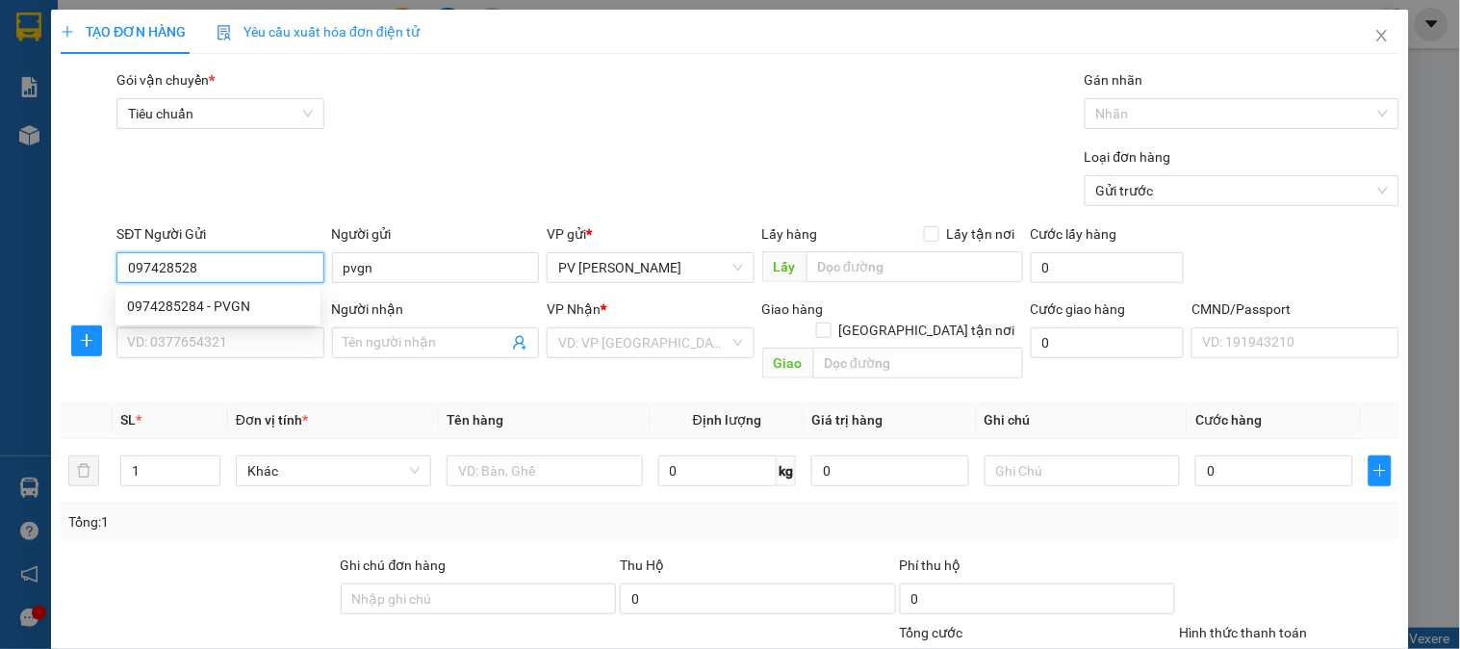
type input "0974285285"
click at [227, 309] on div "0974285285 - PVGN" at bounding box center [218, 305] width 182 height 21
type input "PVGN"
type input "0123456789"
type input "KẾ TOÁN VTP"
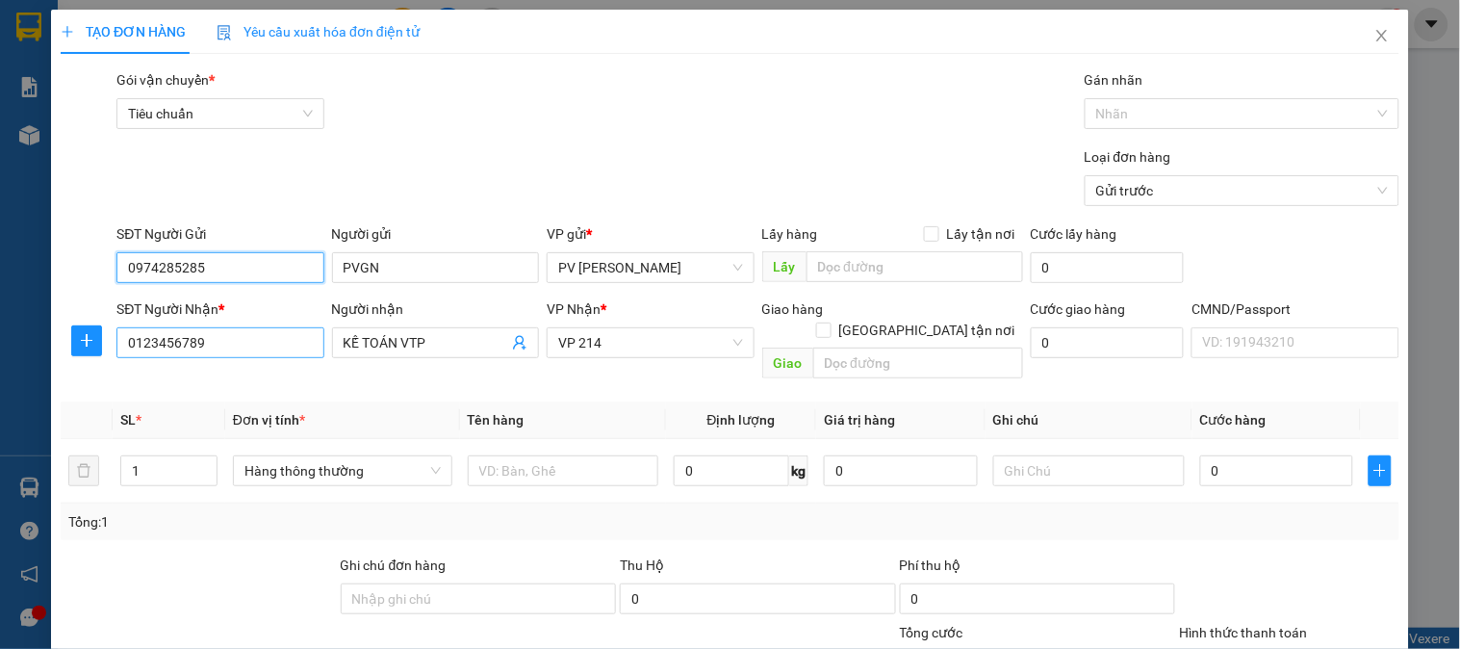
type input "0974285285"
click at [224, 339] on input "0123456789" at bounding box center [219, 342] width 207 height 31
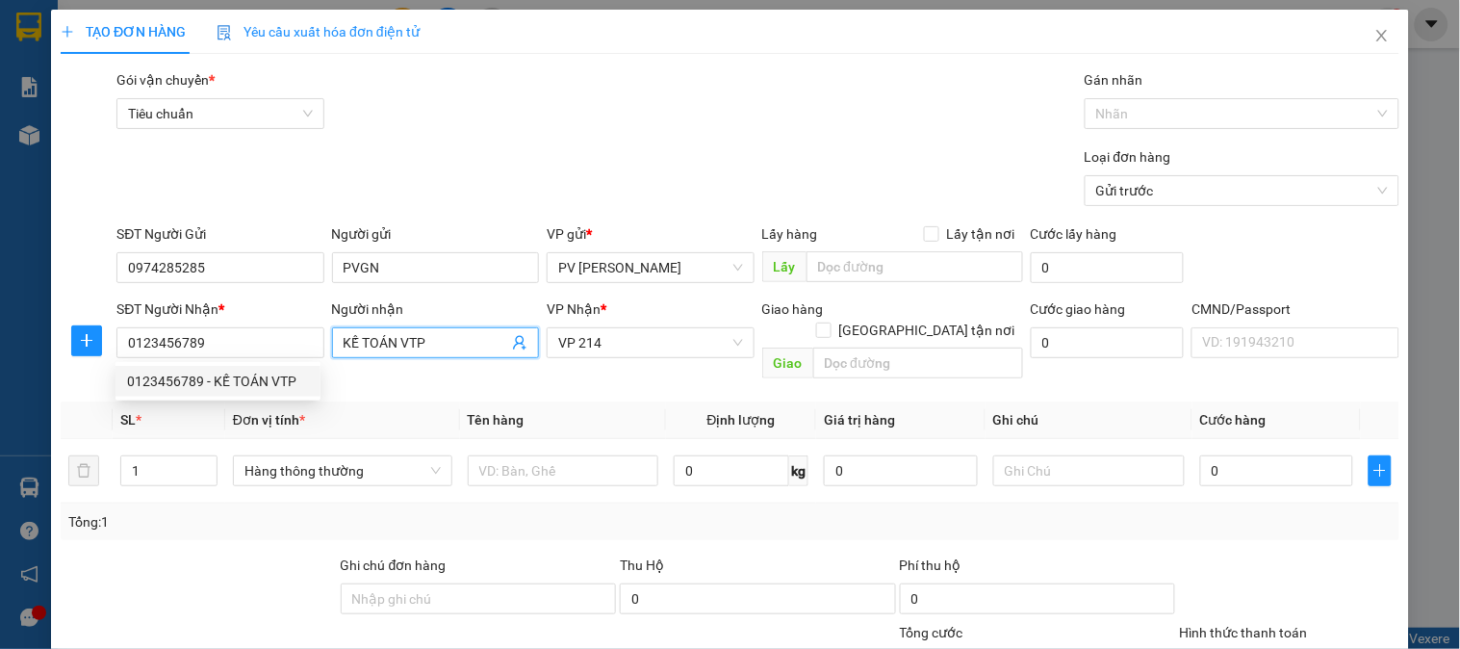
click at [462, 344] on input "KẾ TOÁN VTP" at bounding box center [425, 342] width 165 height 21
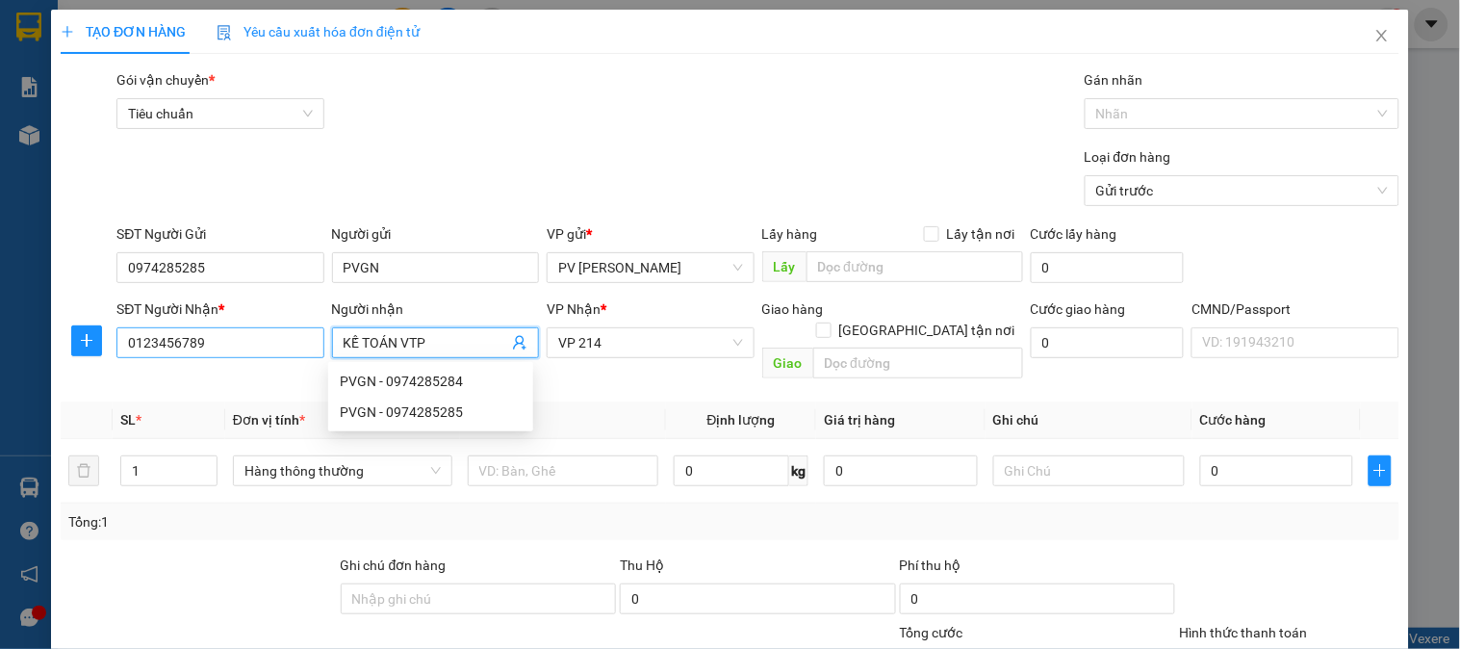
drag, startPoint x: 439, startPoint y: 343, endPoint x: 217, endPoint y: 338, distance: 221.4
click at [217, 338] on div "SĐT Người Nhận * 0123456789 Người nhận KẾ TOÁN VTP VP Nhận * VP 214 Giao hàng G…" at bounding box center [758, 342] width 1290 height 89
type input "a"
click at [429, 343] on input "A LÂM VTO" at bounding box center [425, 342] width 165 height 21
type input "A LÂM VTP"
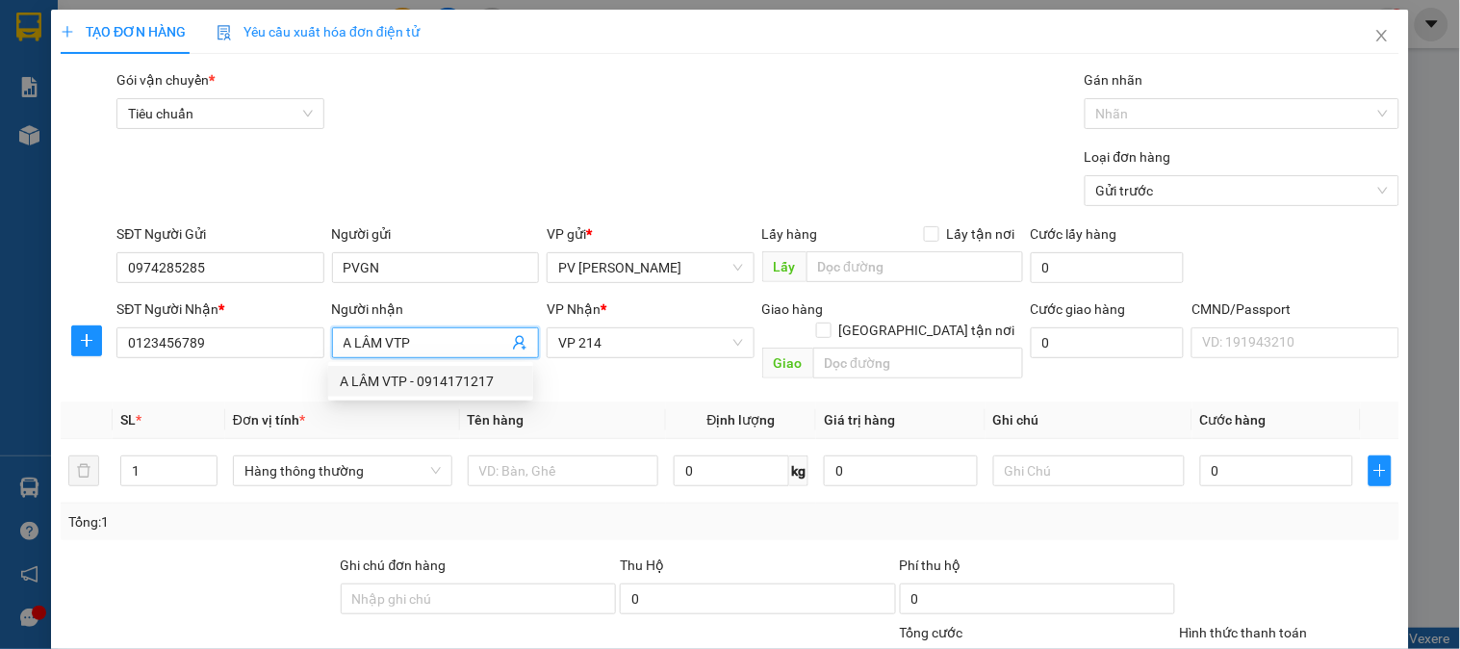
click at [445, 380] on div "A LÂM VTP - 0914171217" at bounding box center [431, 380] width 182 height 21
type input "0914171217"
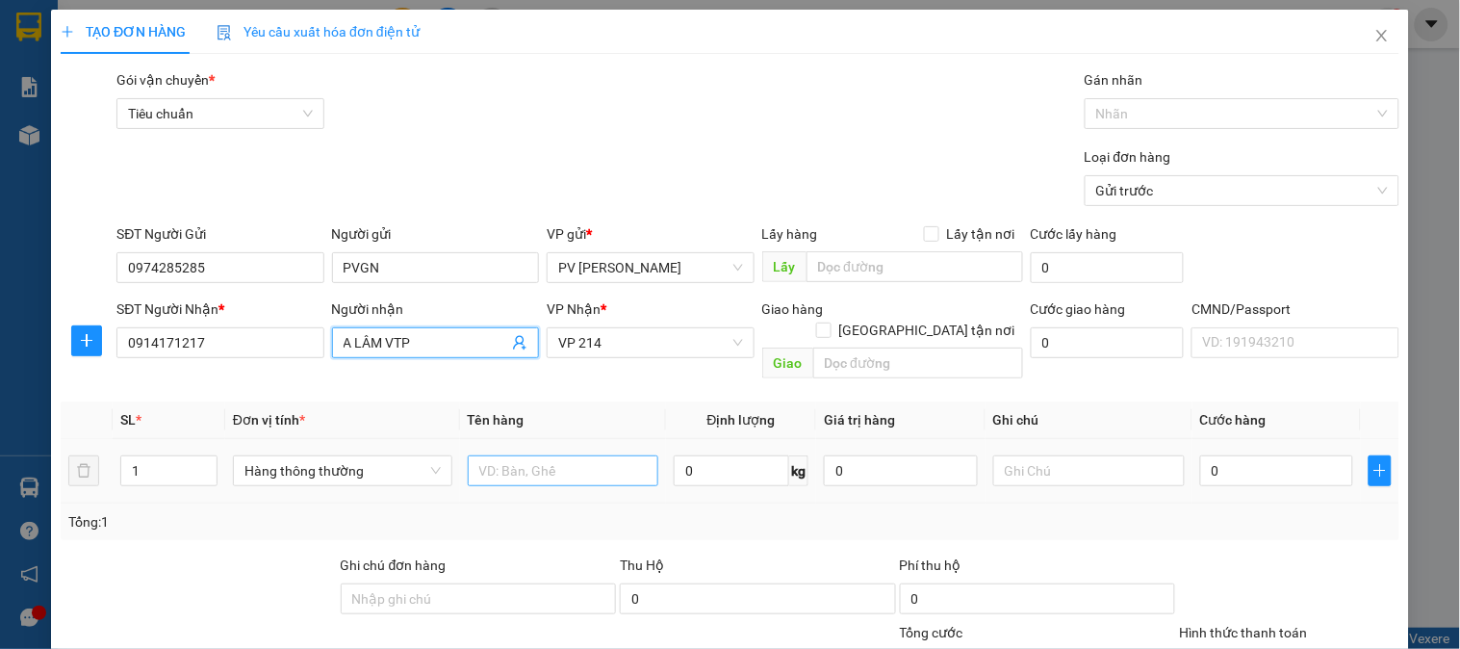
type input "A LÂM VTP"
click at [584, 455] on input "text" at bounding box center [563, 470] width 191 height 31
type input "GT"
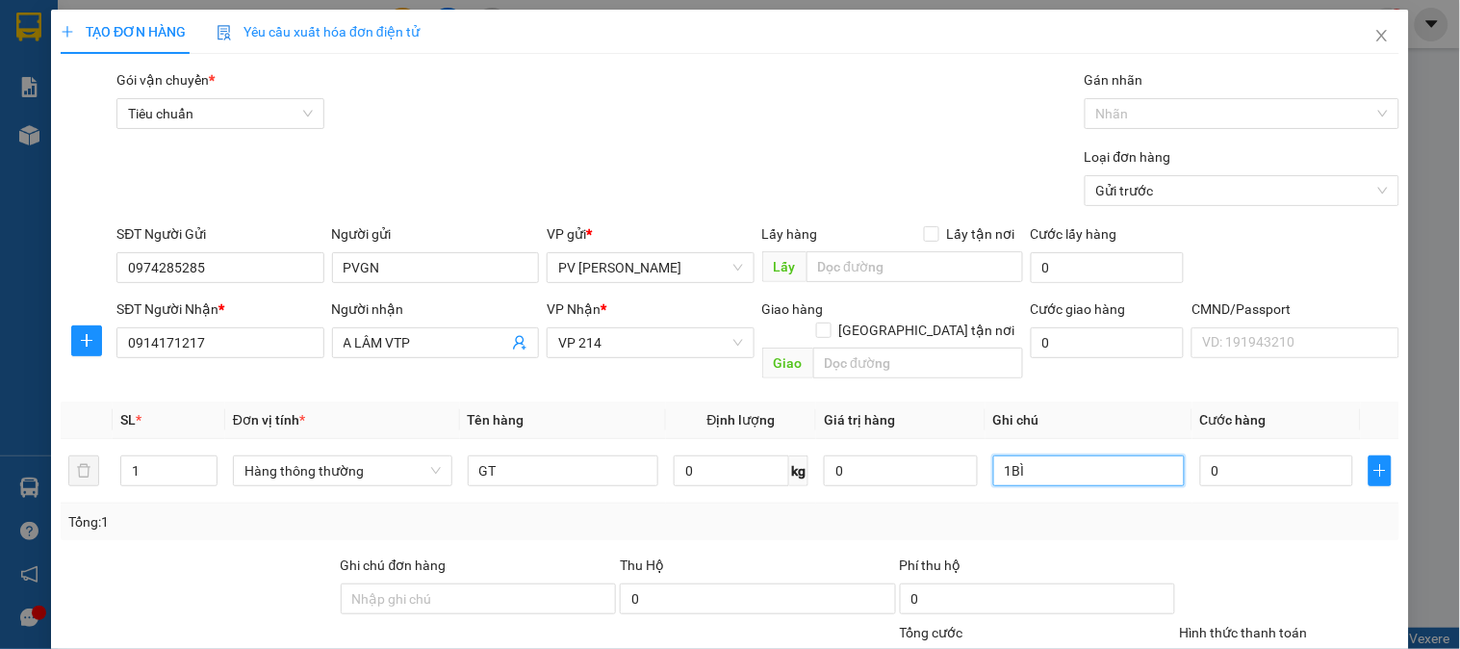
type input "1BÌ"
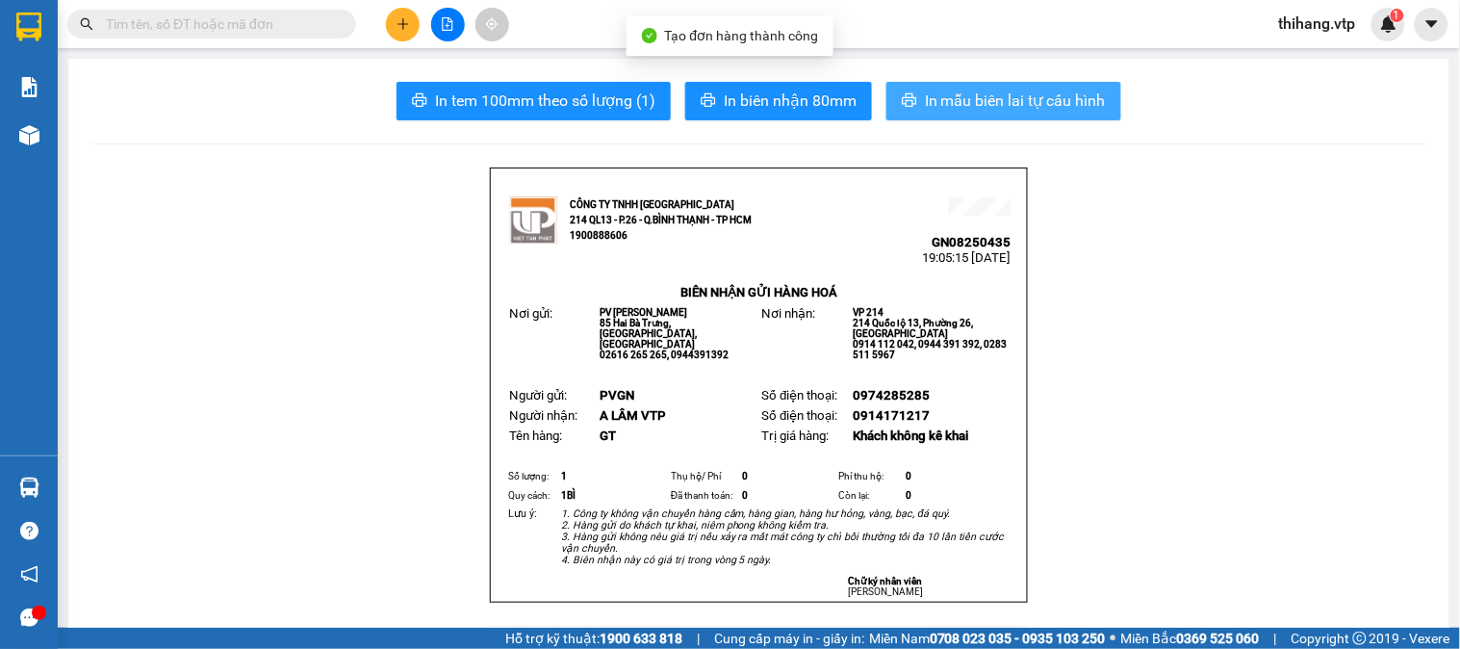
click at [1018, 103] on span "In mẫu biên lai tự cấu hình" at bounding box center [1015, 101] width 181 height 24
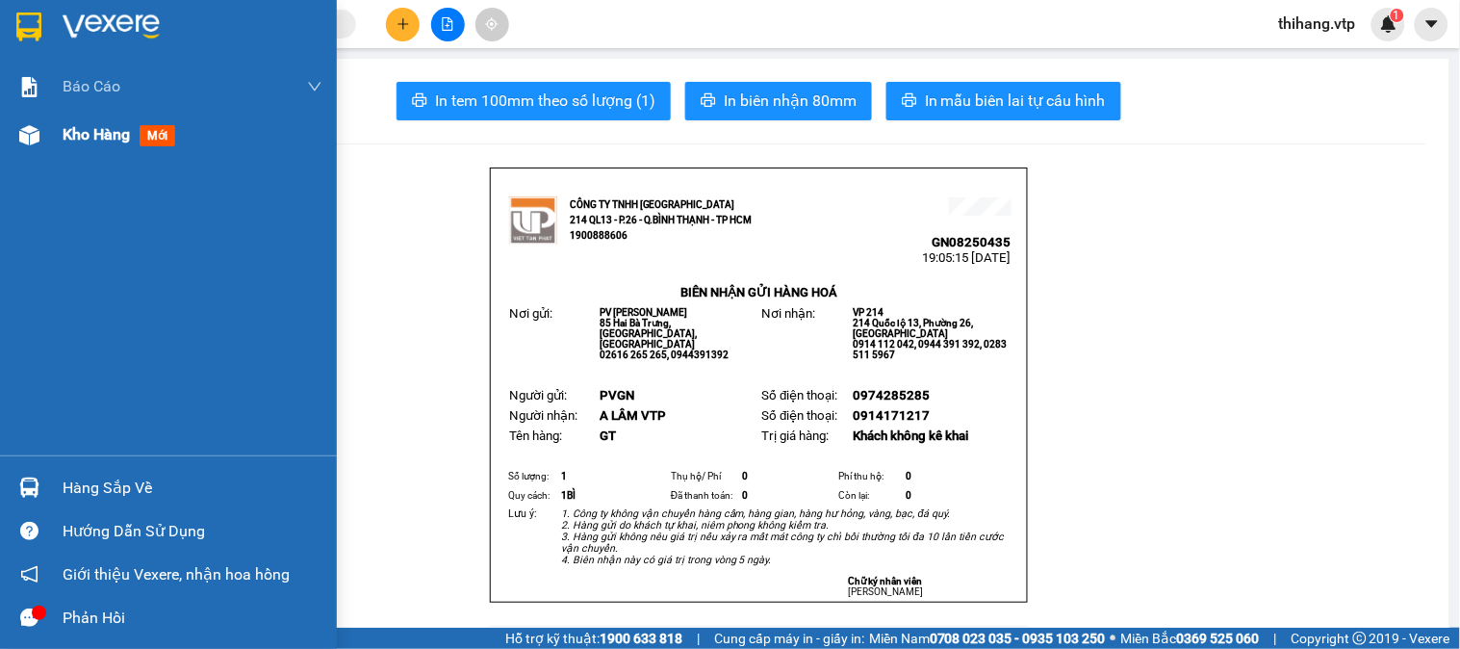
click at [64, 140] on span "Kho hàng" at bounding box center [96, 134] width 67 height 18
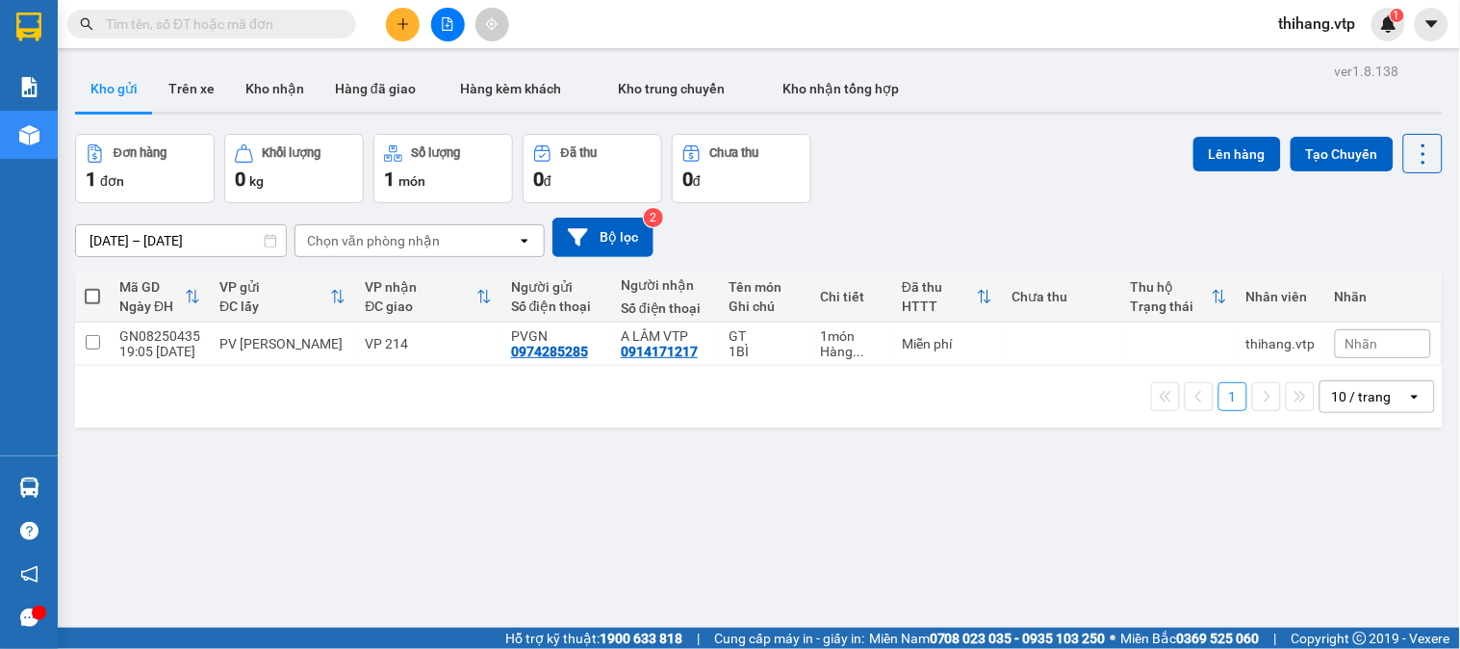
click at [96, 299] on span at bounding box center [92, 296] width 15 height 15
click at [92, 287] on input "checkbox" at bounding box center [92, 287] width 0 height 0
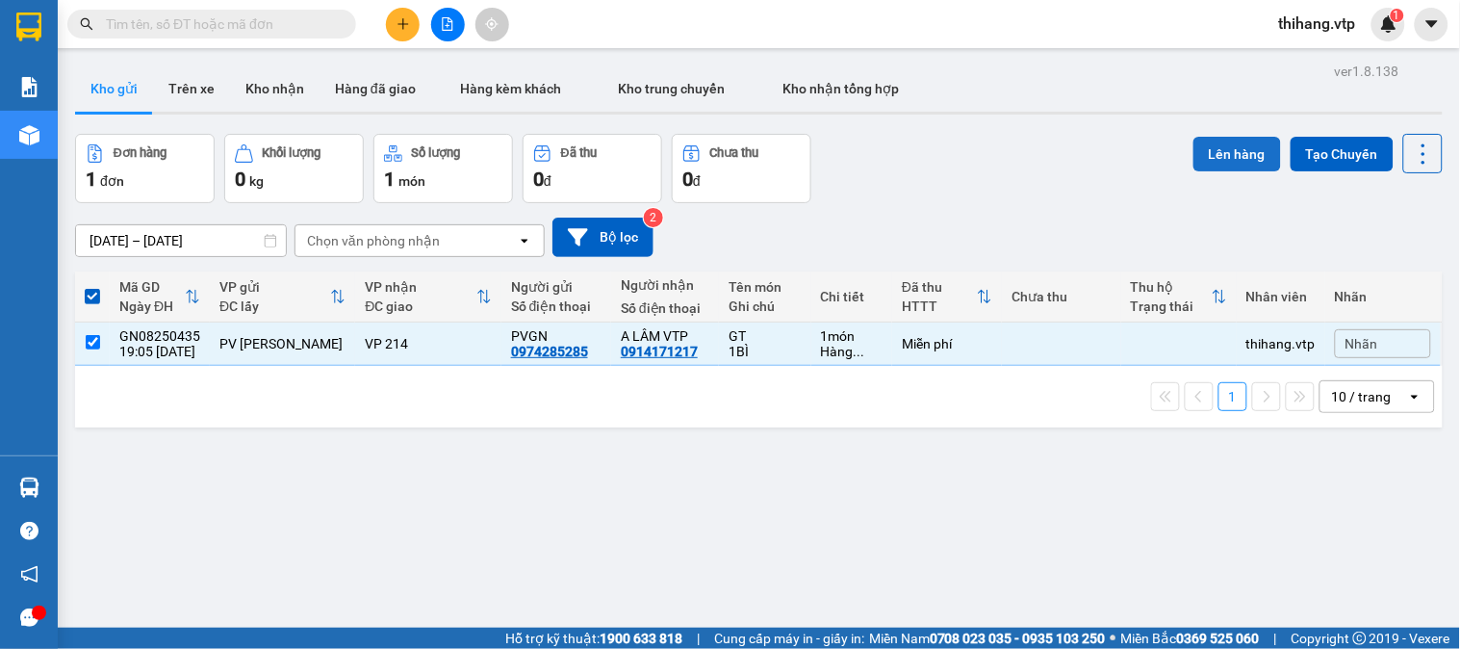
click at [1217, 149] on button "Lên hàng" at bounding box center [1237, 154] width 88 height 35
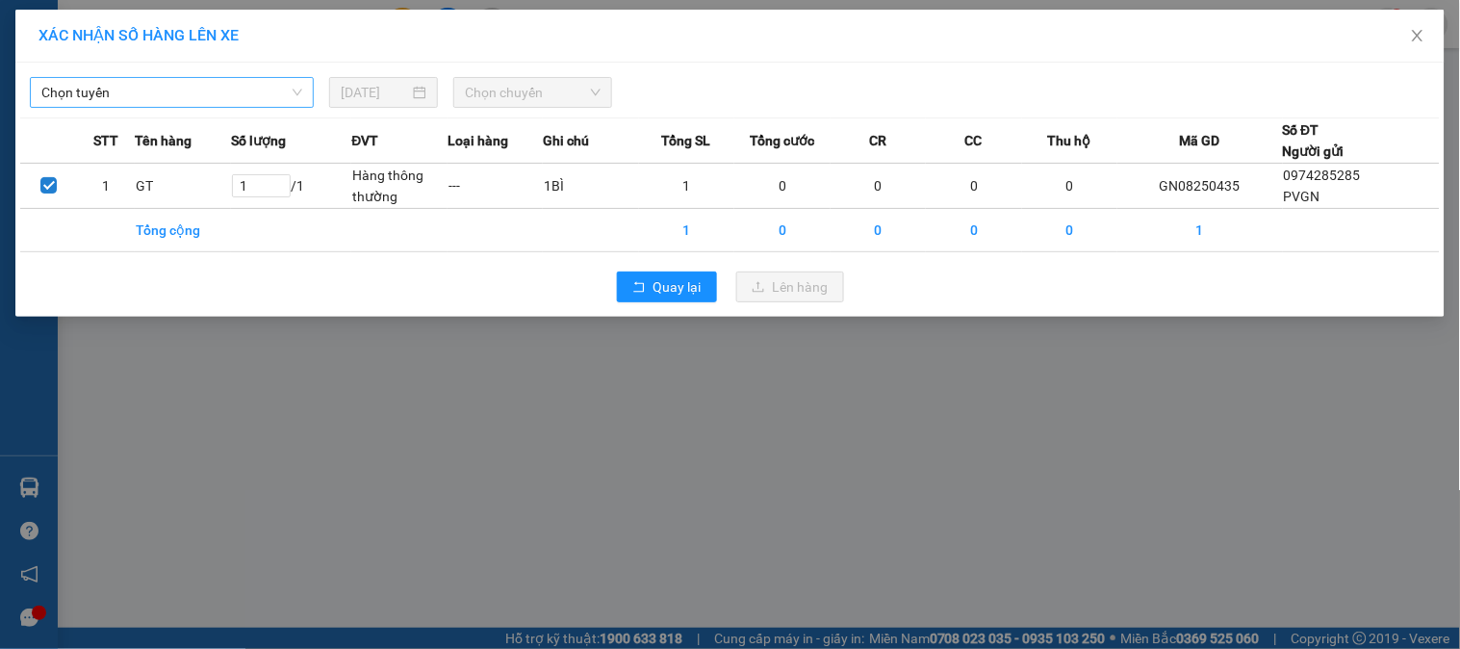
click at [250, 85] on span "Chọn tuyến" at bounding box center [171, 92] width 261 height 29
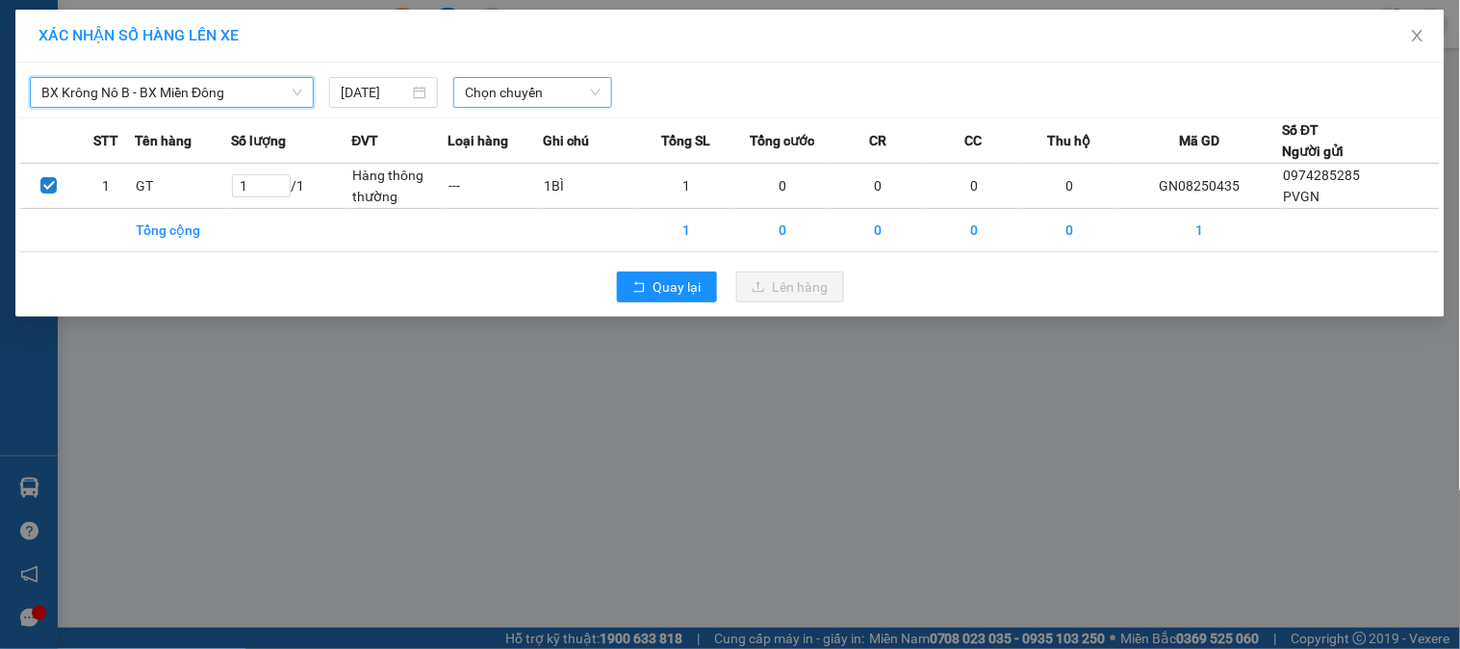
click at [535, 106] on span "Chọn chuyến" at bounding box center [533, 92] width 136 height 29
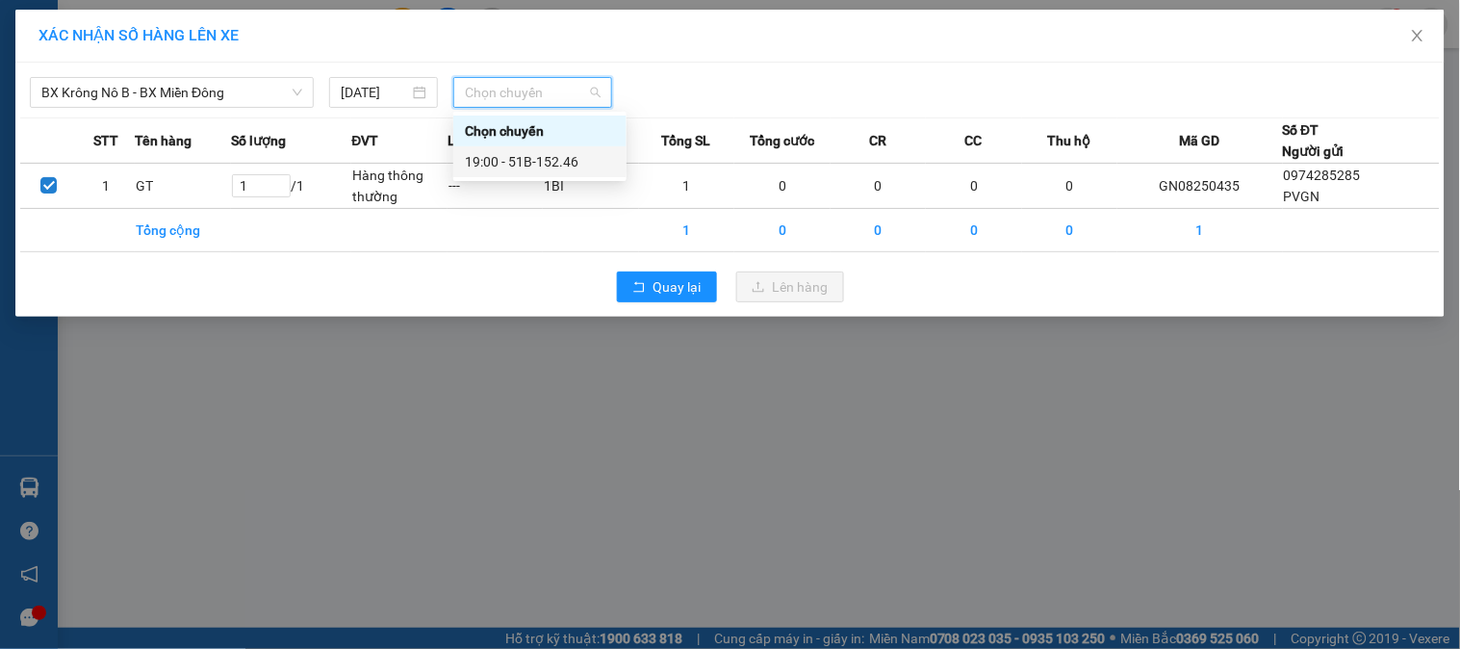
click at [530, 165] on div "19:00 - 51B-152.46" at bounding box center [540, 161] width 150 height 21
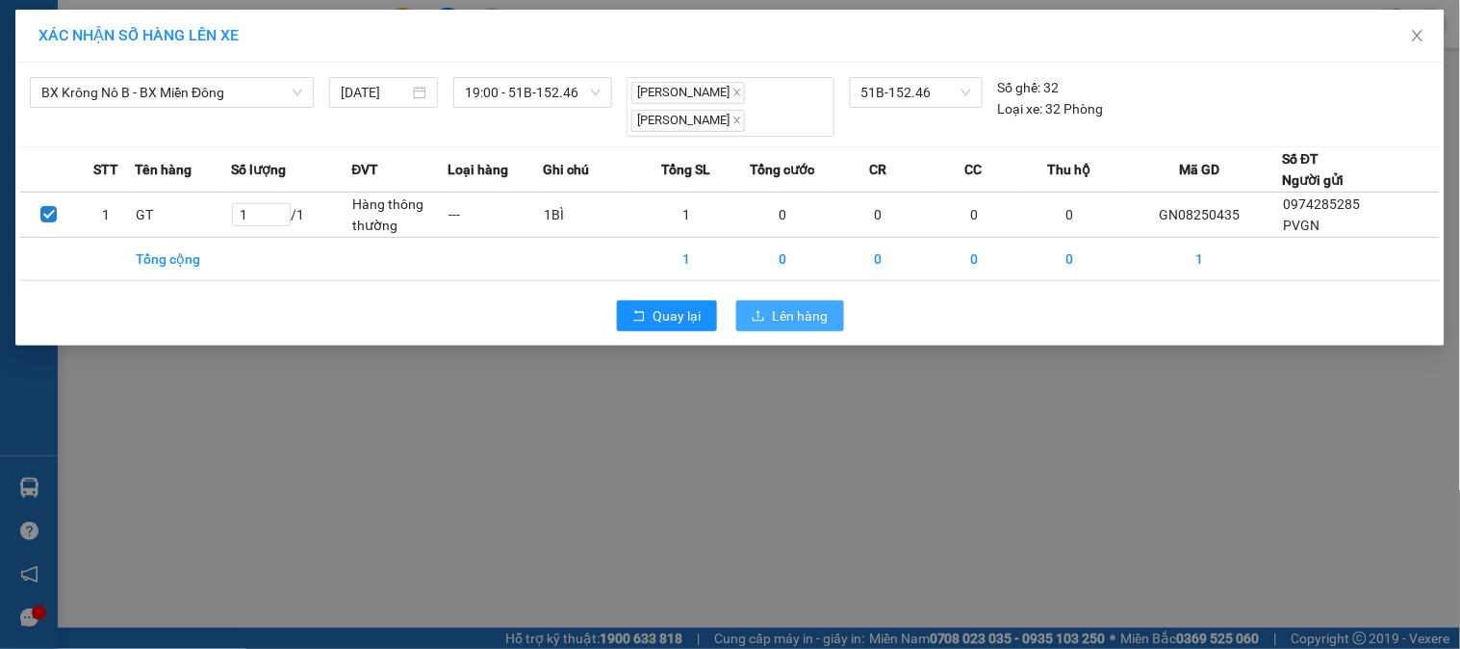
click at [765, 314] on icon "upload" at bounding box center [757, 315] width 13 height 13
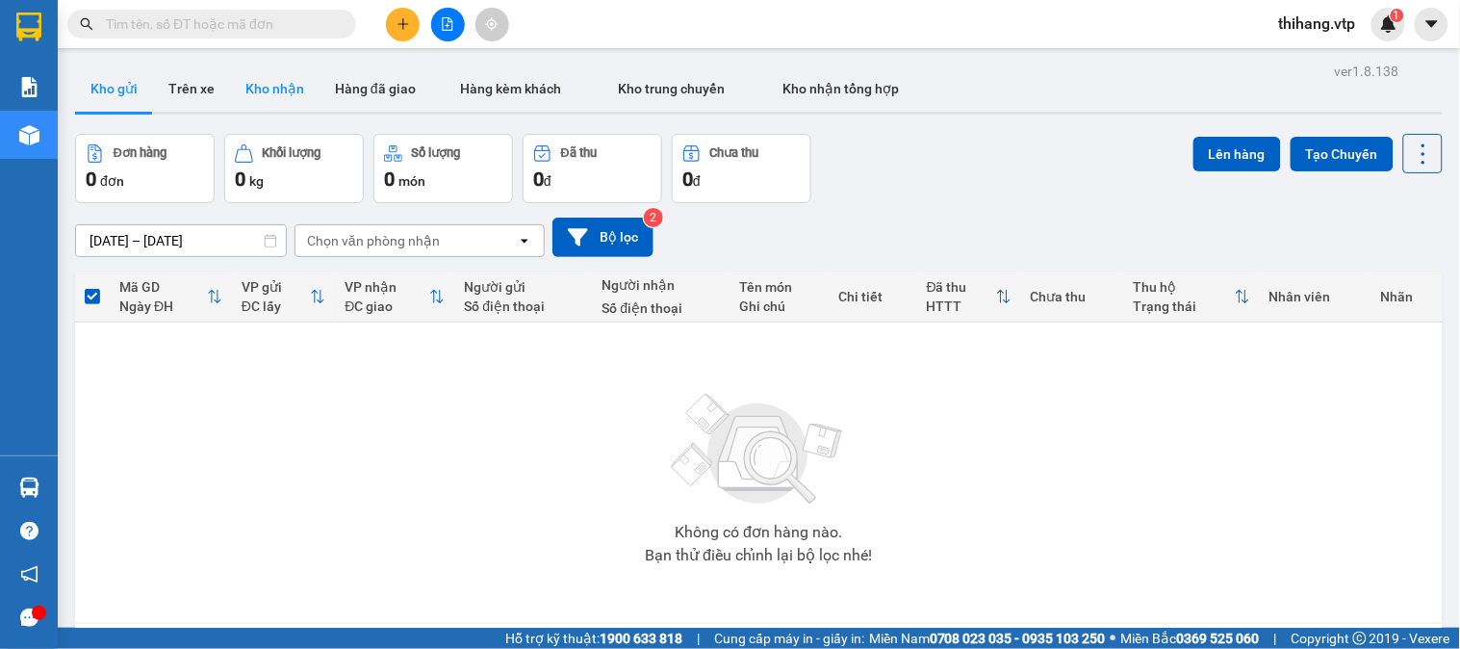
click at [283, 89] on button "Kho nhận" at bounding box center [274, 88] width 89 height 46
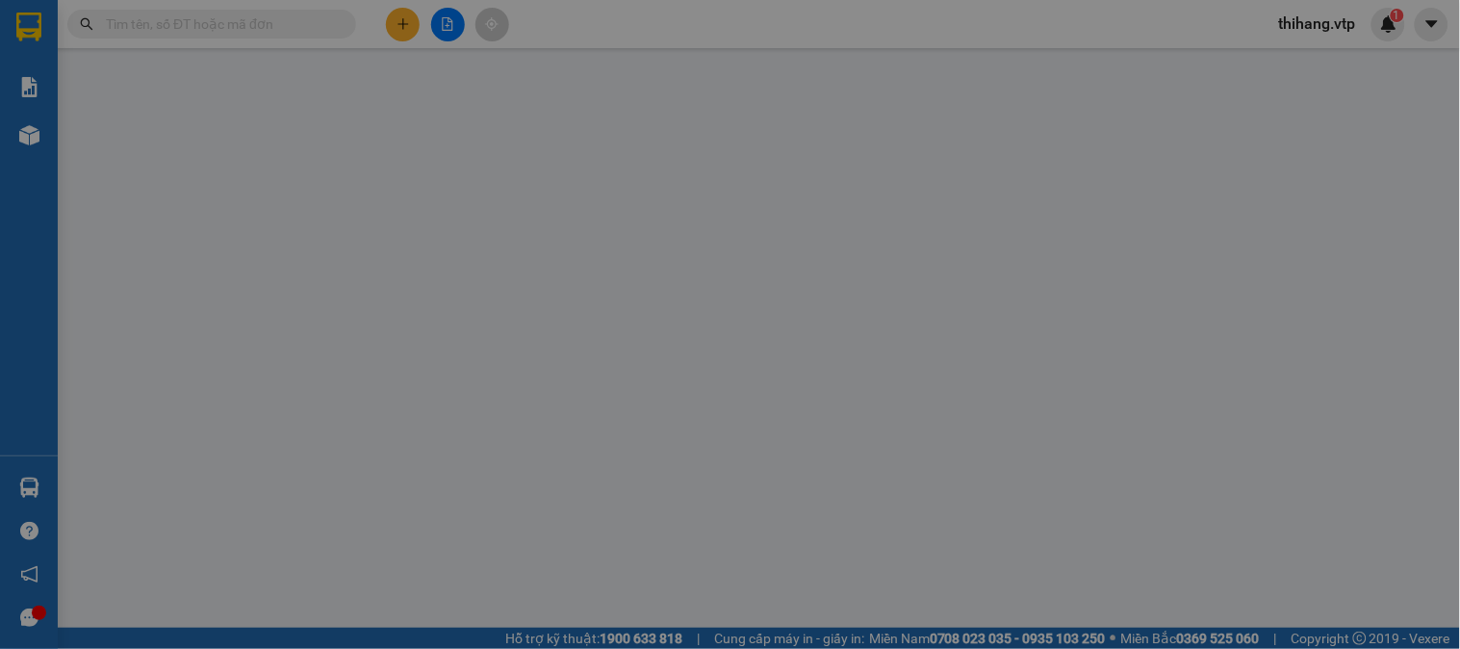
type input "0792659682"
type input "trí"
type input "0792659682"
type input "trí"
type input "50.000"
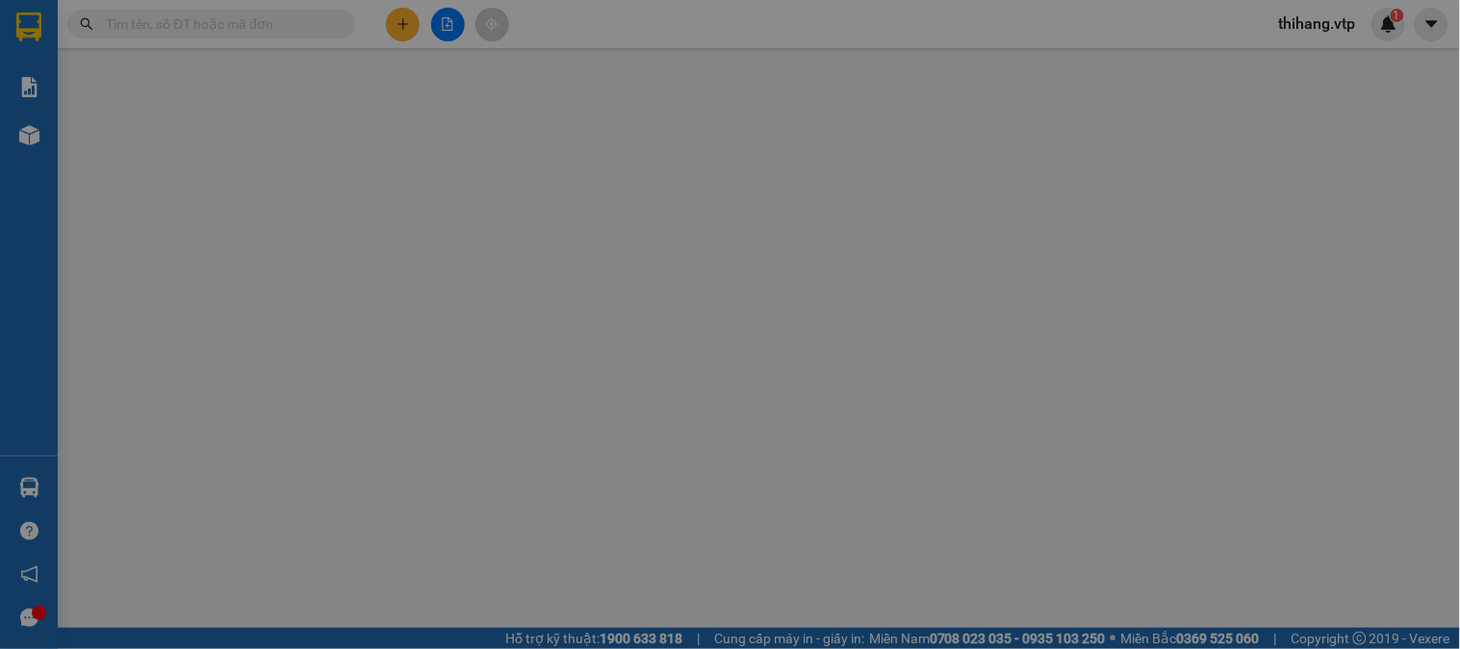
type input "50.000"
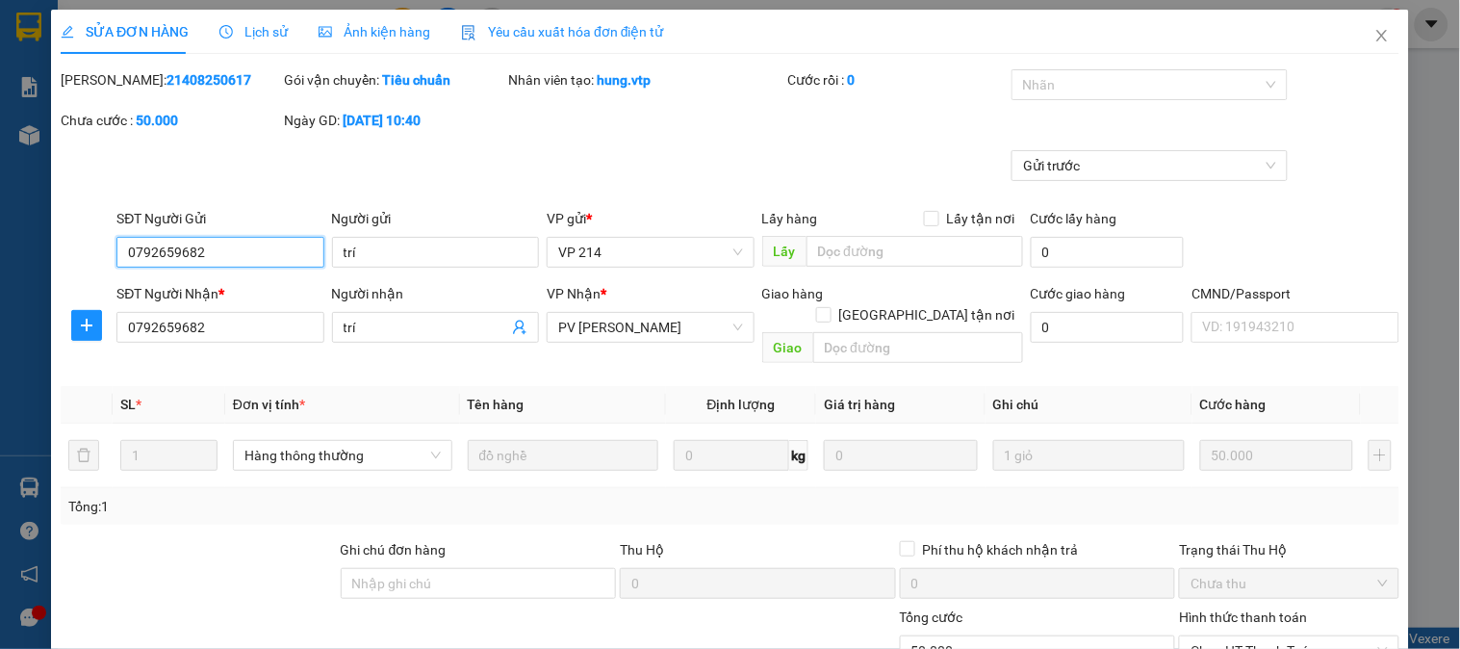
type input "2.500"
click at [1233, 636] on span "Chọn HT Thanh Toán" at bounding box center [1288, 650] width 196 height 29
type input "0"
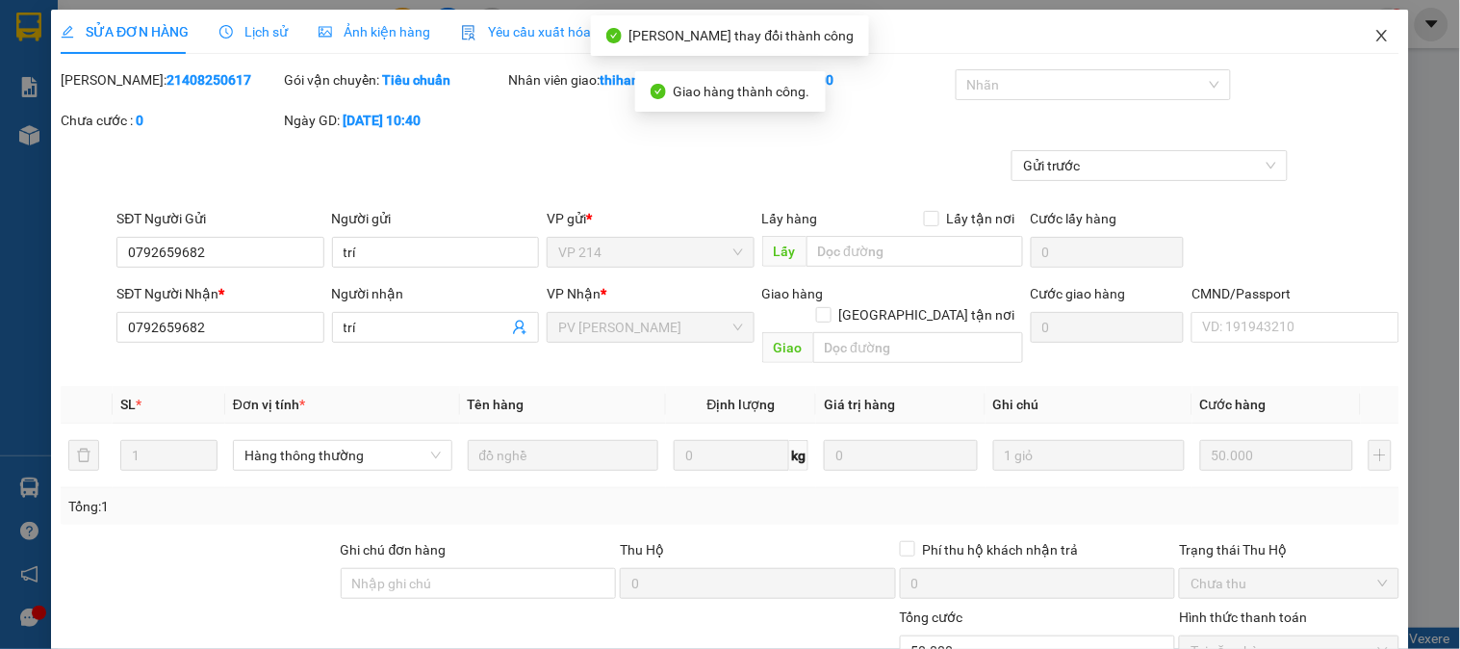
click at [1374, 36] on icon "close" at bounding box center [1381, 35] width 15 height 15
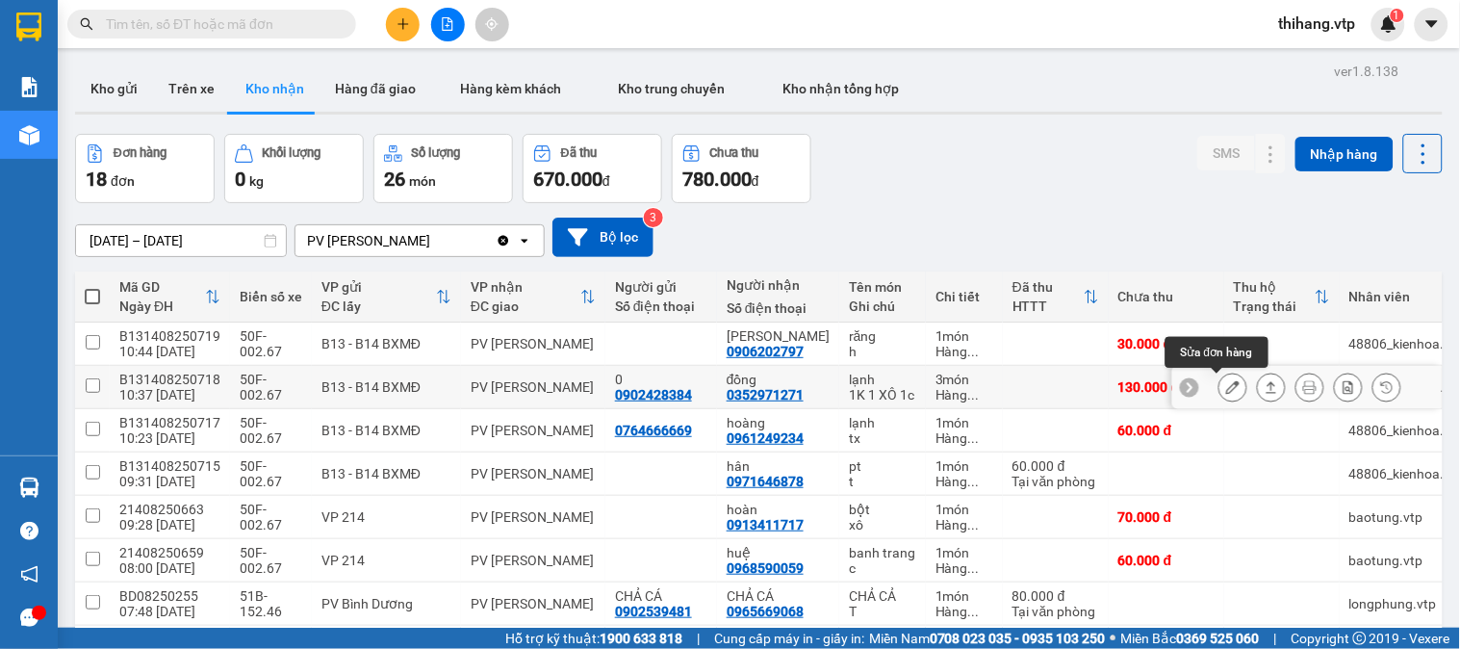
click at [1226, 380] on icon at bounding box center [1232, 386] width 13 height 13
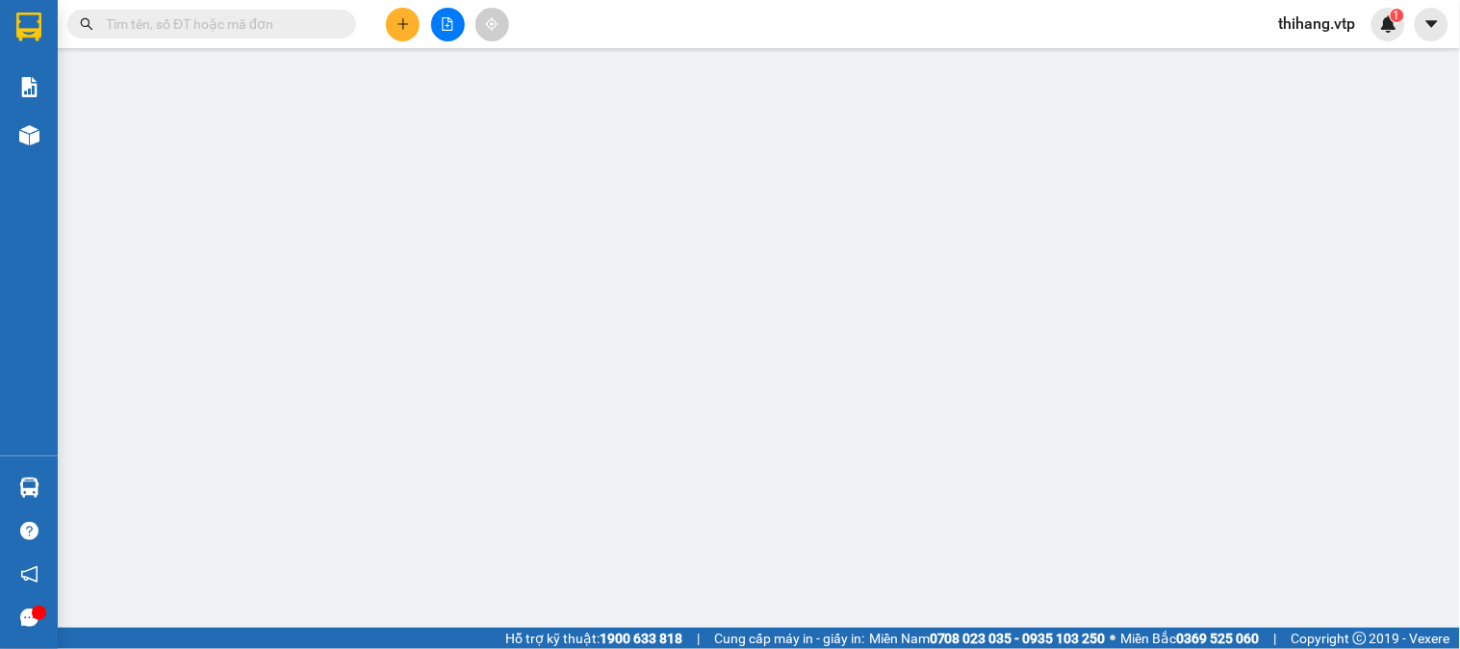
type input "6.500"
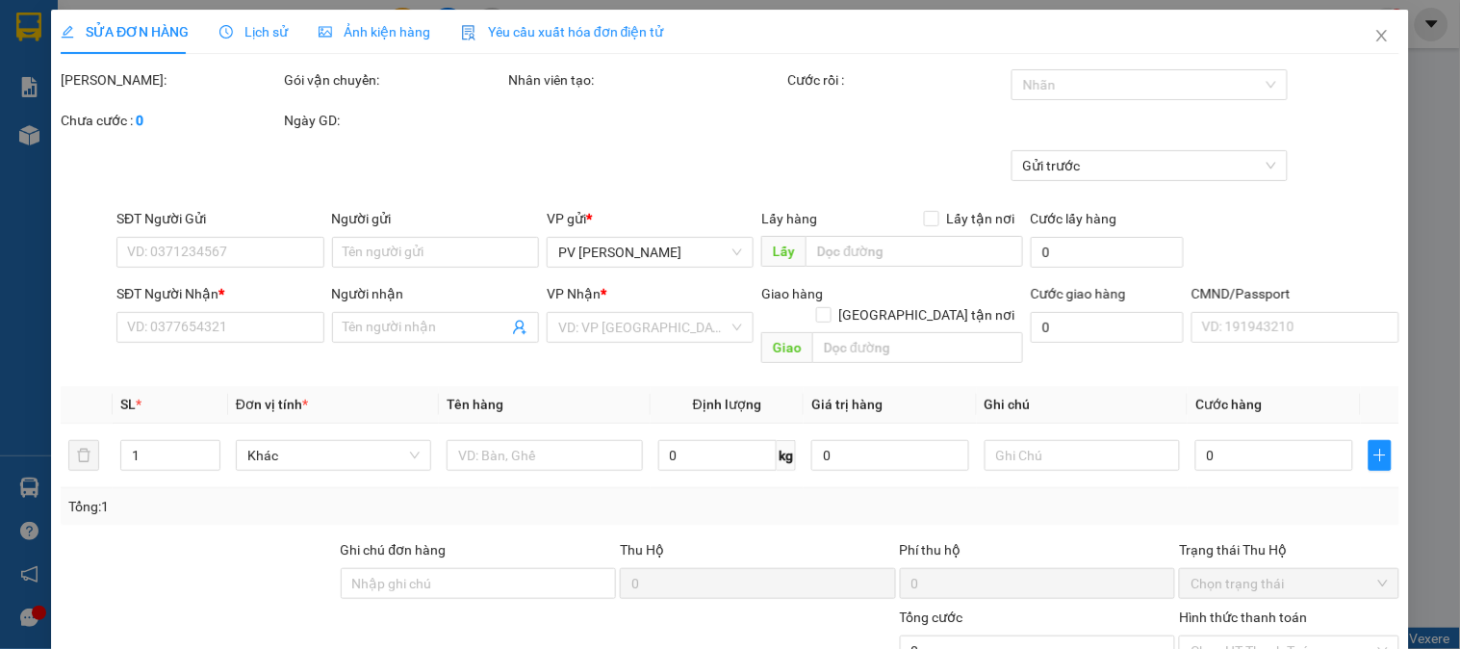
type input "0902428384"
type input "0"
type input "0352971271"
type input "đồng"
type input "130.000"
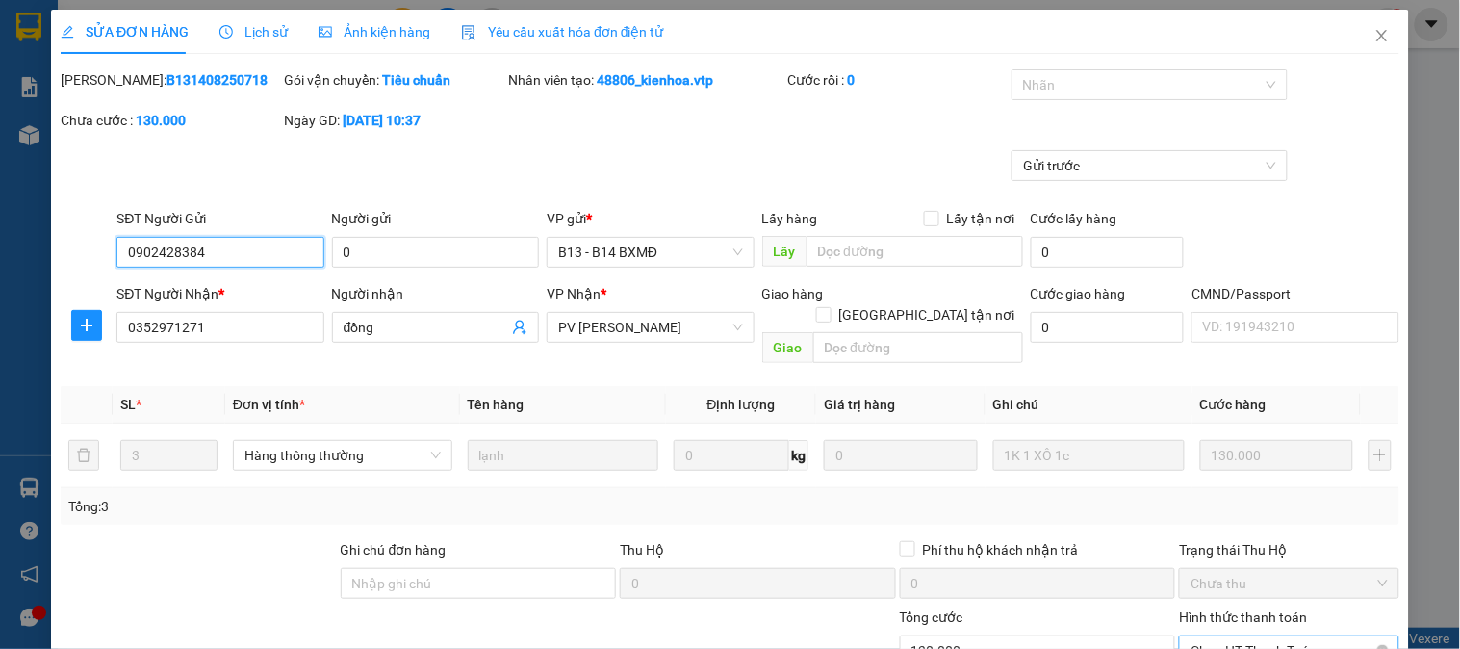
click at [1227, 636] on span "Chọn HT Thanh Toán" at bounding box center [1288, 650] width 196 height 29
type input "0"
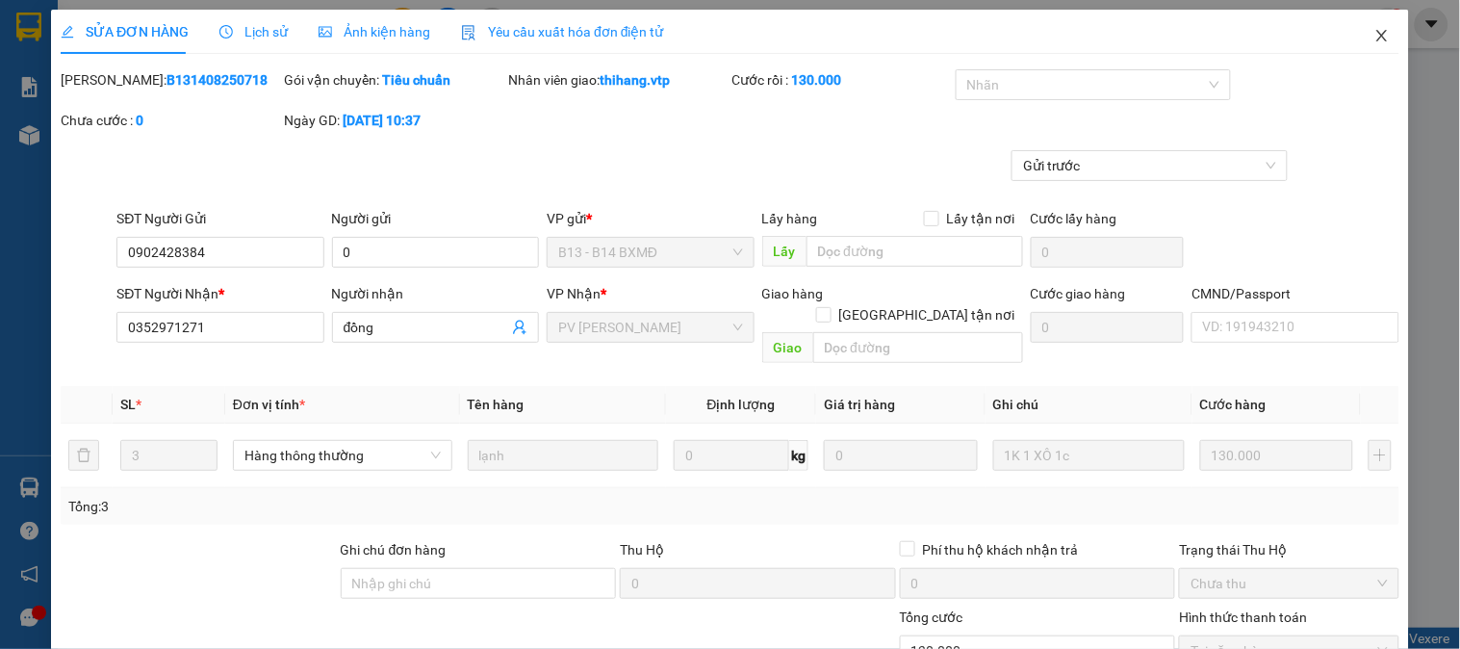
click at [1374, 42] on icon "close" at bounding box center [1381, 35] width 15 height 15
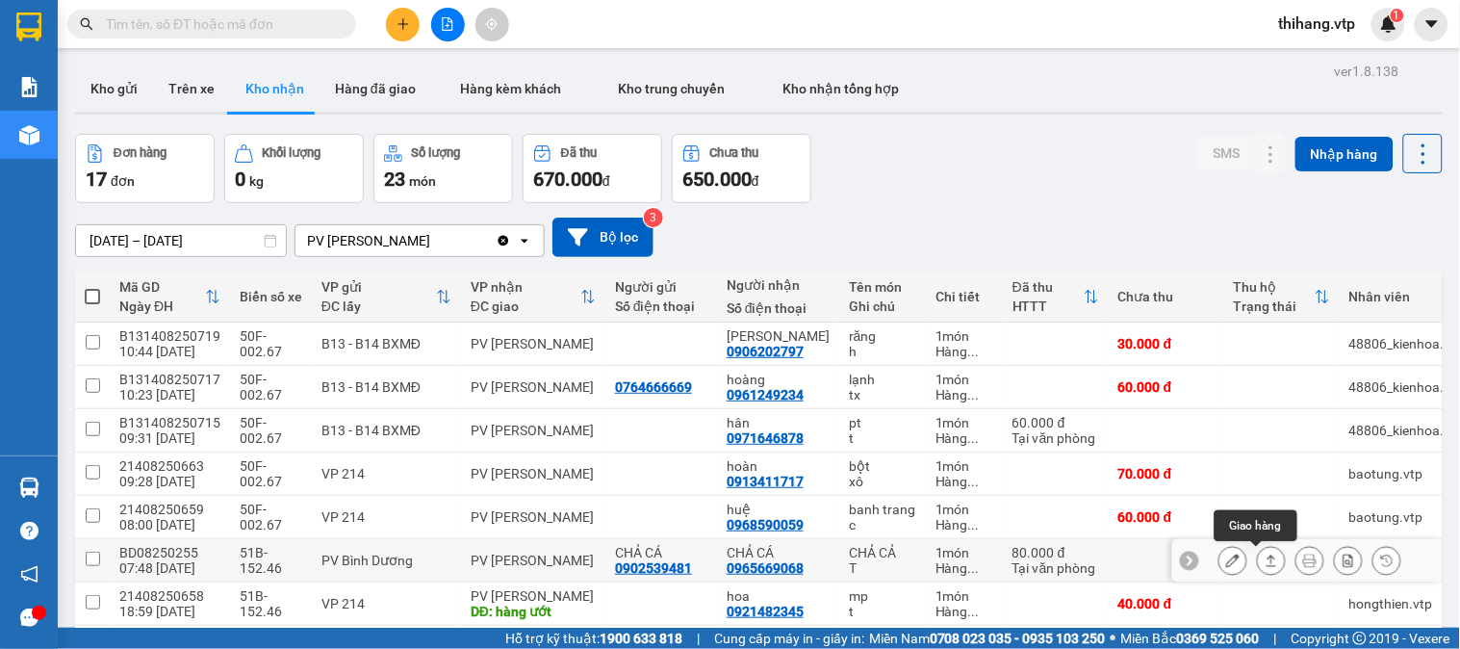
click at [1264, 553] on icon at bounding box center [1270, 559] width 13 height 13
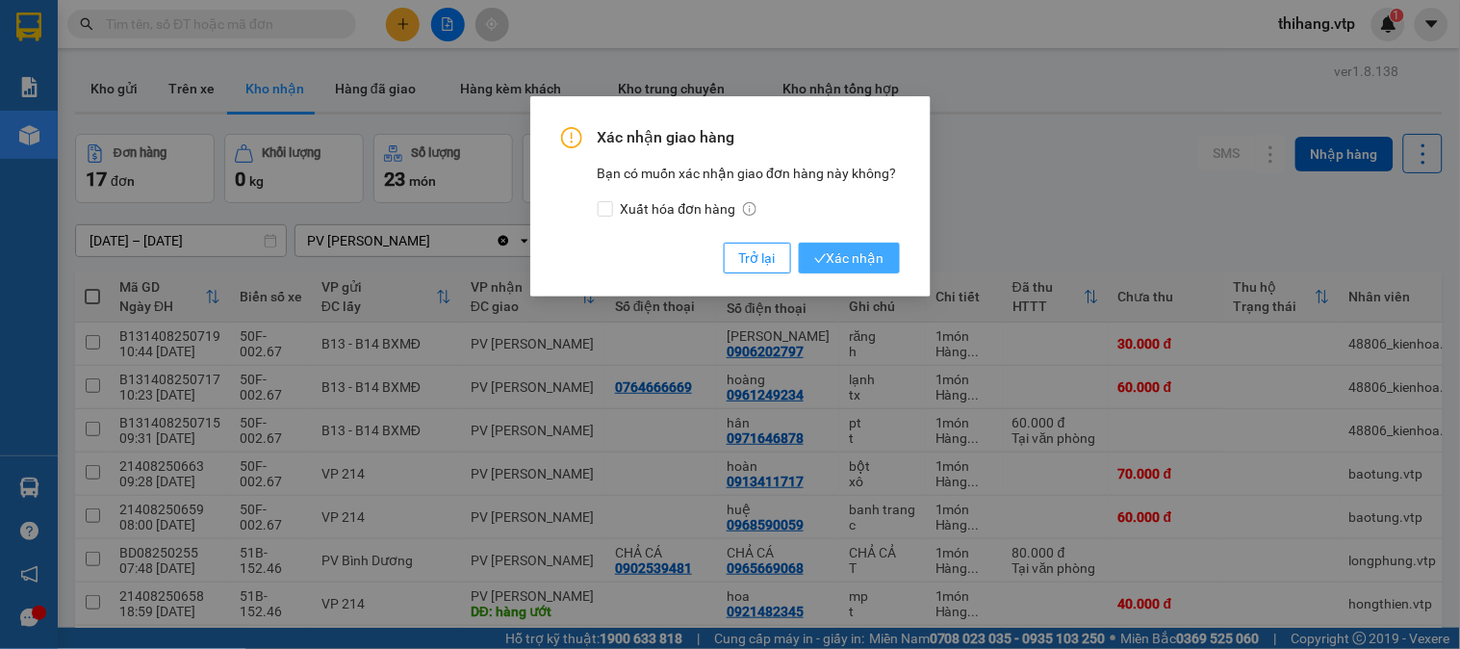
click at [862, 265] on span "Xác nhận" at bounding box center [849, 257] width 70 height 21
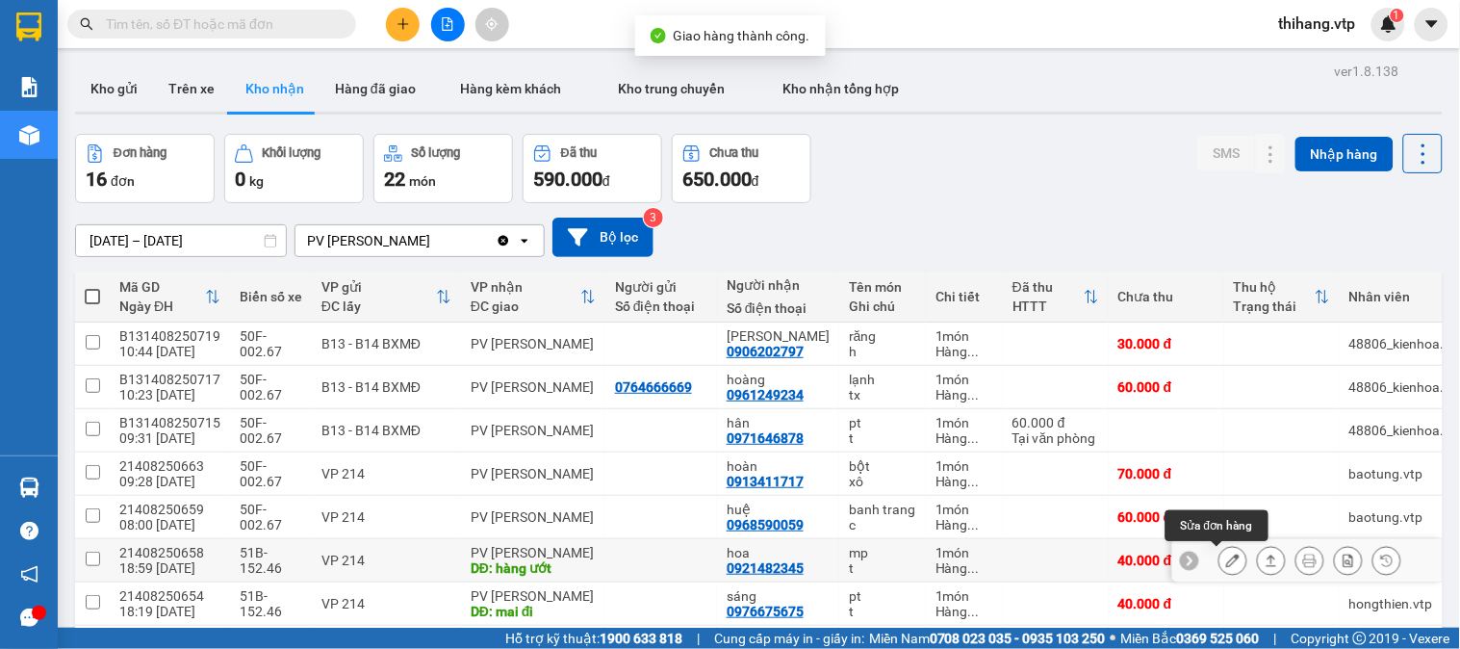
click at [1226, 553] on icon at bounding box center [1232, 559] width 13 height 13
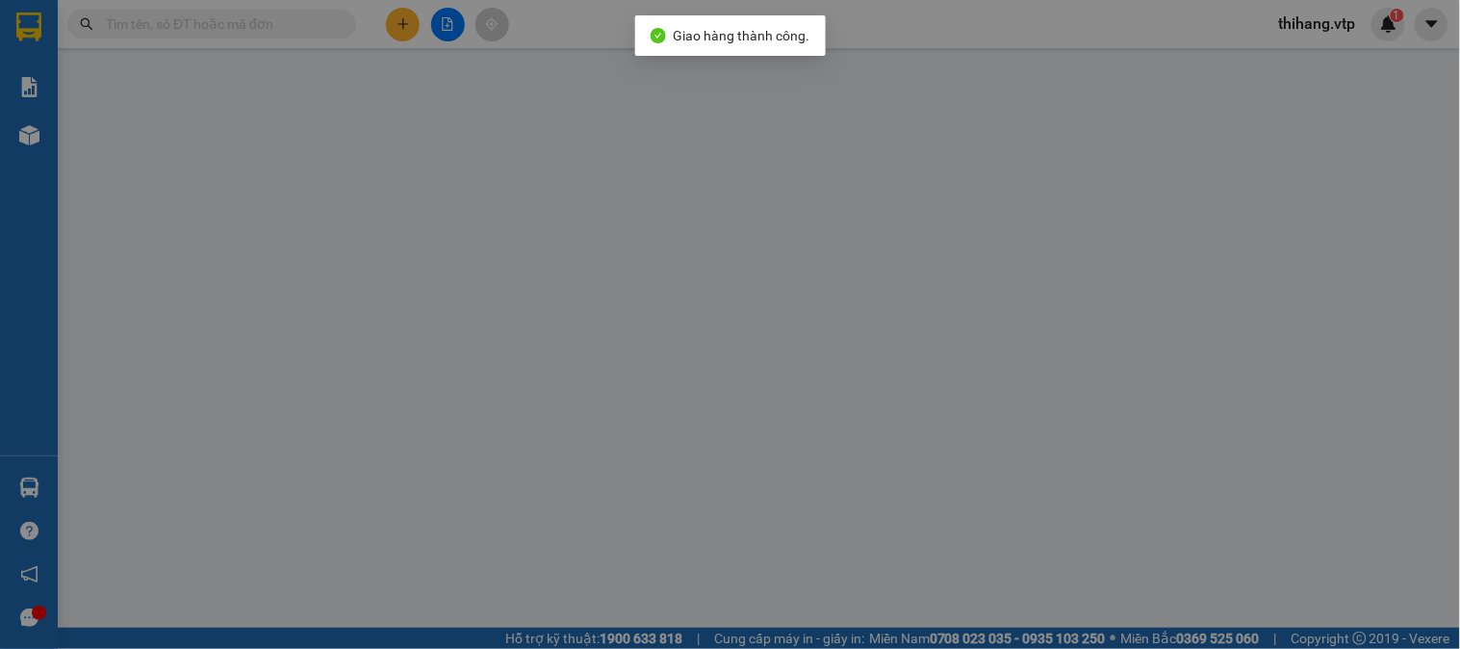
type input "0921482345"
type input "hoa"
type input "hàng ướt"
type input "40.000"
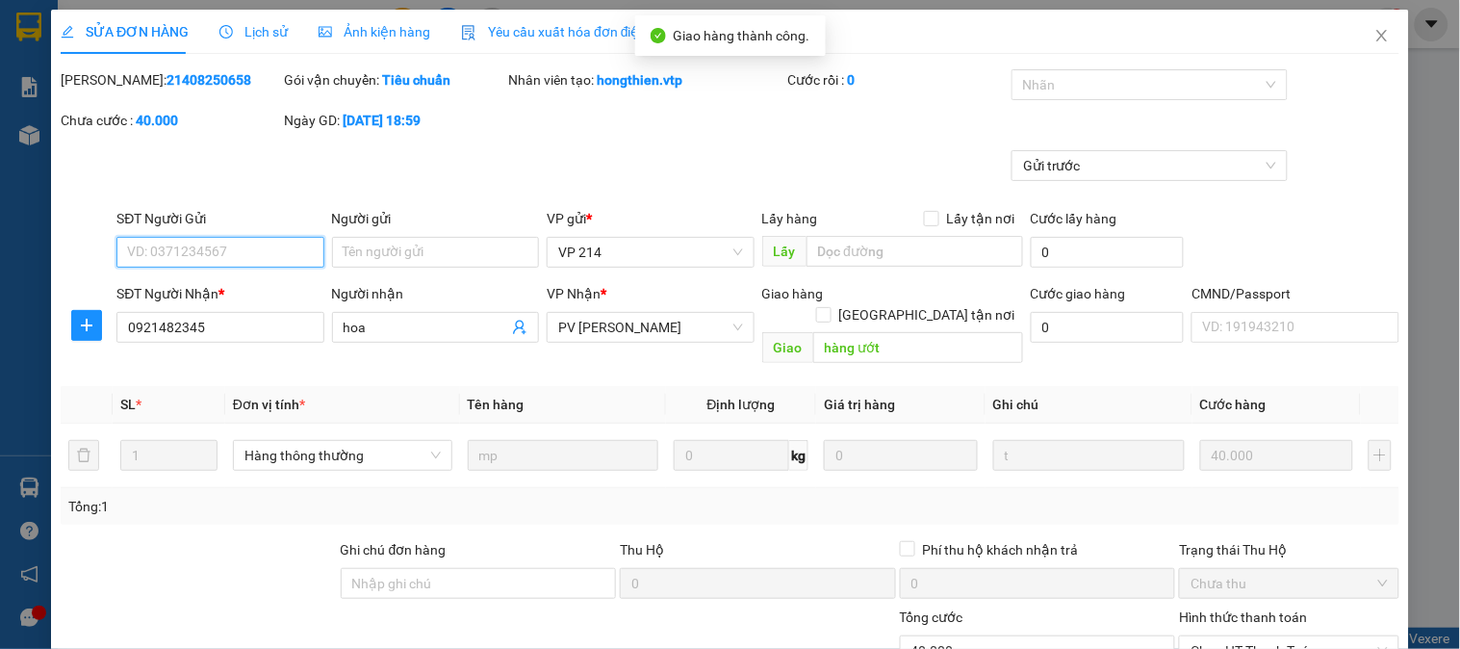
type input "2.000"
click at [1203, 636] on span "Chọn HT Thanh Toán" at bounding box center [1288, 650] width 196 height 29
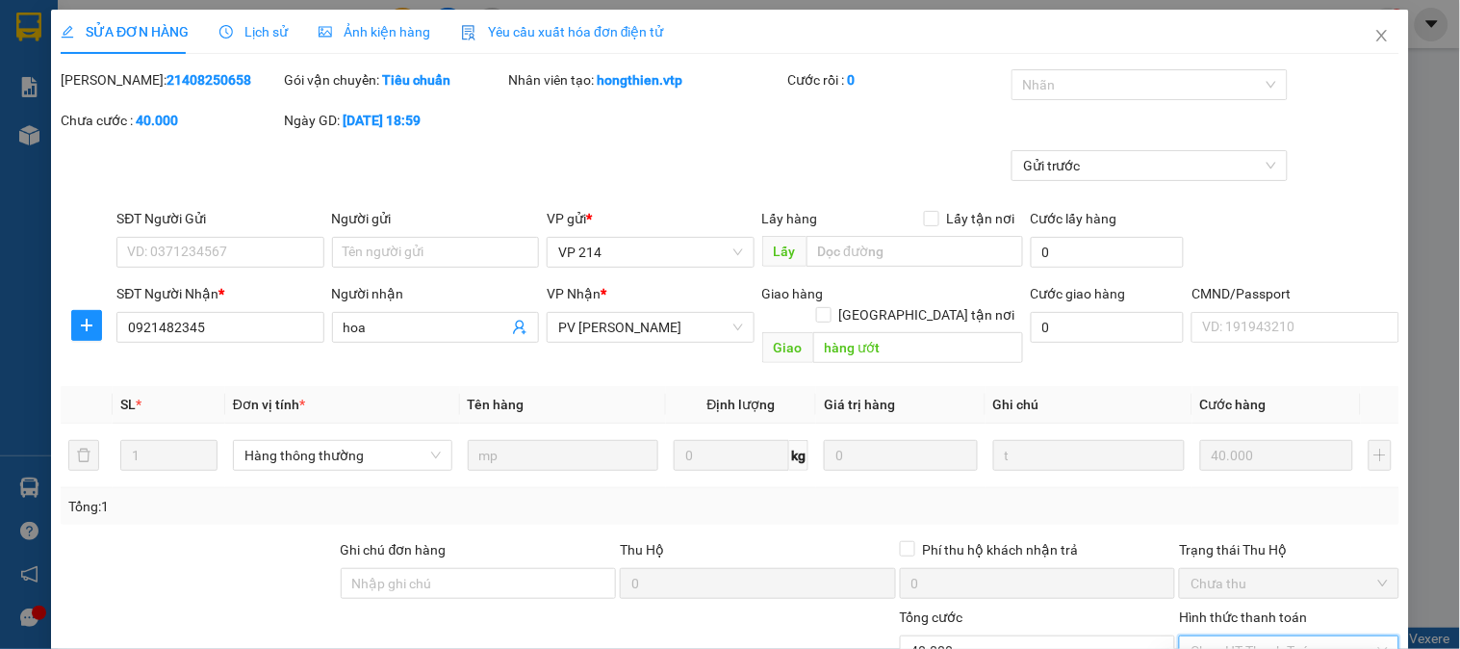
type input "0"
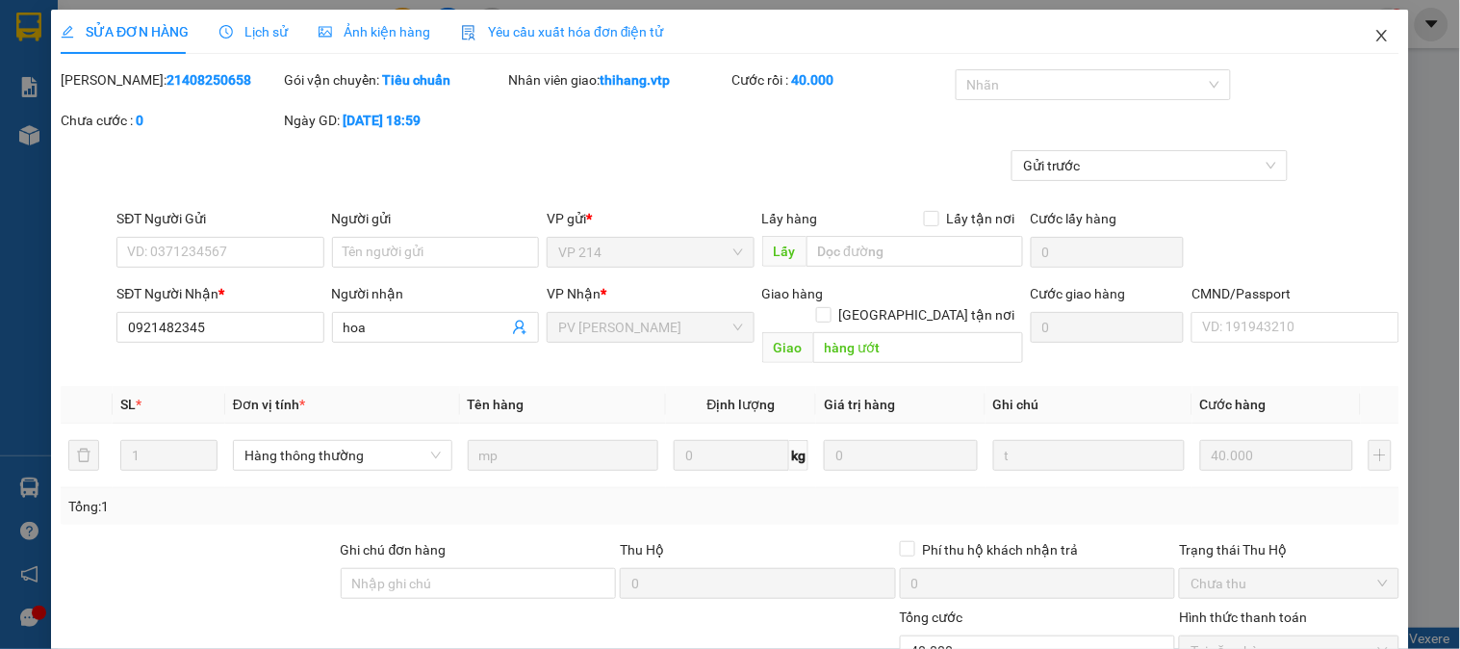
click at [1374, 28] on icon "close" at bounding box center [1381, 35] width 15 height 15
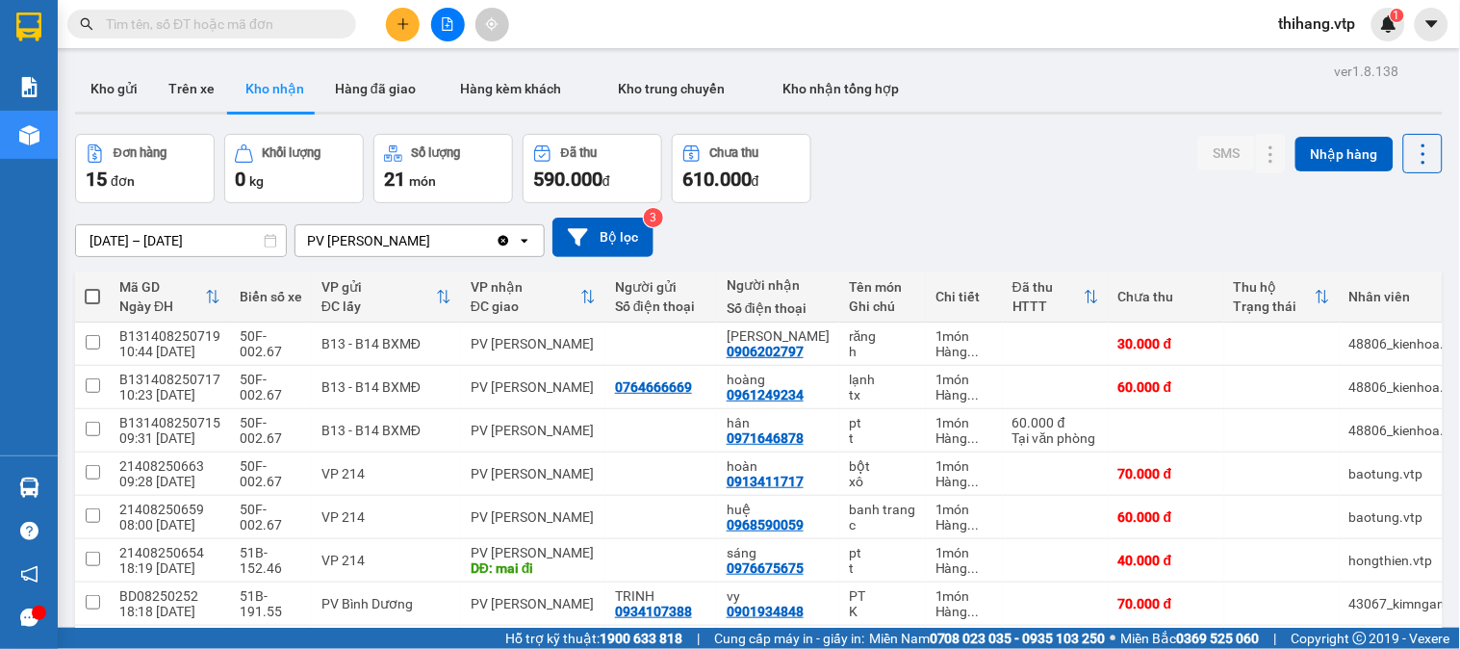
click at [408, 10] on button at bounding box center [403, 25] width 34 height 34
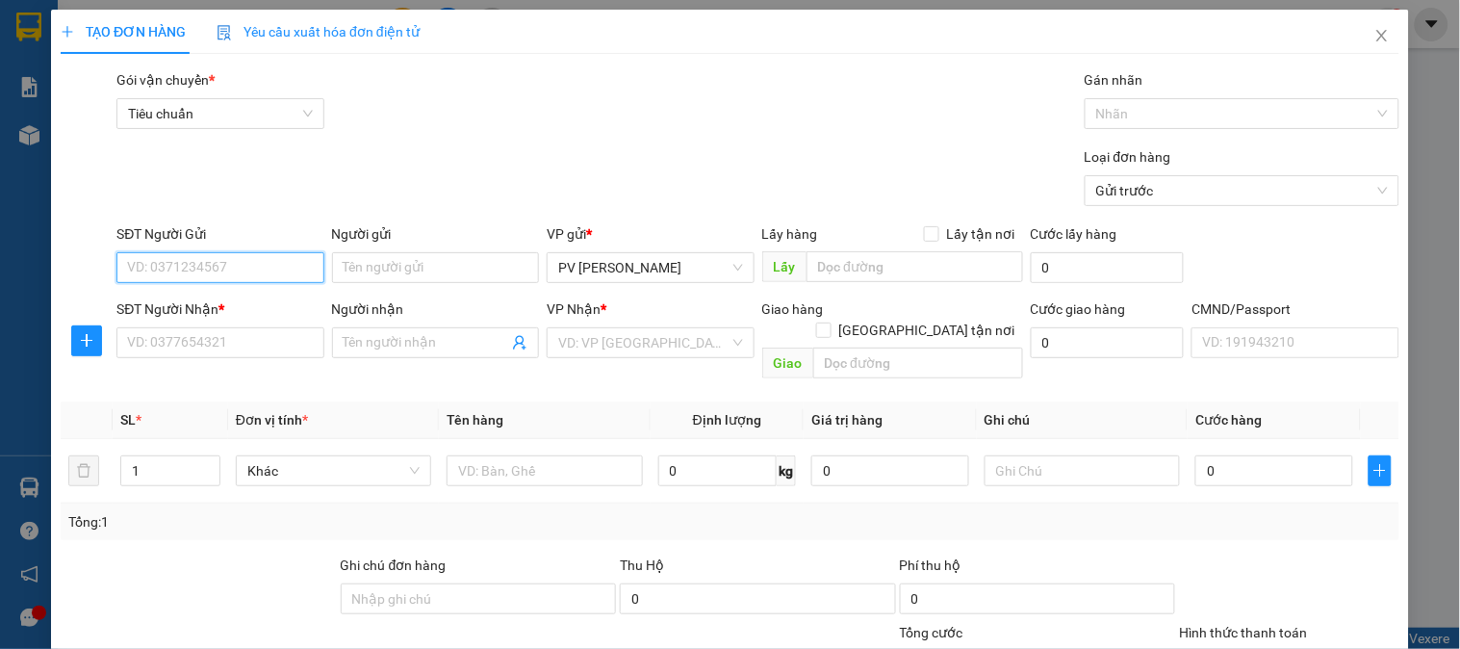
click at [221, 269] on input "SĐT Người Gửi" at bounding box center [219, 267] width 207 height 31
type input "0983086092"
drag, startPoint x: 225, startPoint y: 302, endPoint x: 239, endPoint y: 298, distance: 14.0
click at [232, 302] on div "0983086092 - dịu" at bounding box center [218, 305] width 182 height 21
type input "dịu"
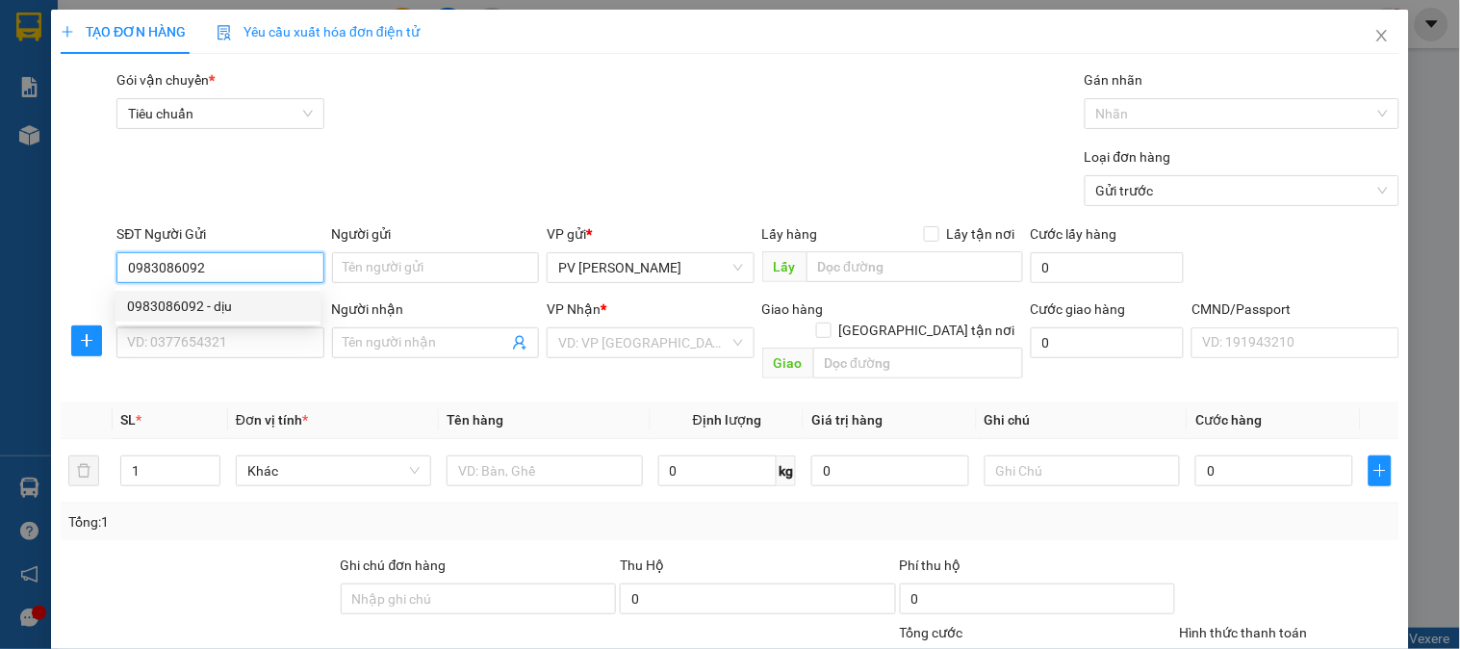
type input "0984084993"
type input "[PERSON_NAME]"
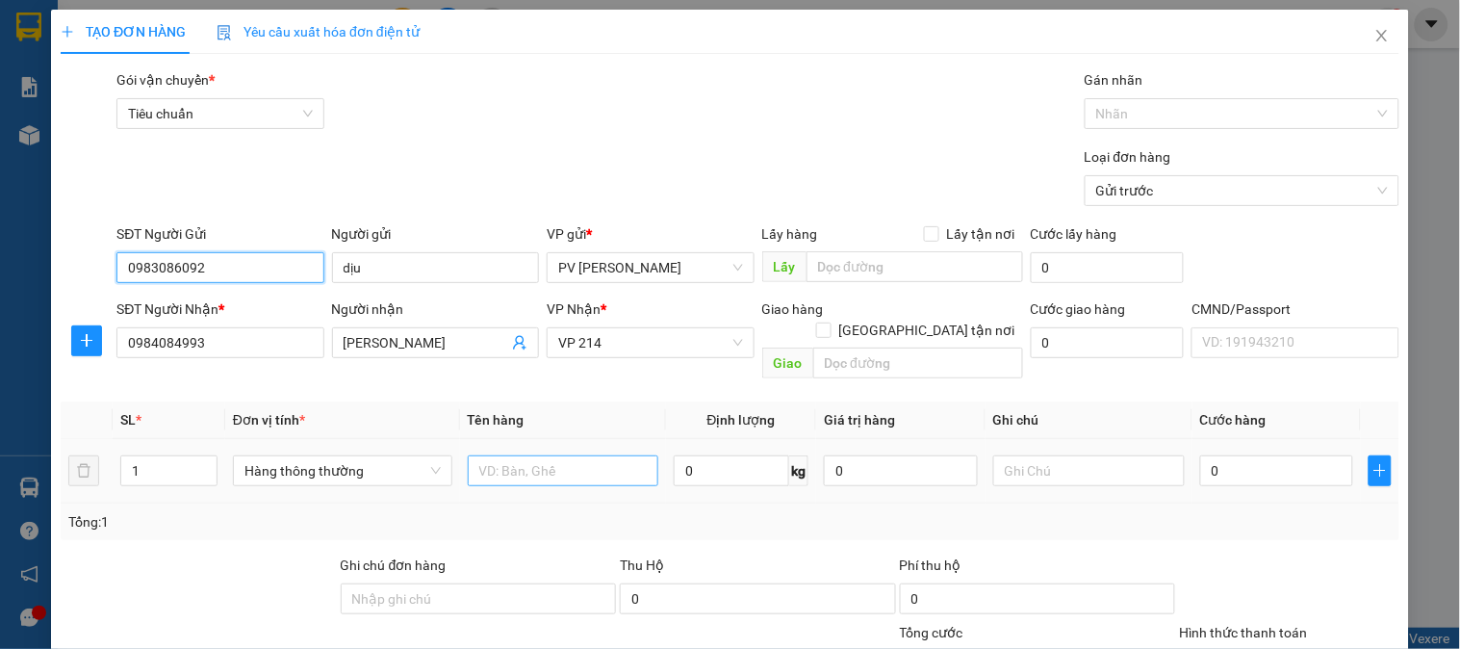
type input "0983086092"
click at [588, 464] on input "text" at bounding box center [563, 470] width 191 height 31
type input "bánh"
type input "1th"
type input "6"
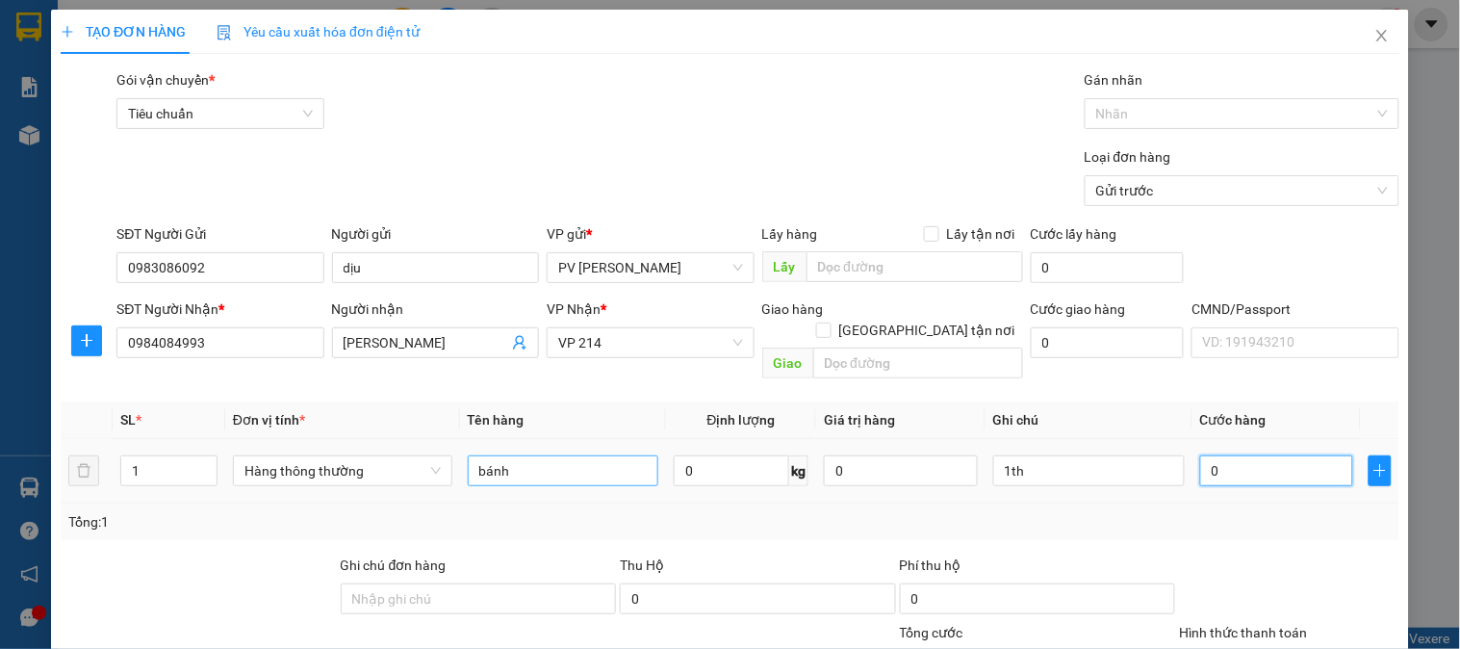
type input "6"
type input "60"
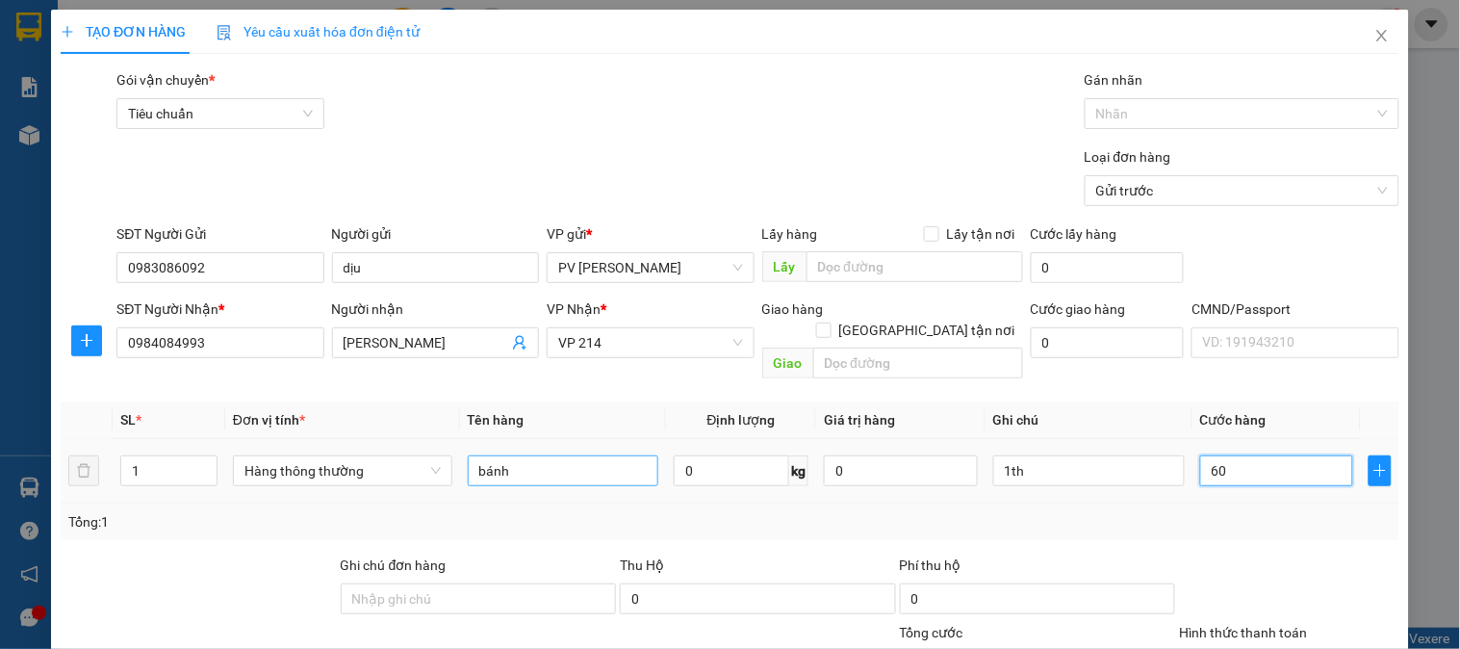
type input "600"
type input "6.000"
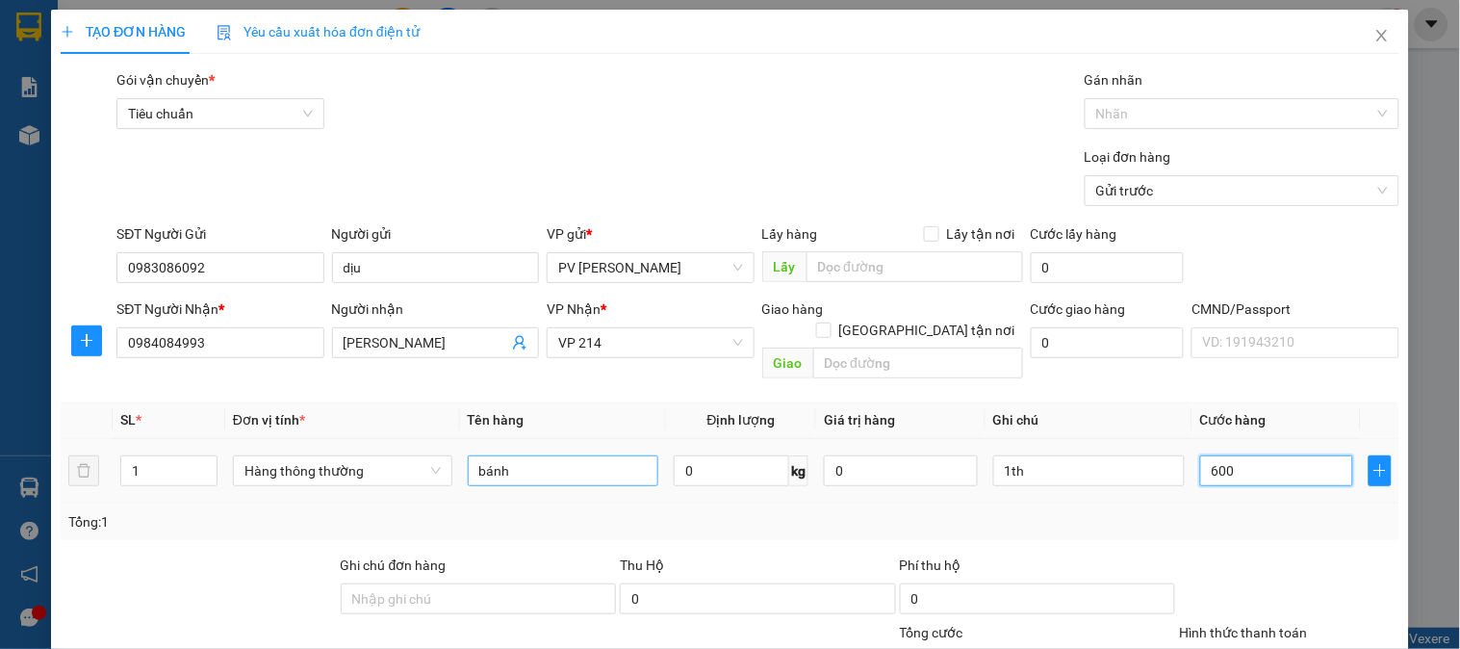
type input "6.000"
type input "60.000"
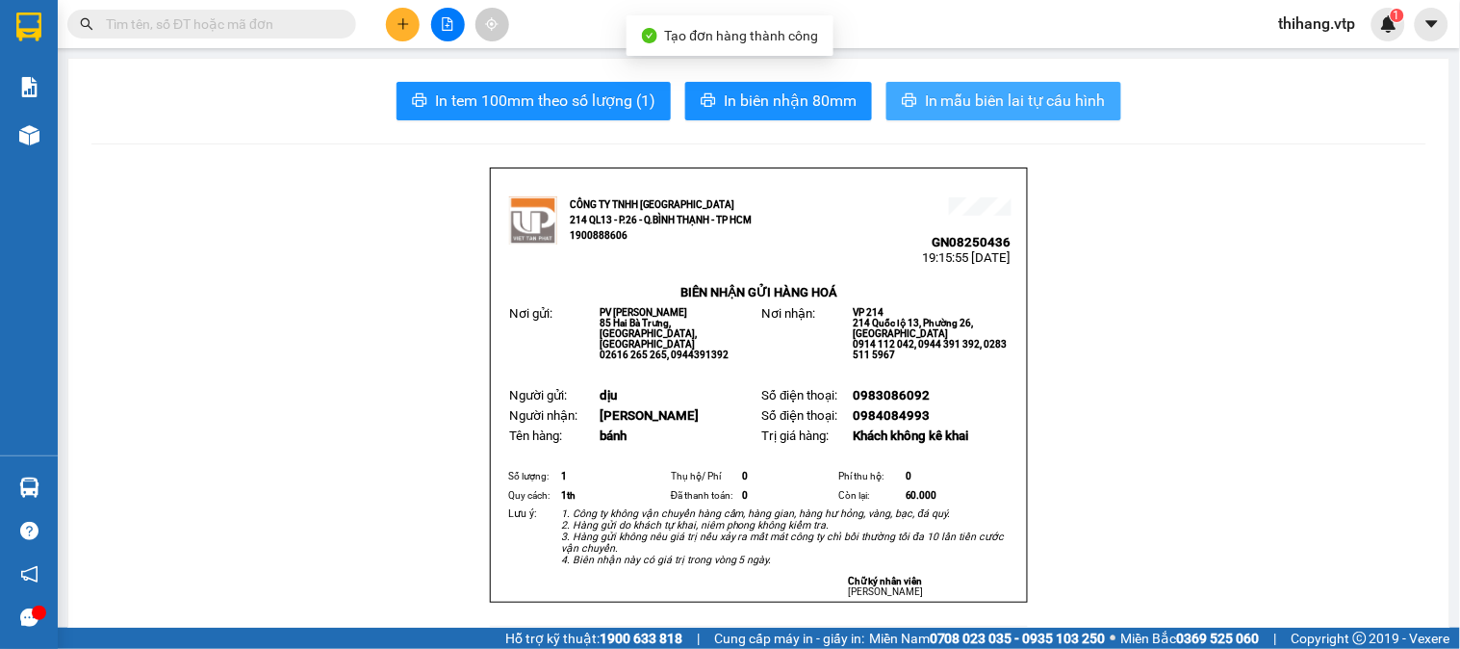
click at [1025, 91] on span "In mẫu biên lai tự cấu hình" at bounding box center [1015, 101] width 181 height 24
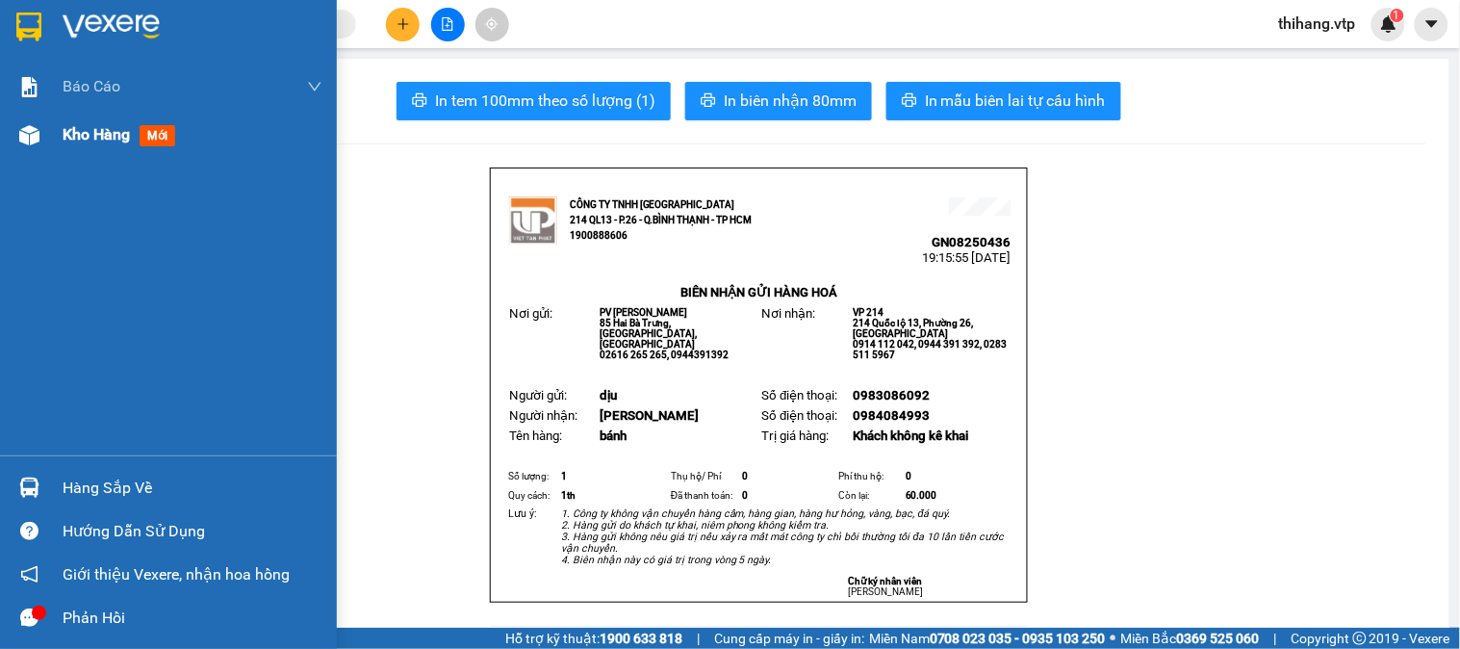
click at [71, 141] on span "Kho hàng" at bounding box center [96, 134] width 67 height 18
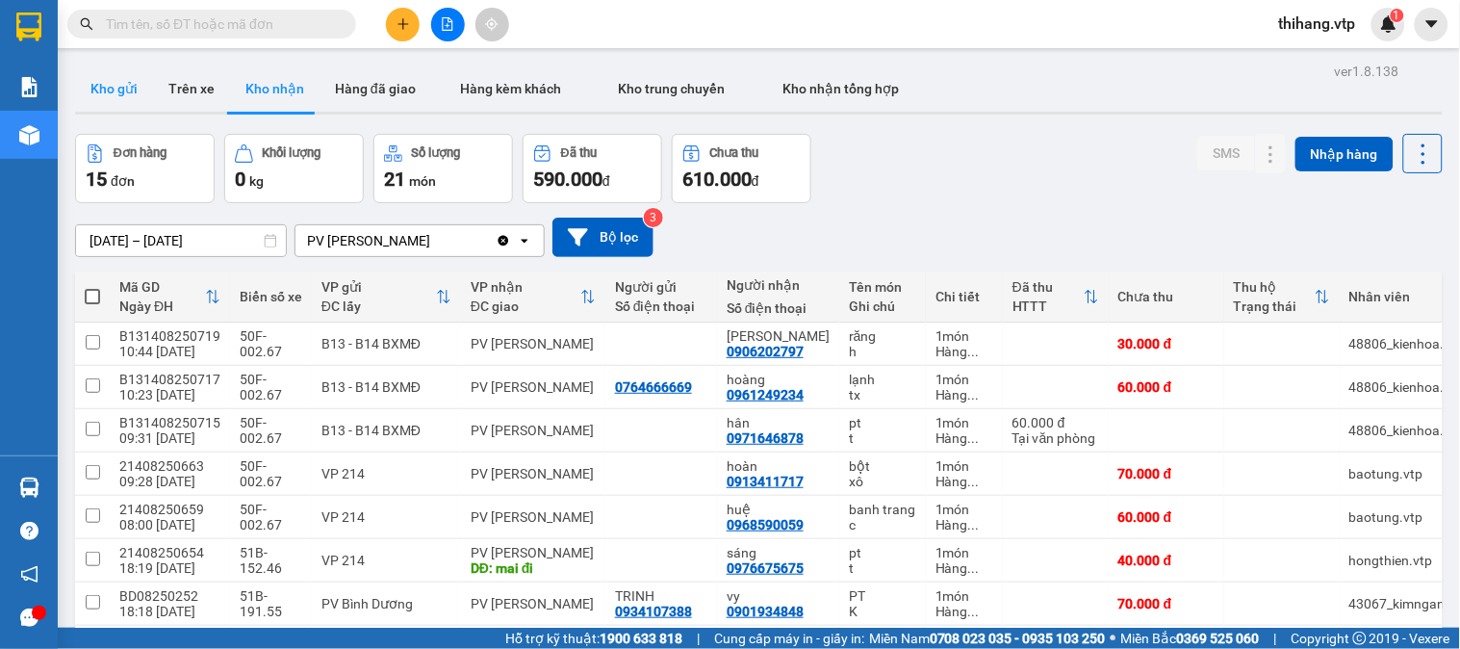
click at [82, 77] on button "Kho gửi" at bounding box center [114, 88] width 78 height 46
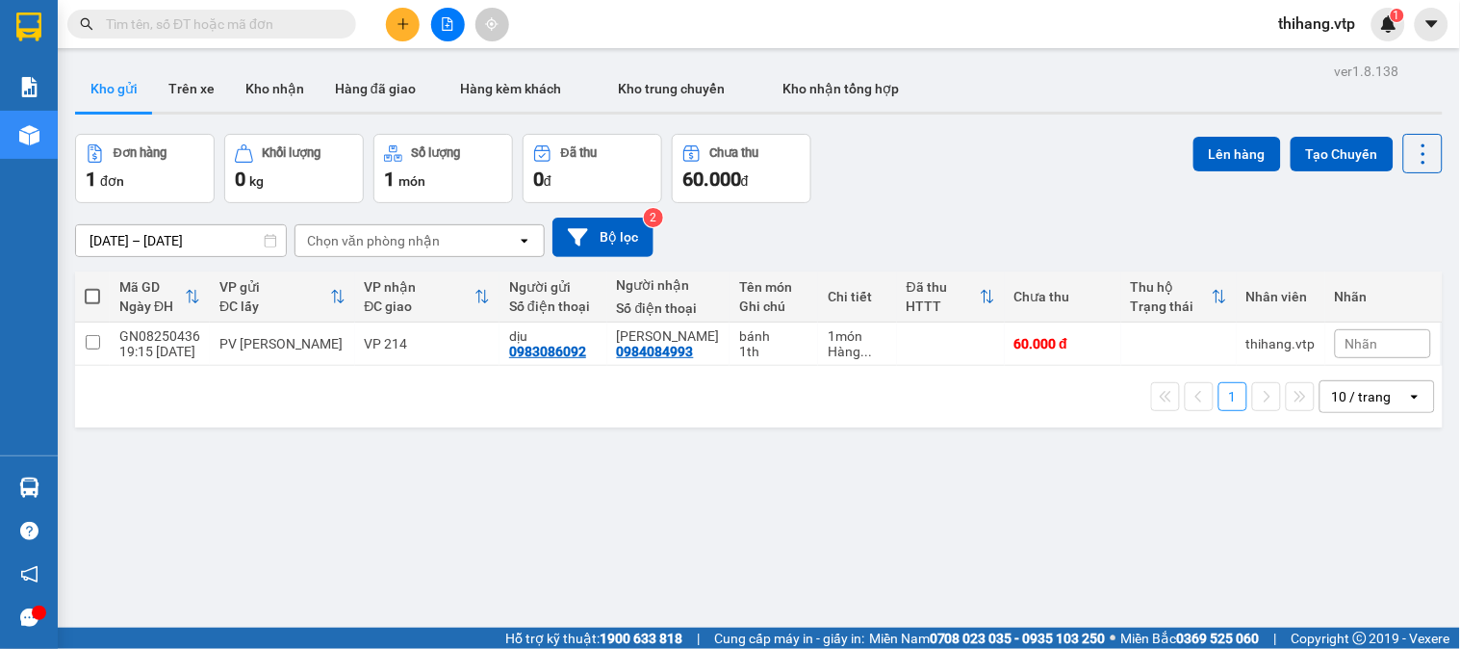
drag, startPoint x: 89, startPoint y: 295, endPoint x: 228, endPoint y: 292, distance: 138.6
click at [90, 296] on span at bounding box center [92, 296] width 15 height 15
click at [92, 287] on input "checkbox" at bounding box center [92, 287] width 0 height 0
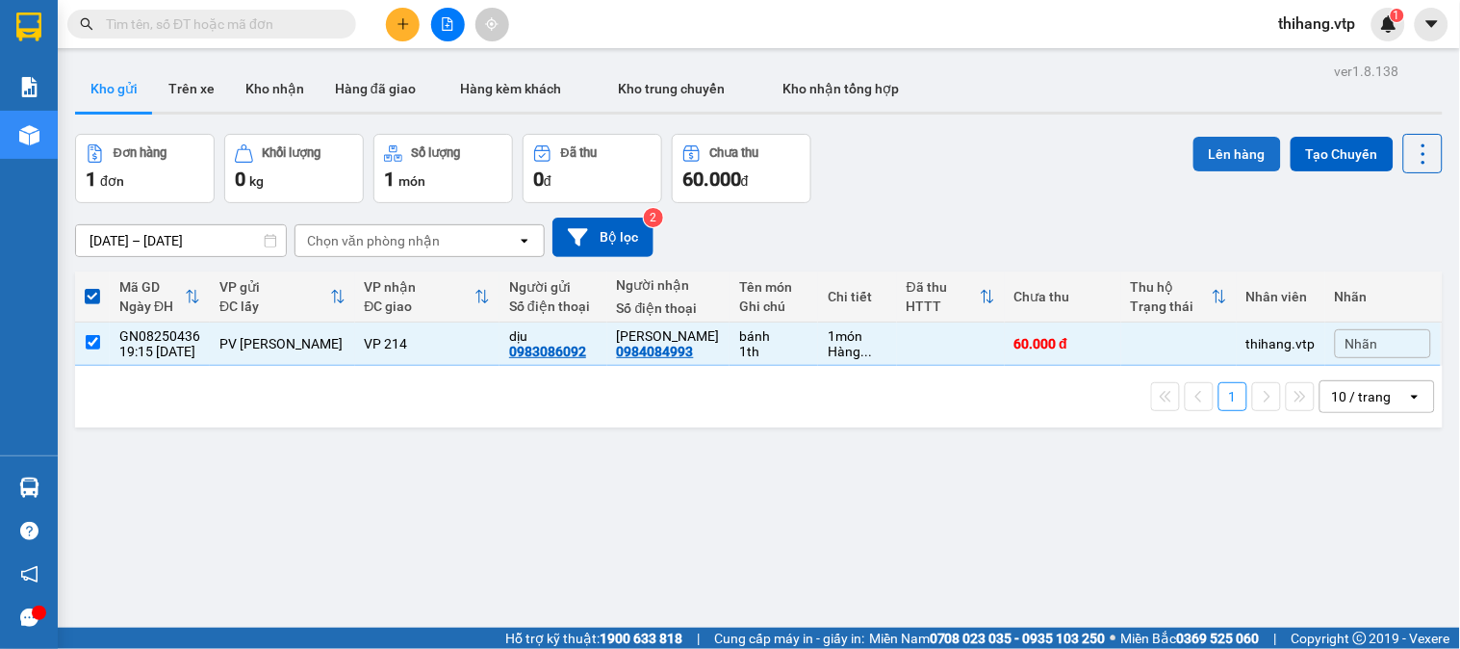
click at [1193, 146] on button "Lên hàng" at bounding box center [1237, 154] width 88 height 35
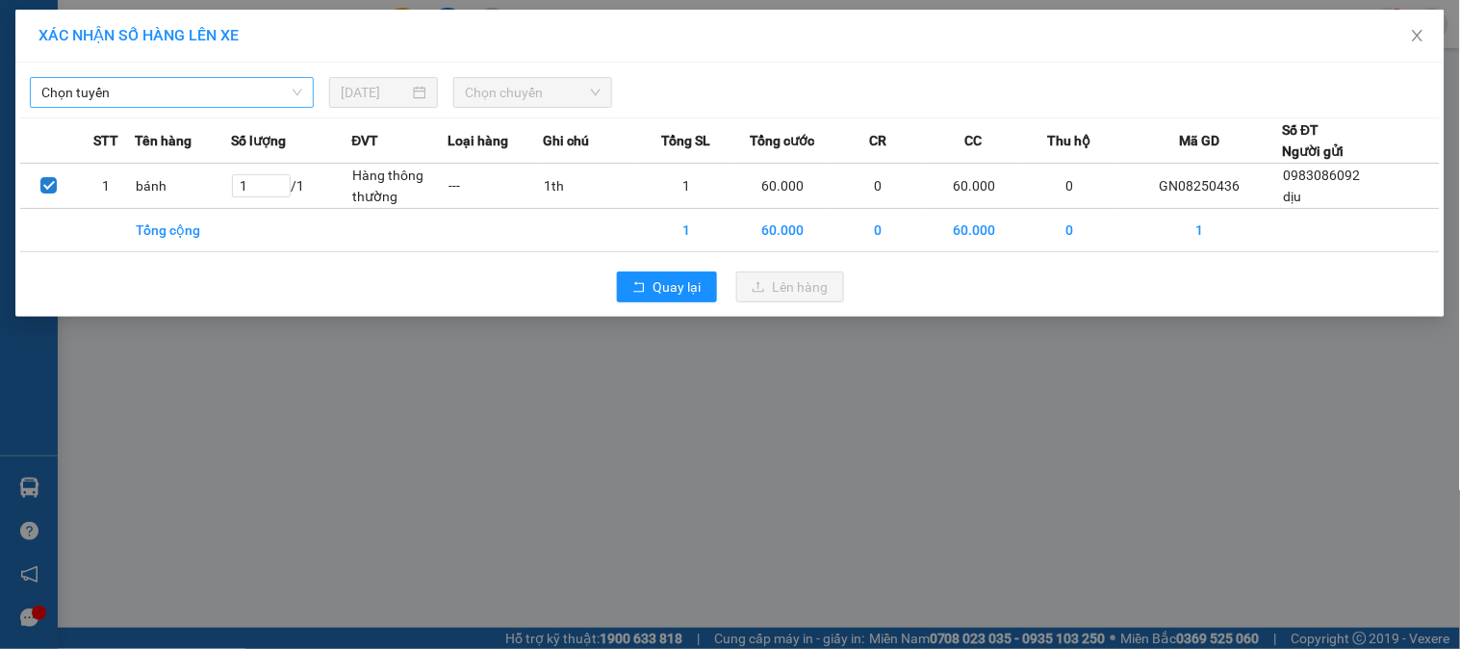
click at [241, 98] on span "Chọn tuyến" at bounding box center [171, 92] width 261 height 29
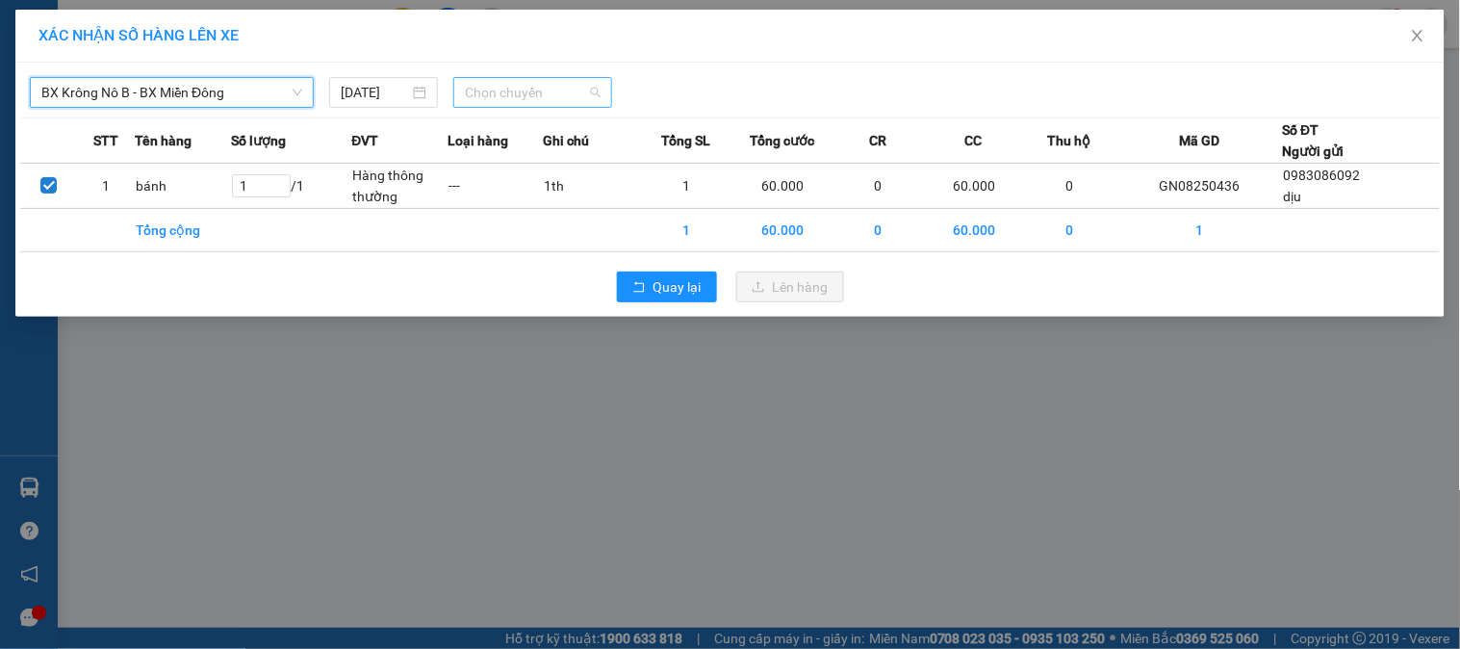
click at [493, 100] on span "Chọn chuyến" at bounding box center [533, 92] width 136 height 29
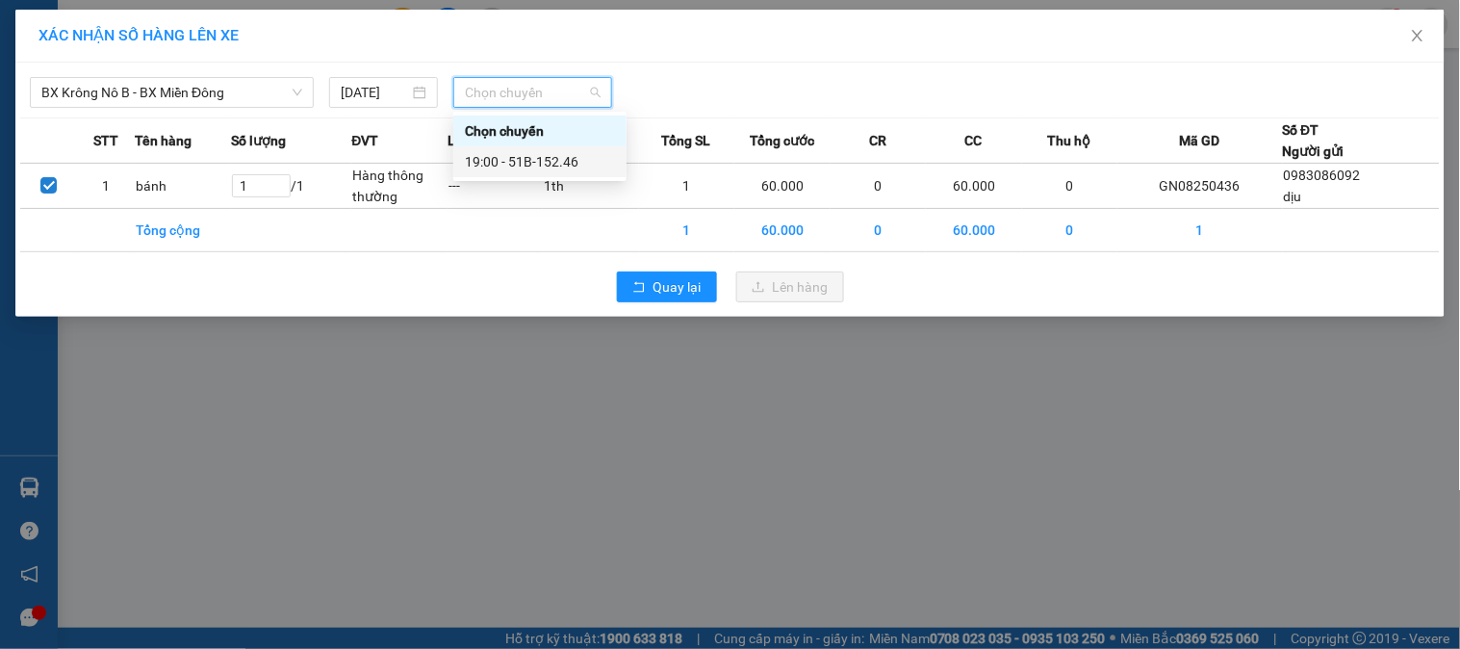
click at [523, 161] on div "19:00 - 51B-152.46" at bounding box center [540, 161] width 150 height 21
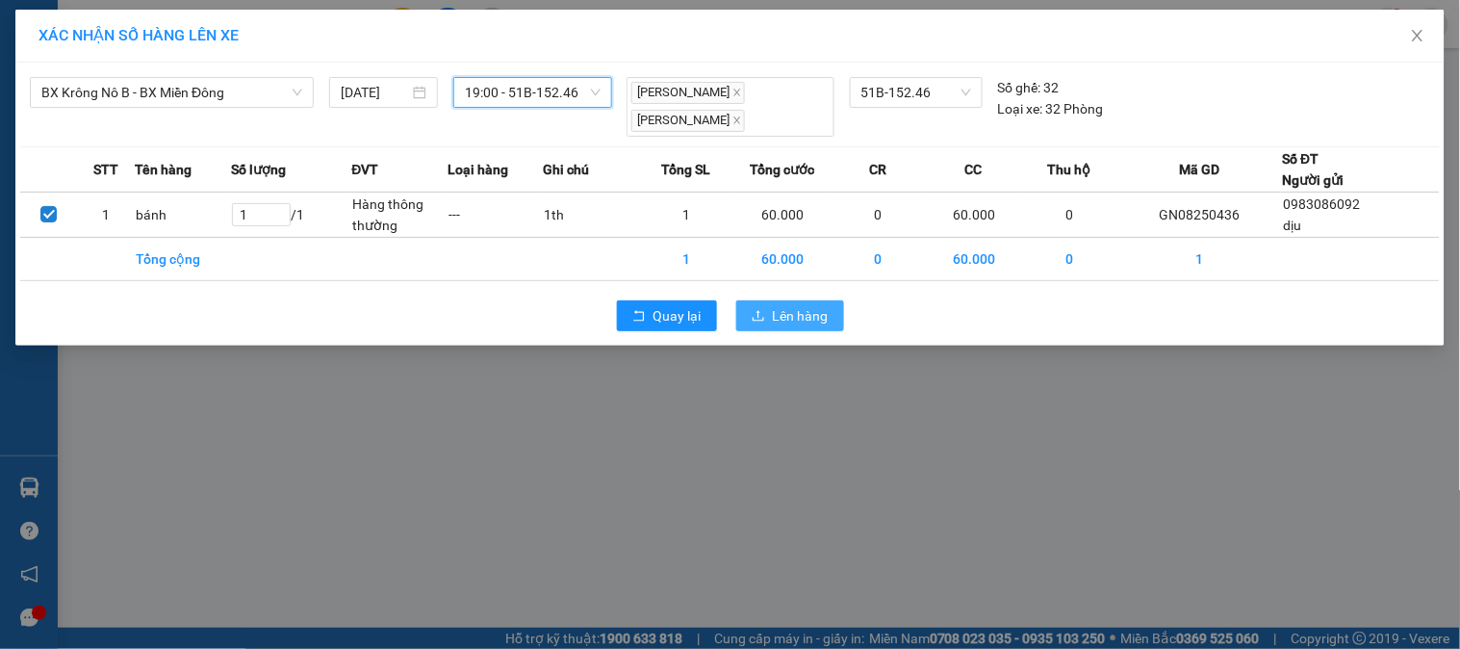
click at [801, 309] on span "Lên hàng" at bounding box center [801, 315] width 56 height 21
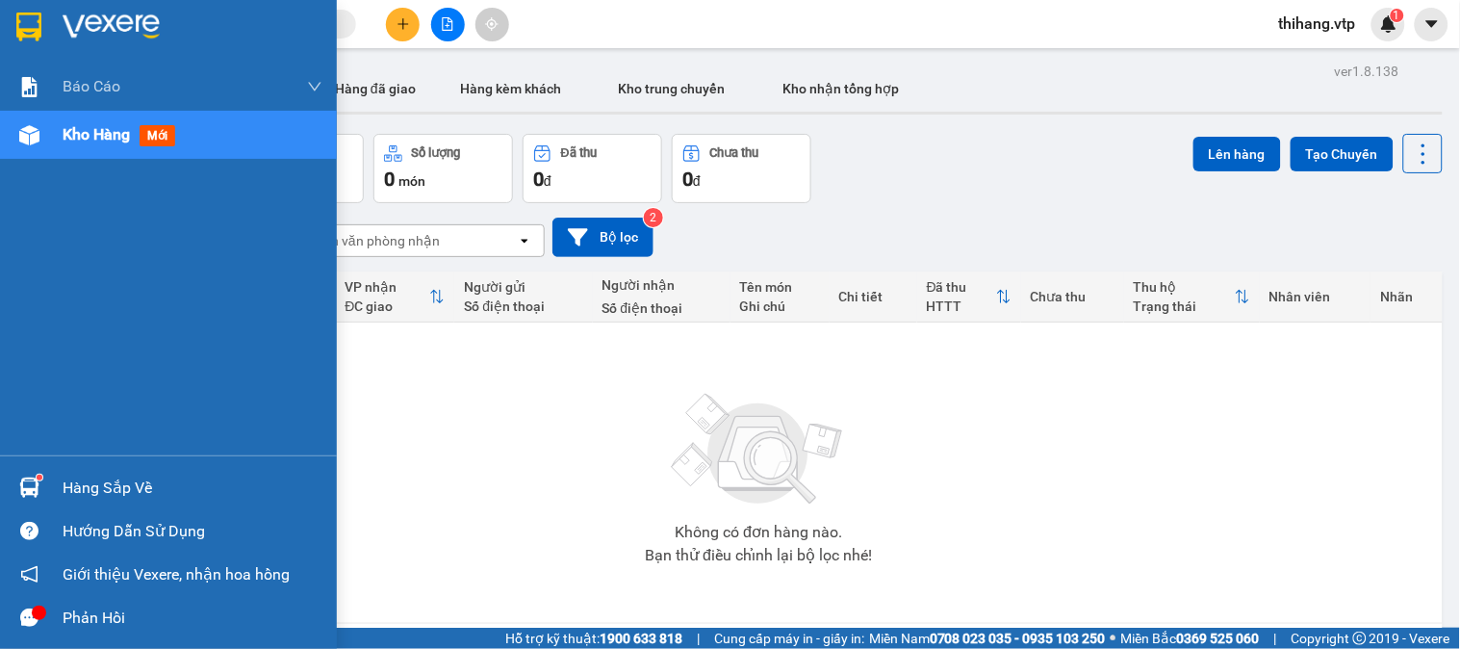
click at [113, 493] on div "Hàng sắp về" at bounding box center [193, 487] width 260 height 29
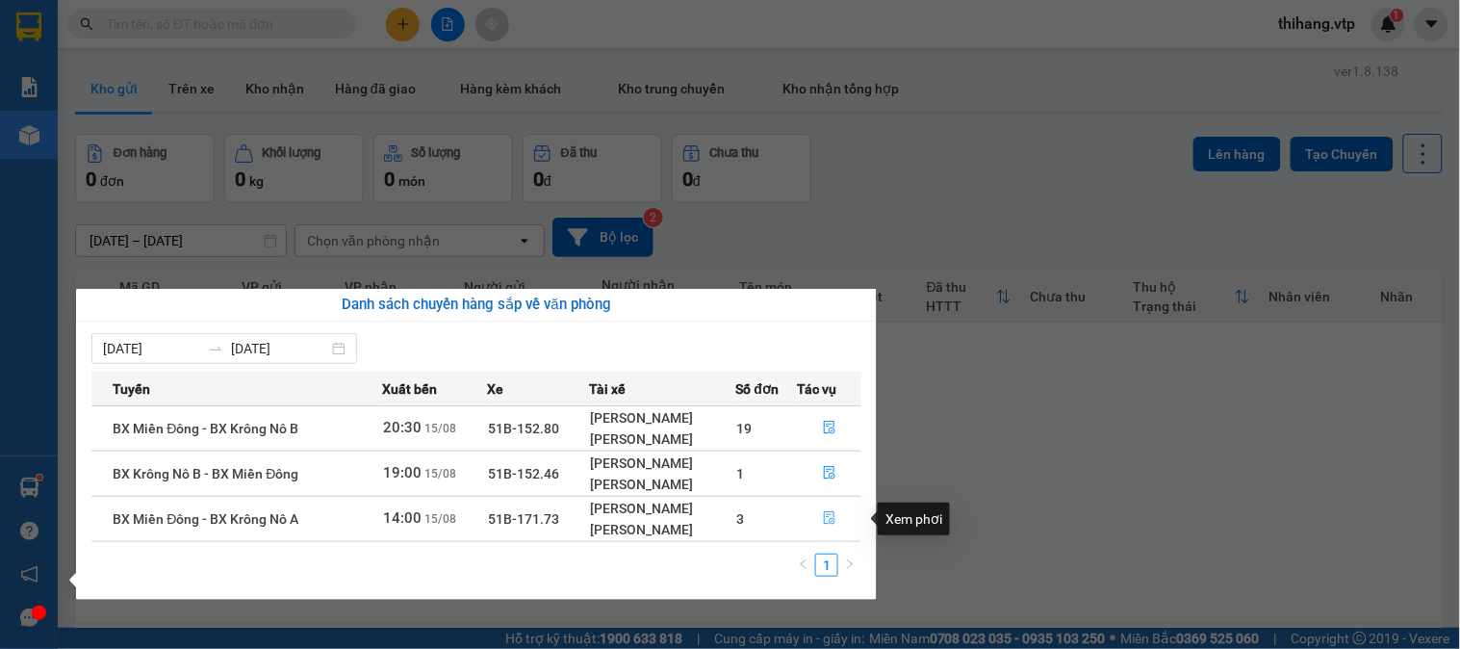
click at [828, 523] on icon "file-done" at bounding box center [829, 517] width 13 height 13
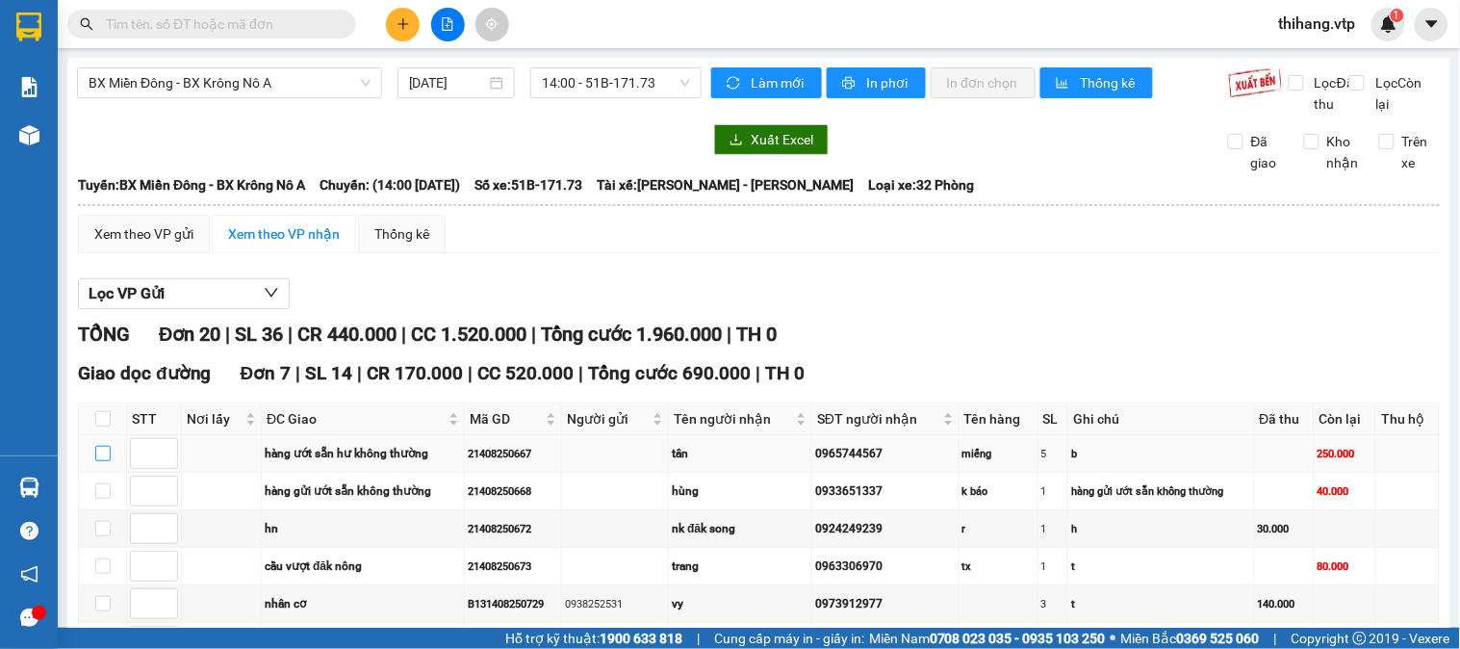
click at [98, 445] on input "checkbox" at bounding box center [102, 452] width 15 height 15
checkbox input "true"
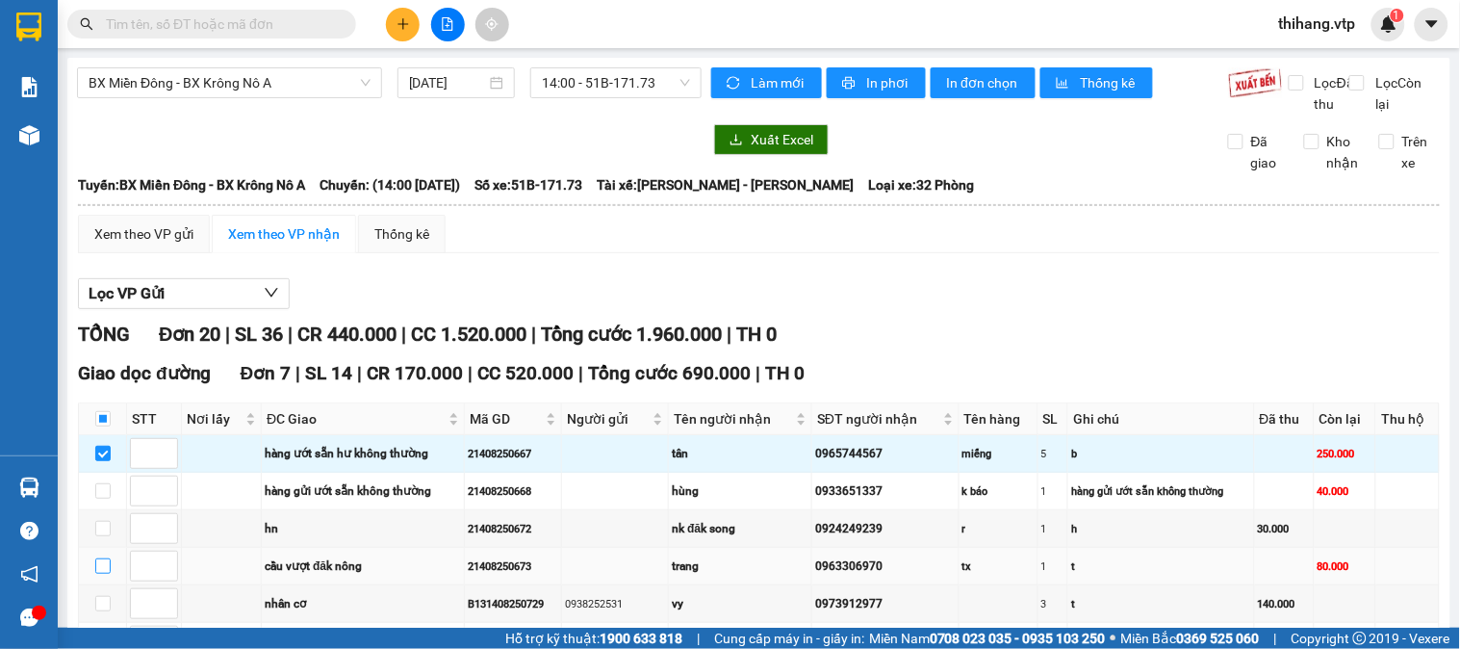
click at [100, 558] on input "checkbox" at bounding box center [102, 565] width 15 height 15
checkbox input "true"
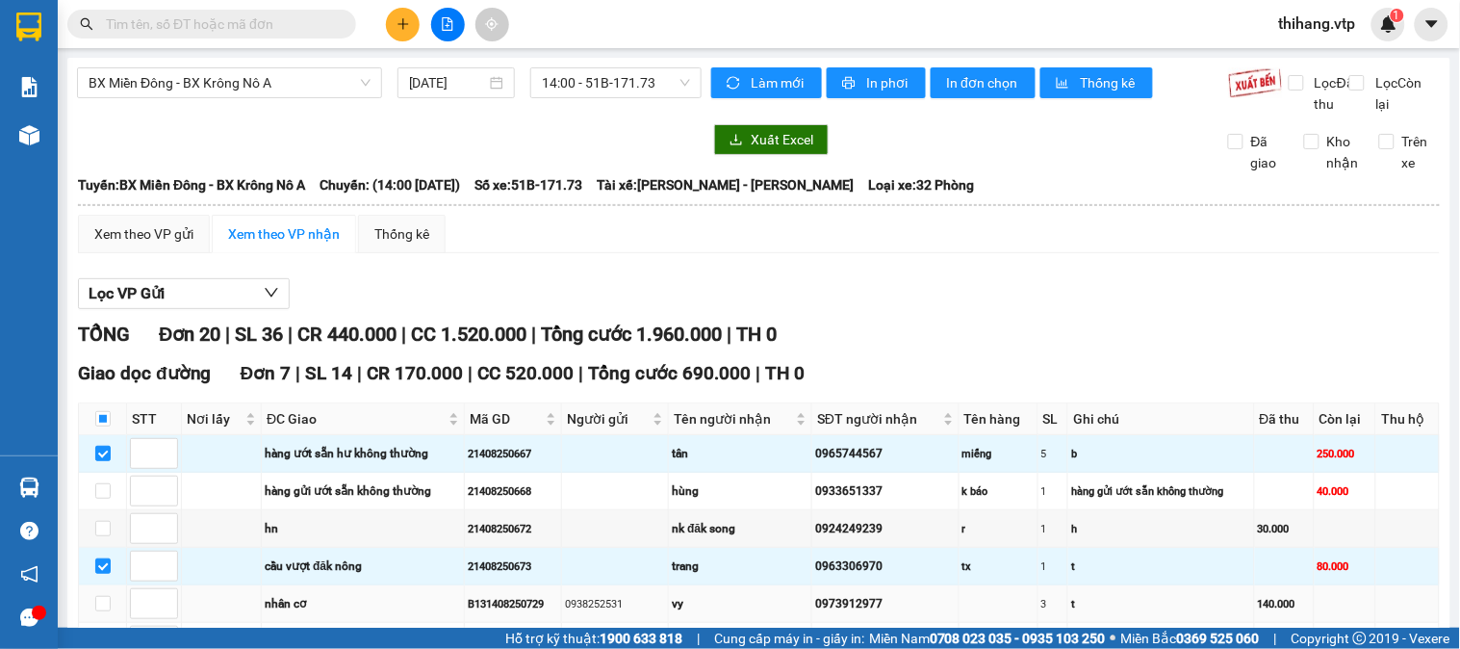
click at [111, 585] on td at bounding box center [103, 604] width 48 height 38
click at [103, 596] on input "checkbox" at bounding box center [102, 603] width 15 height 15
checkbox input "true"
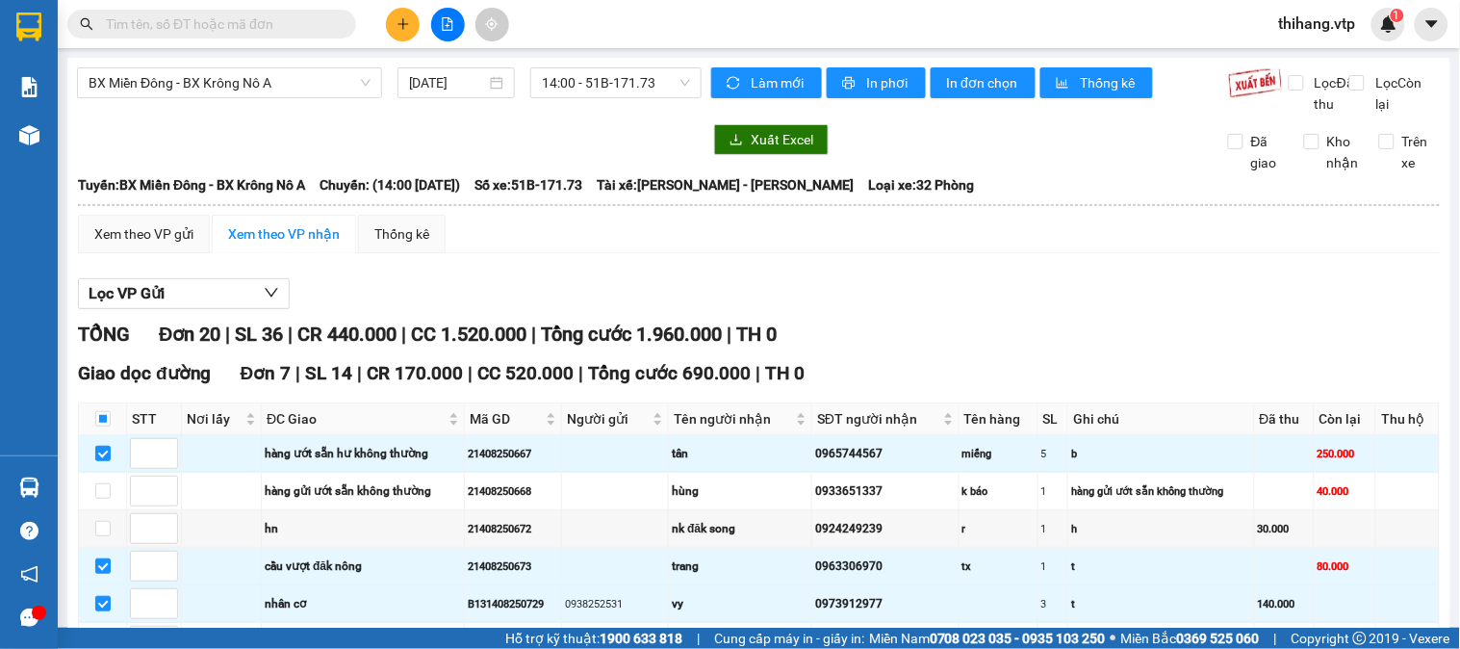
checkbox input "true"
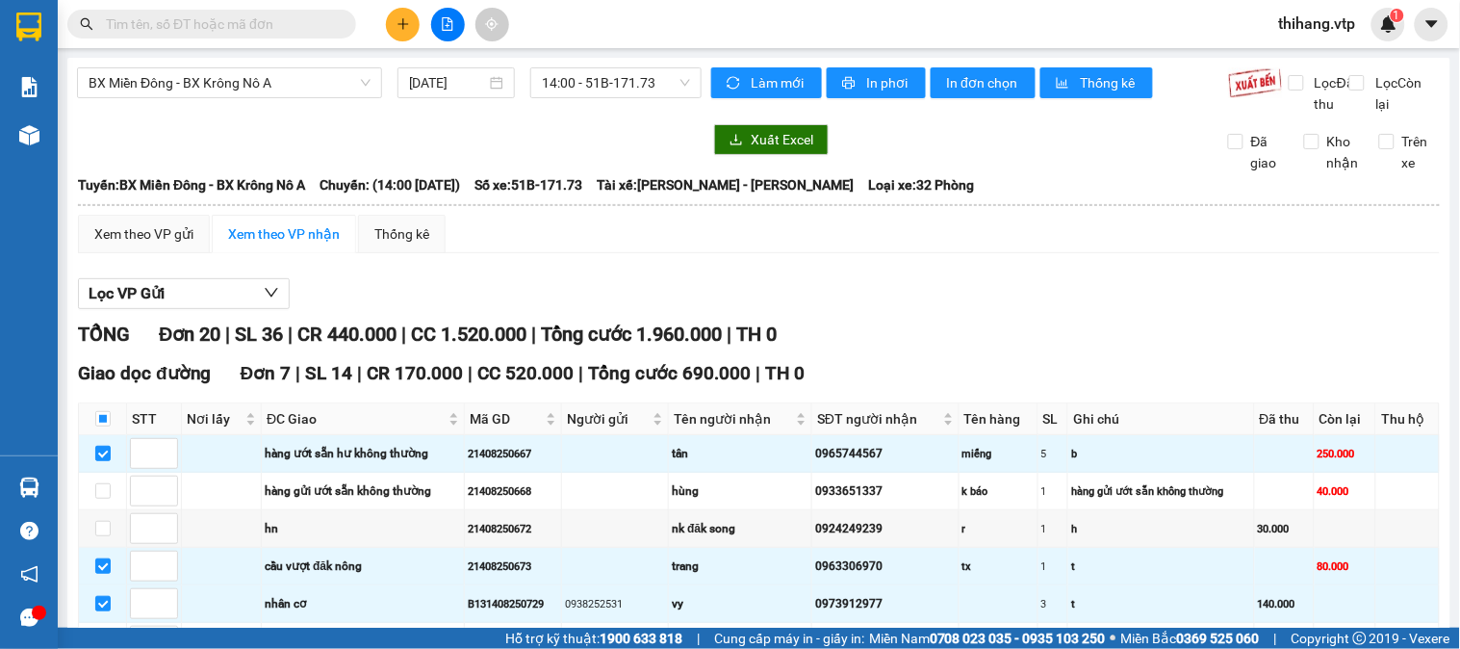
checkbox input "true"
click at [972, 99] on div "Làm mới In phơi In đơn chọn Thống kê" at bounding box center [969, 90] width 517 height 47
click at [972, 84] on span "In đơn chọn" at bounding box center [983, 82] width 74 height 21
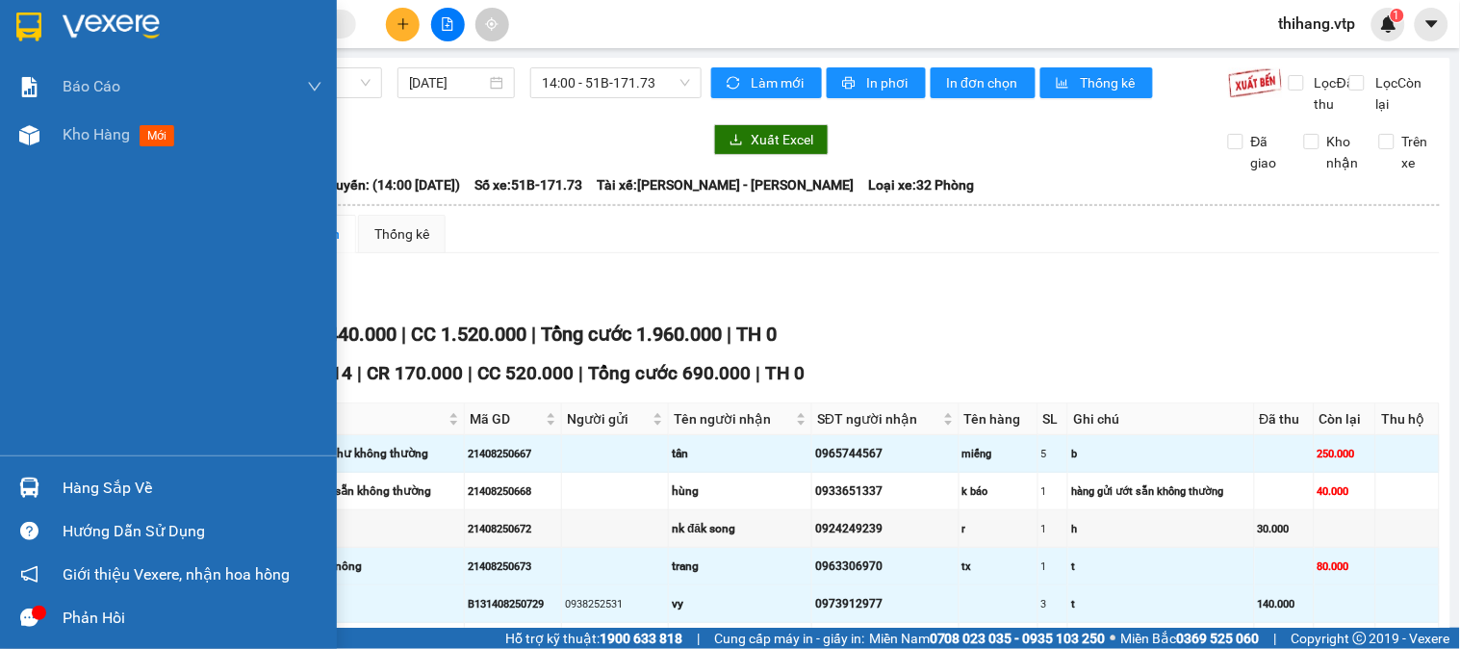
click at [69, 474] on div "Hàng sắp về" at bounding box center [193, 487] width 260 height 29
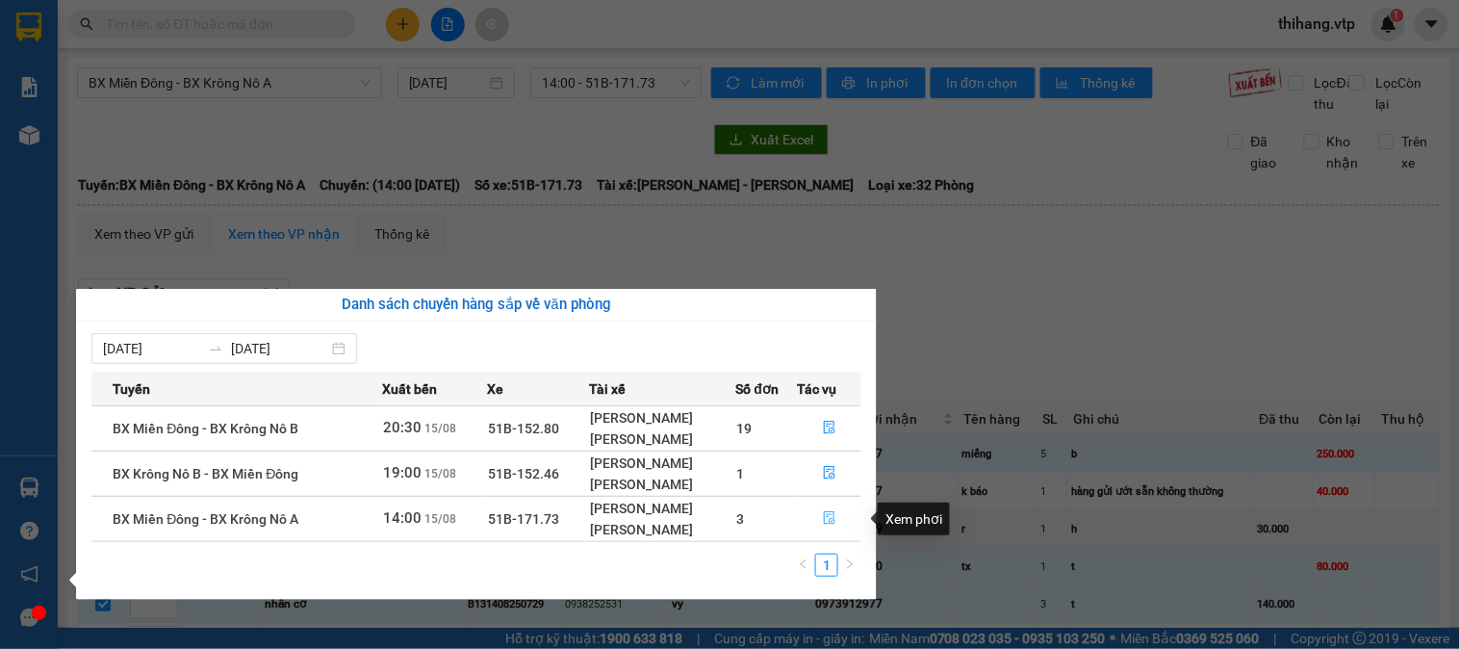
click at [832, 521] on icon "file-done" at bounding box center [829, 517] width 13 height 13
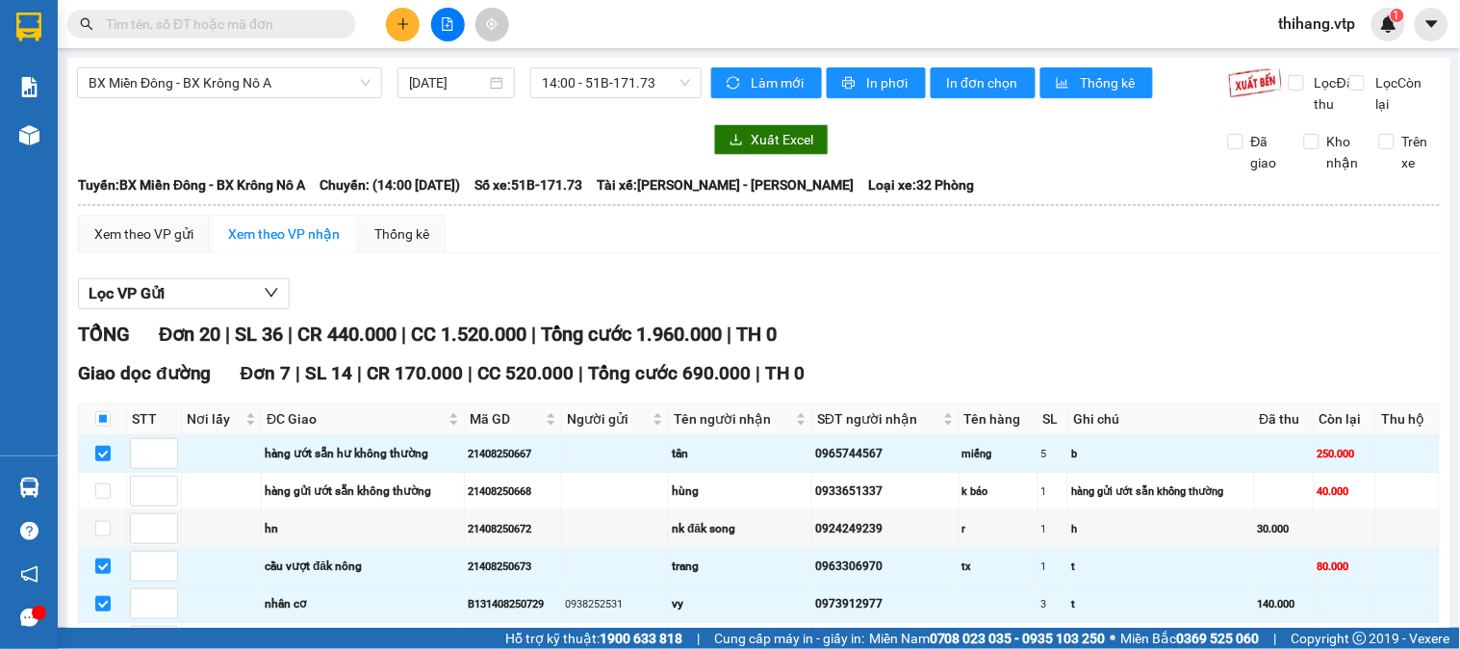
checkbox input "false"
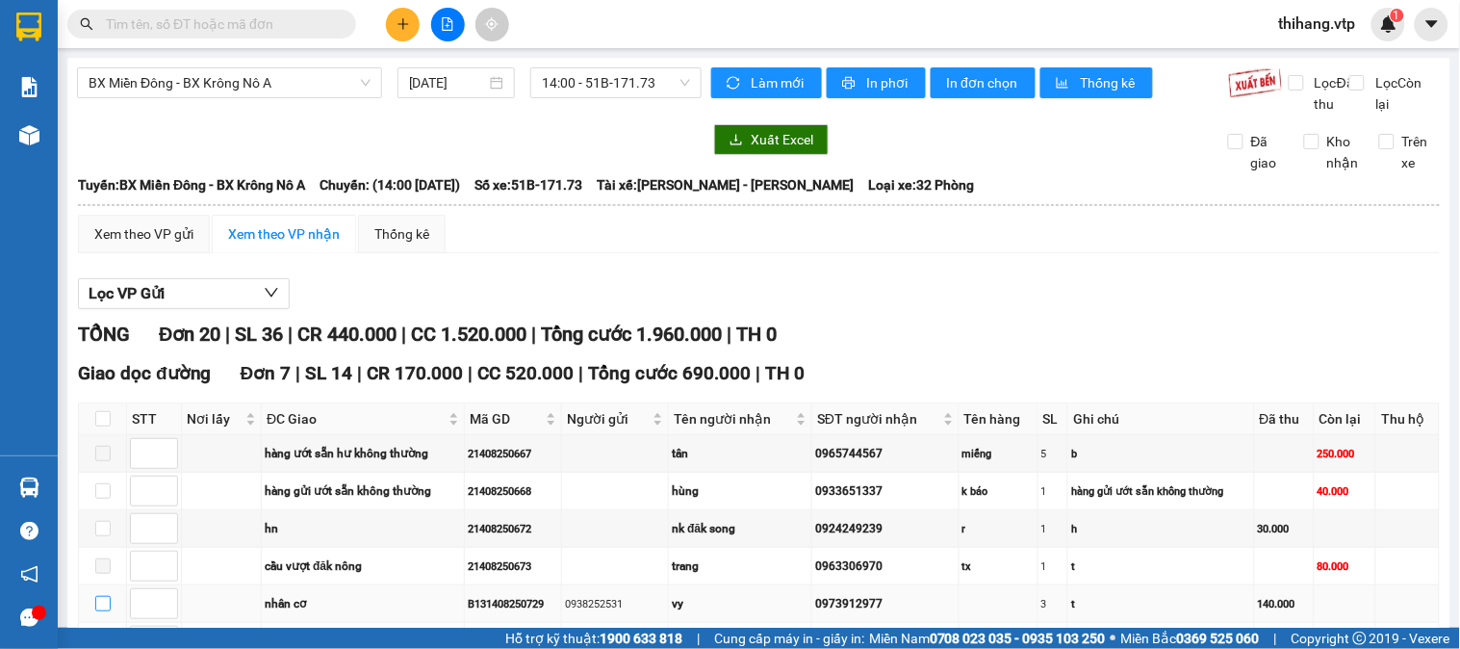
click at [106, 596] on input "checkbox" at bounding box center [102, 603] width 15 height 15
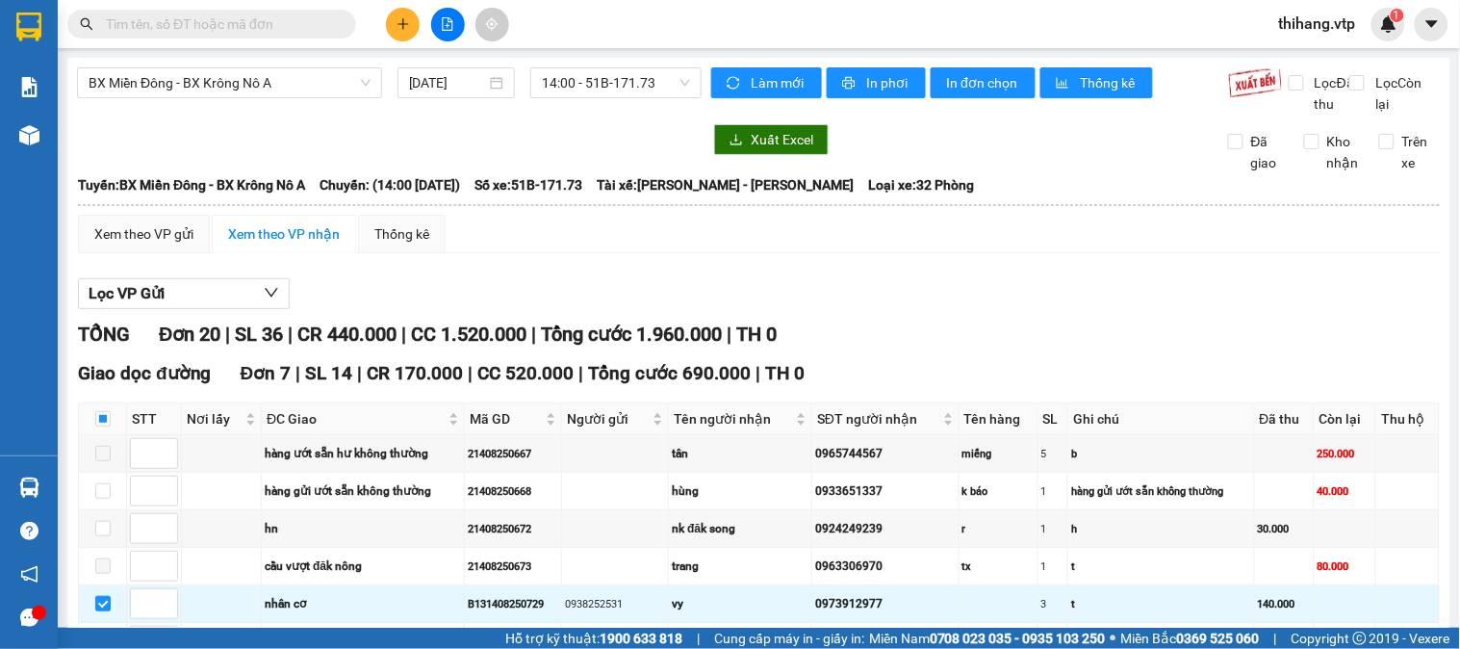
checkbox input "false"
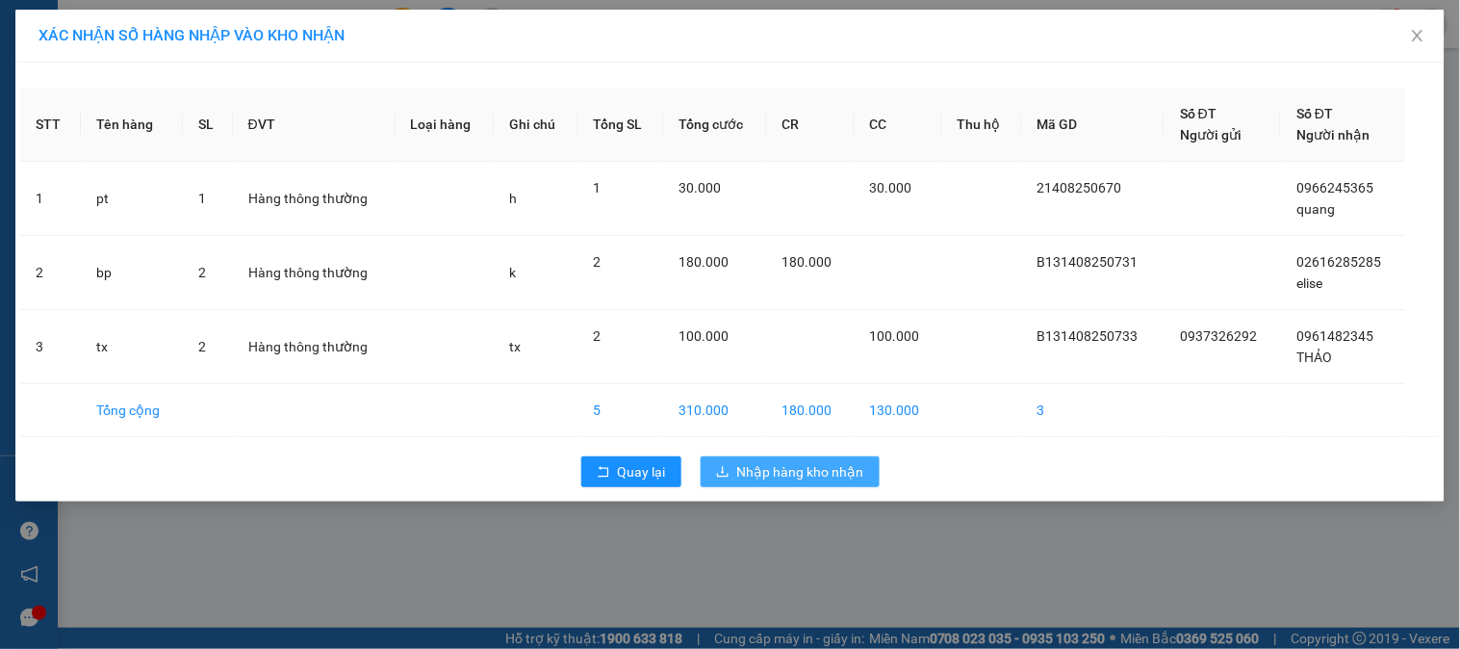
click at [756, 462] on span "Nhập hàng kho nhận" at bounding box center [800, 471] width 127 height 21
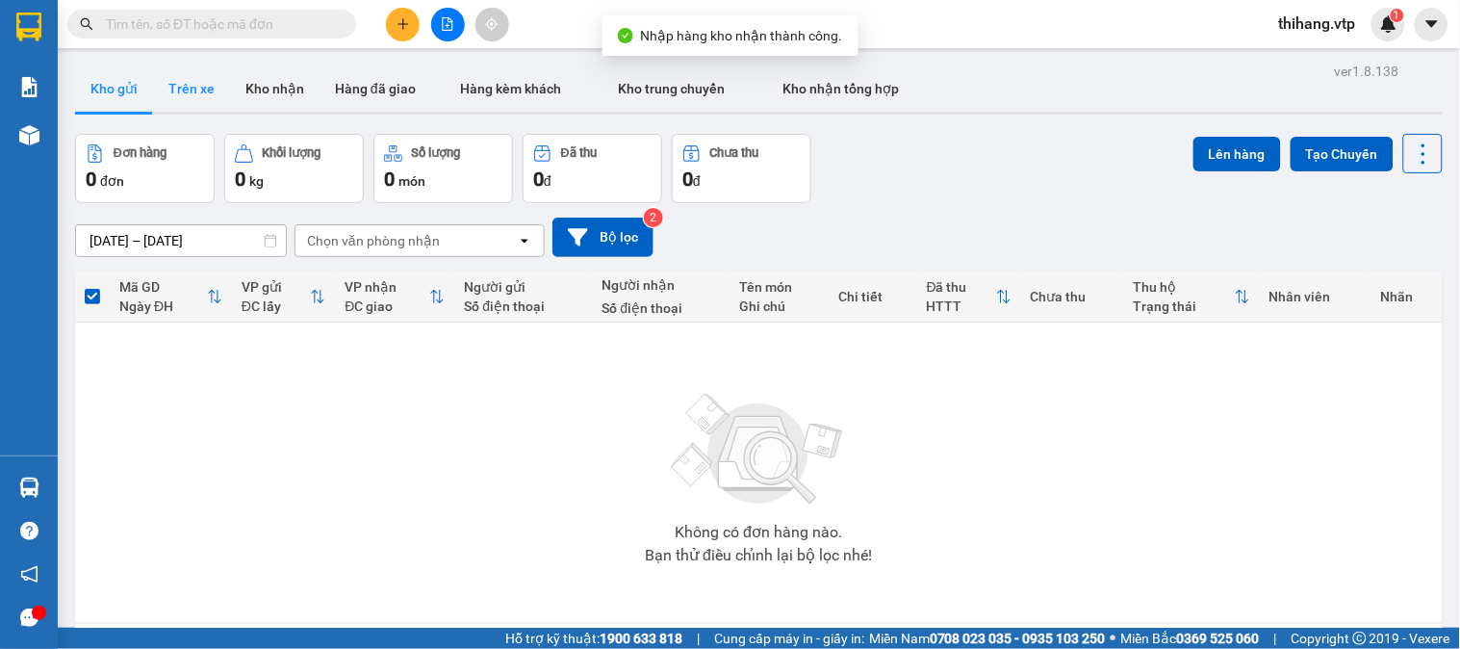
click at [202, 94] on button "Trên xe" at bounding box center [191, 88] width 77 height 46
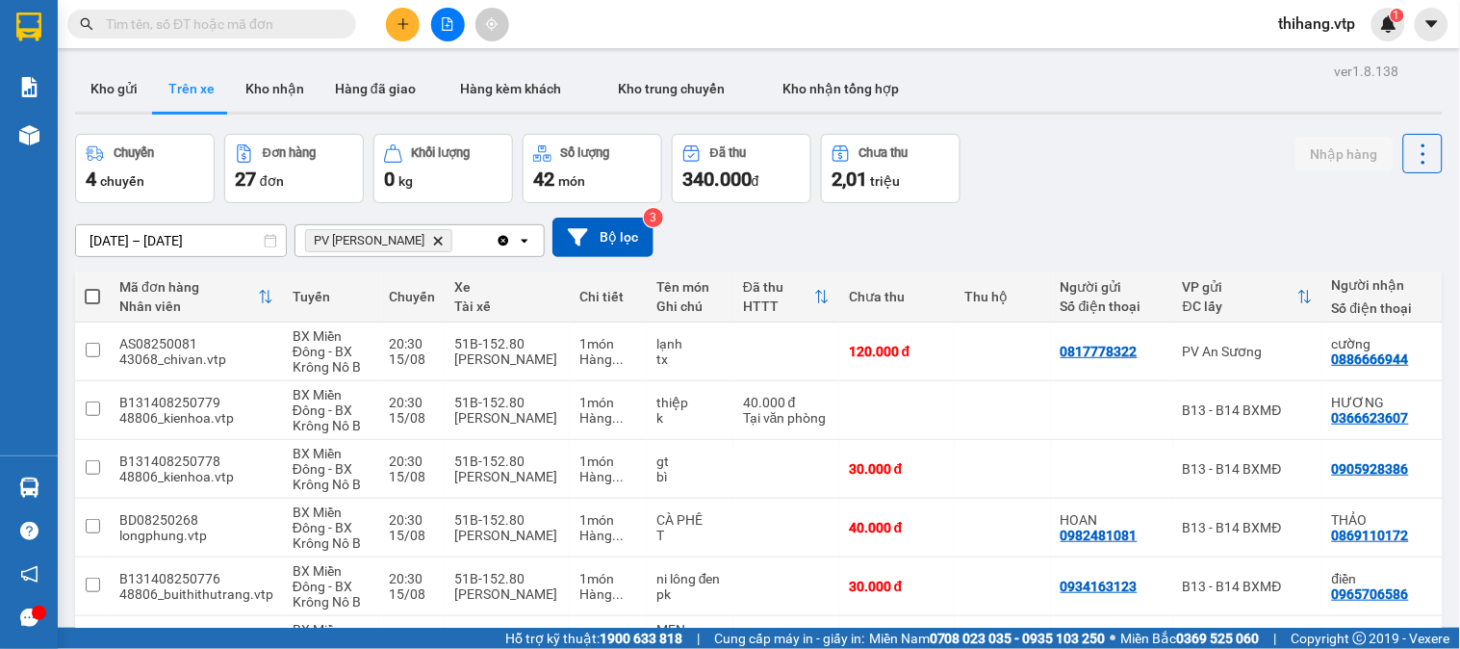
drag, startPoint x: 800, startPoint y: 540, endPoint x: 907, endPoint y: 541, distance: 107.8
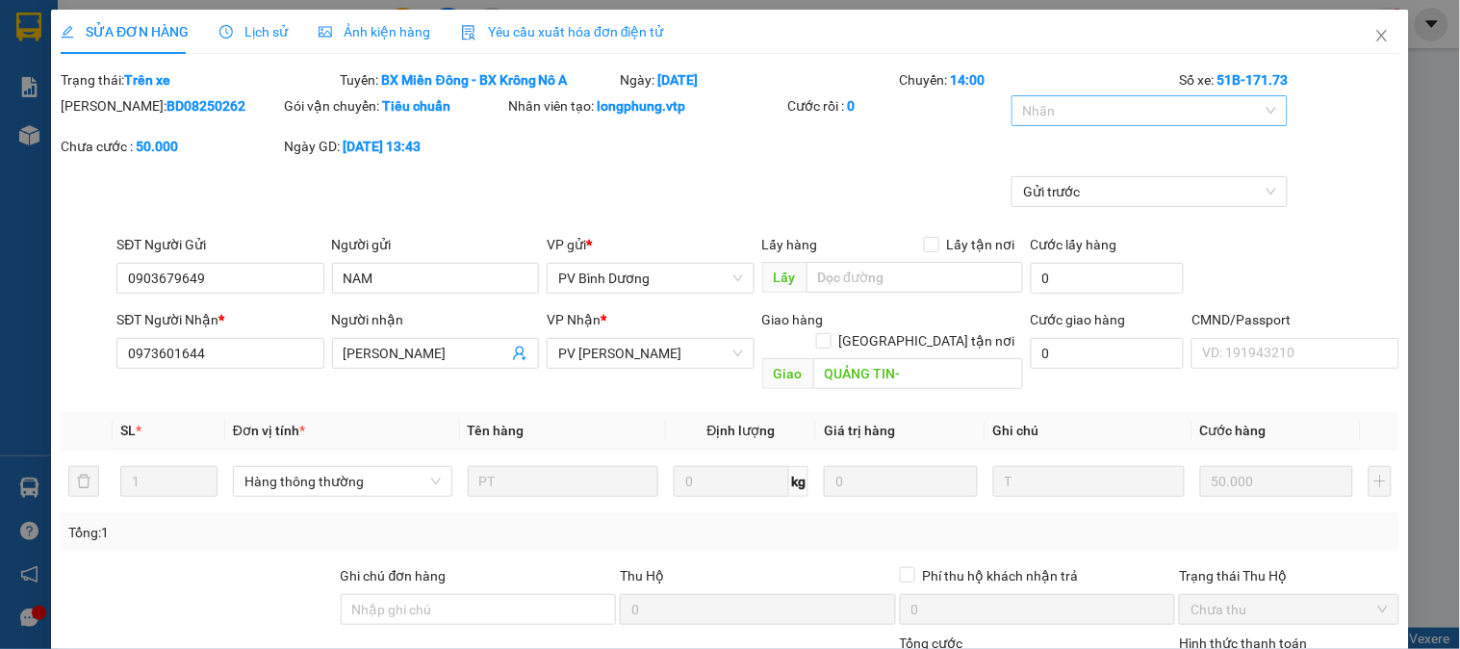
click at [1023, 99] on input "search" at bounding box center [1025, 110] width 4 height 23
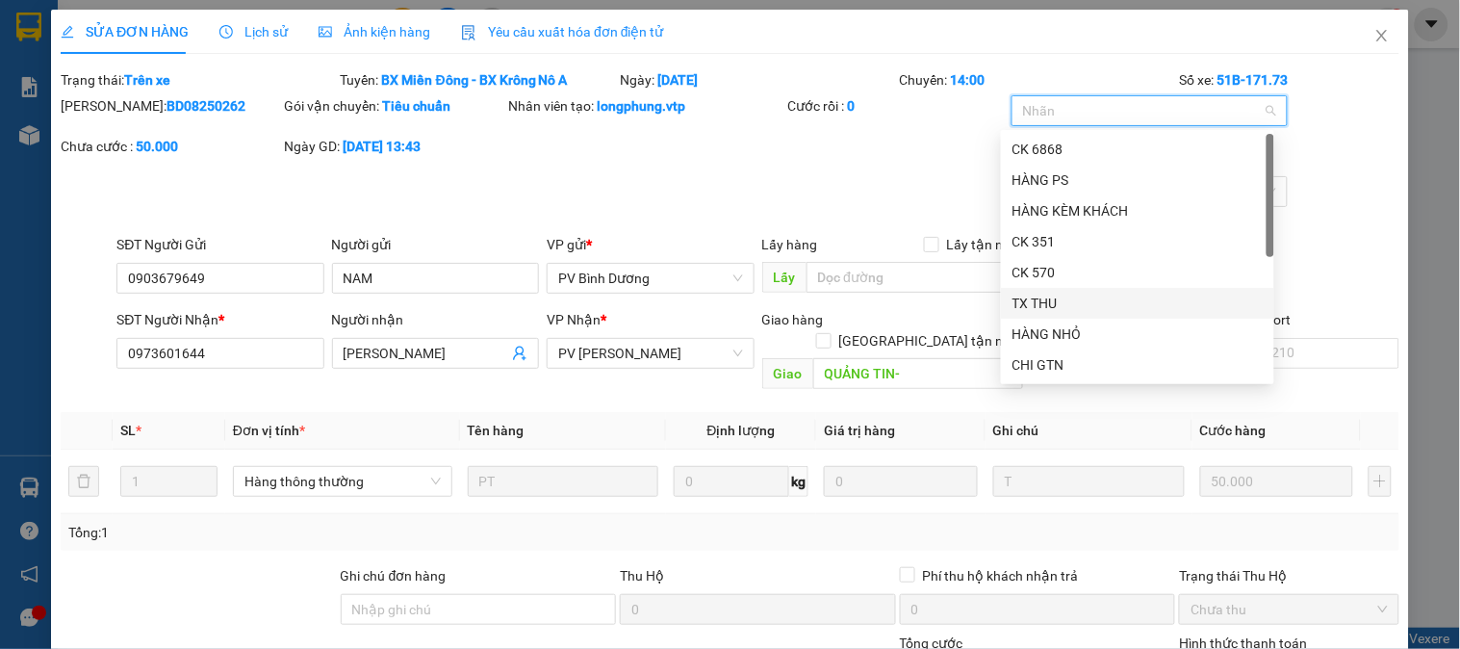
click at [1033, 305] on div "TX THU" at bounding box center [1137, 303] width 250 height 21
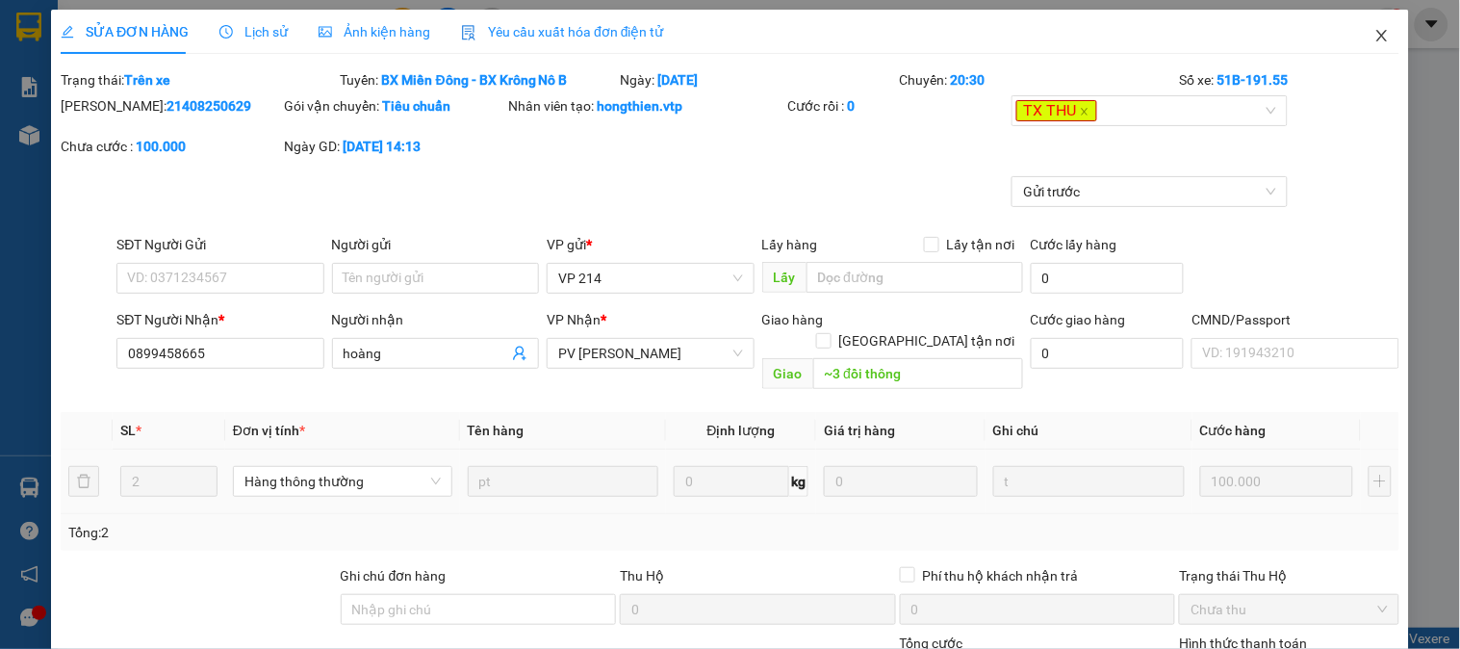
click at [1374, 31] on icon "close" at bounding box center [1381, 35] width 15 height 15
